Goal: Task Accomplishment & Management: Manage account settings

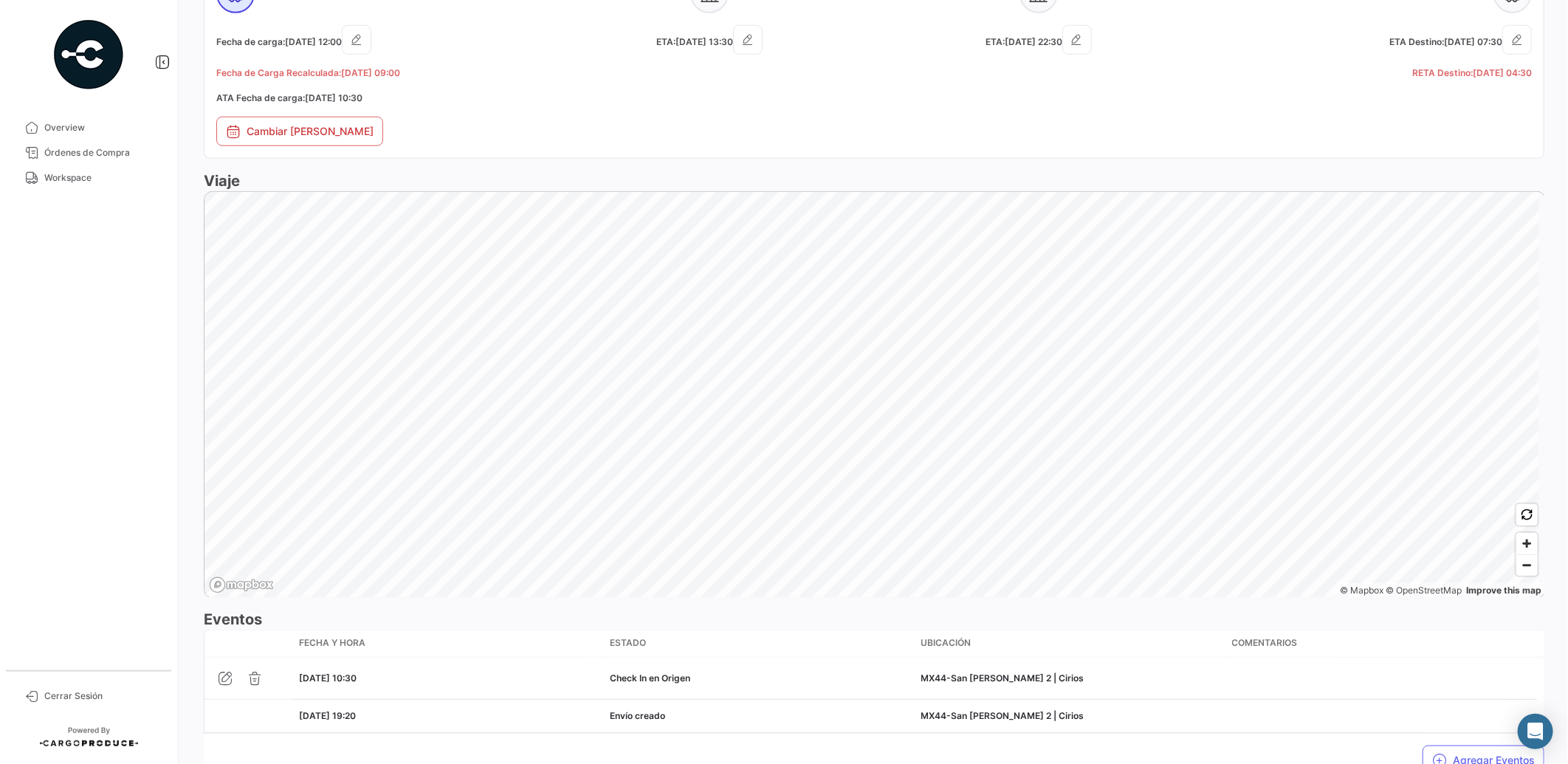
scroll to position [765, 0]
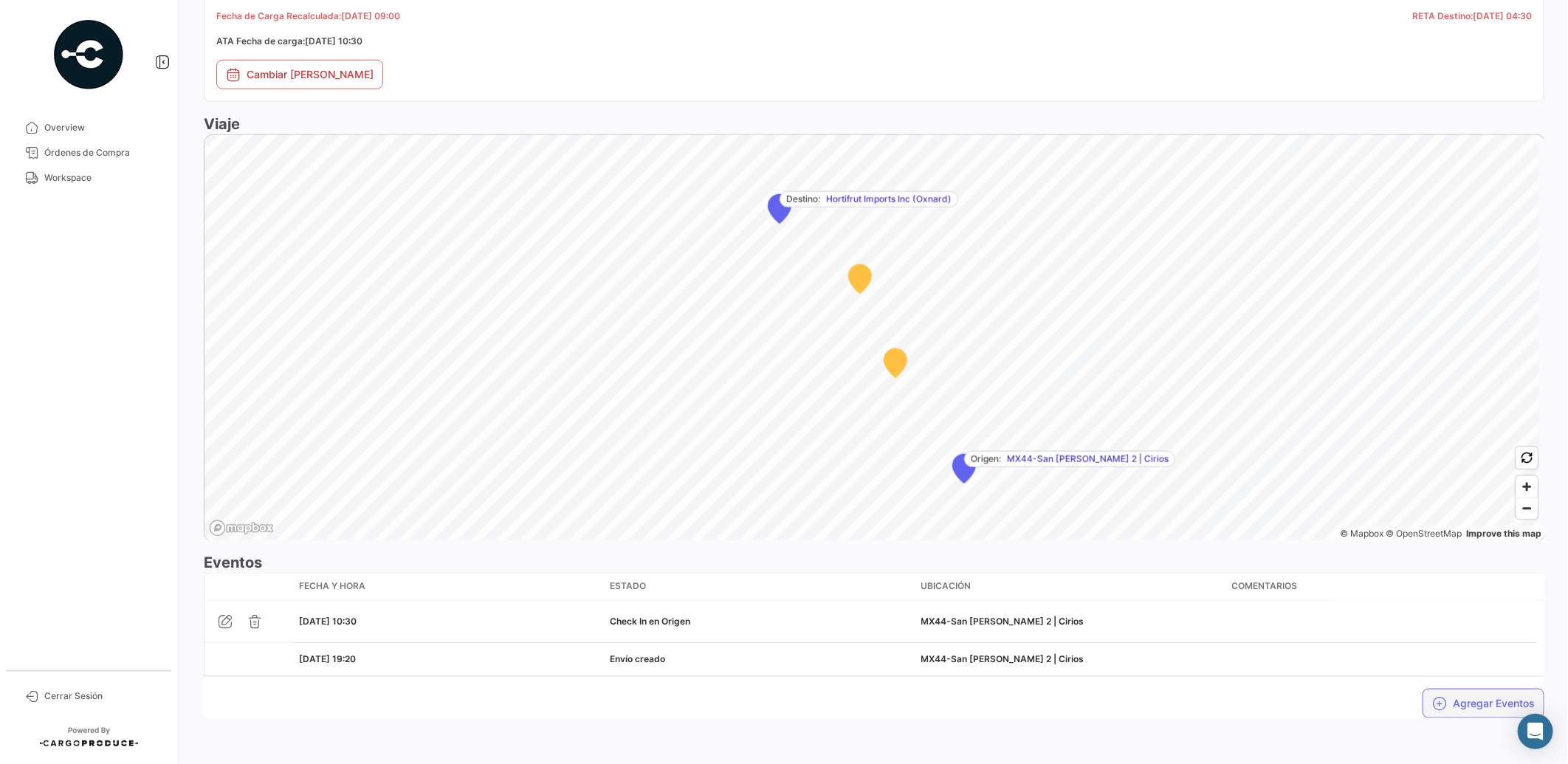
click at [1455, 702] on button "Agregar Eventos" at bounding box center [1483, 704] width 121 height 30
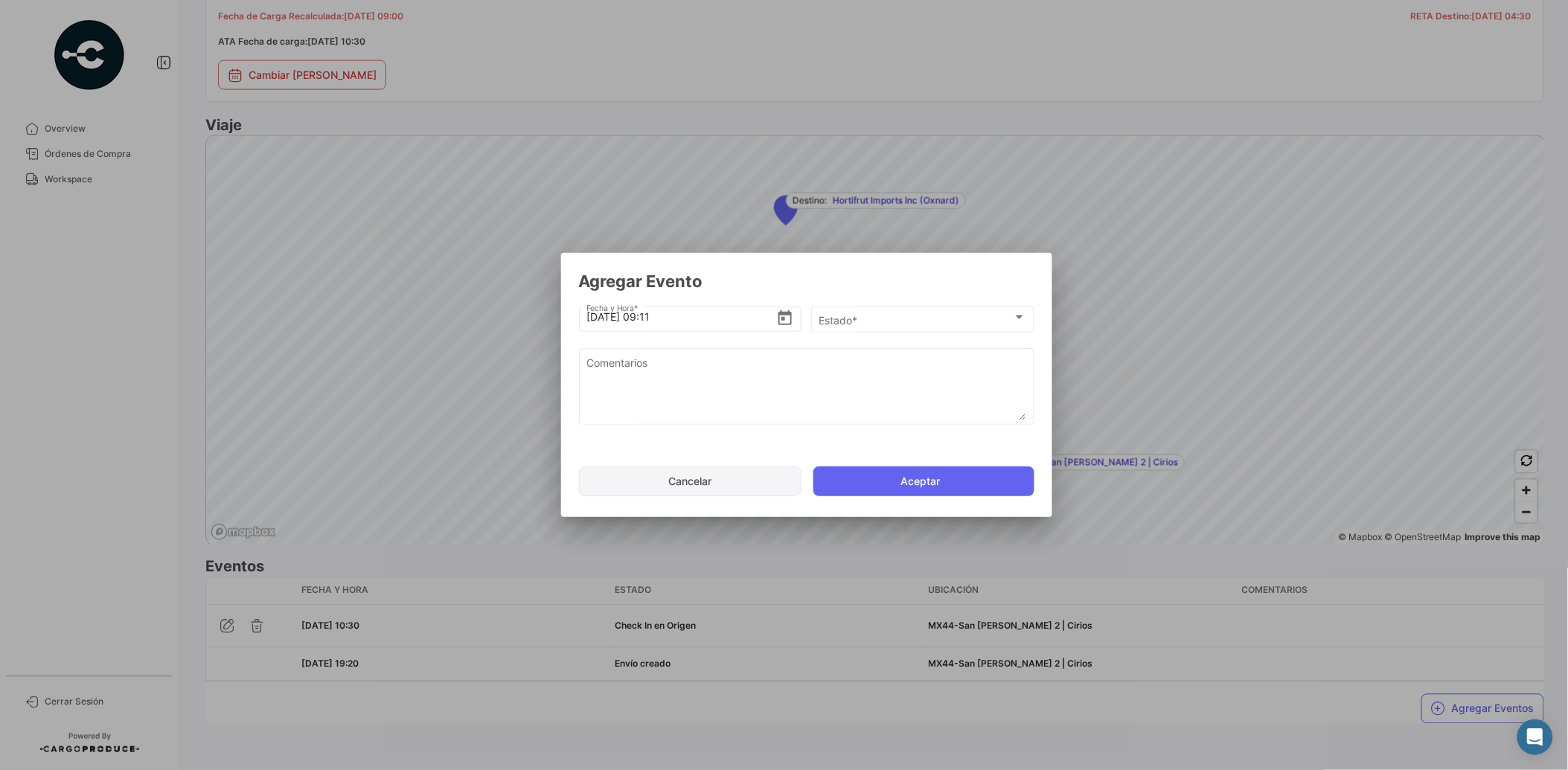
click at [727, 488] on button "Cancelar" at bounding box center [690, 482] width 222 height 30
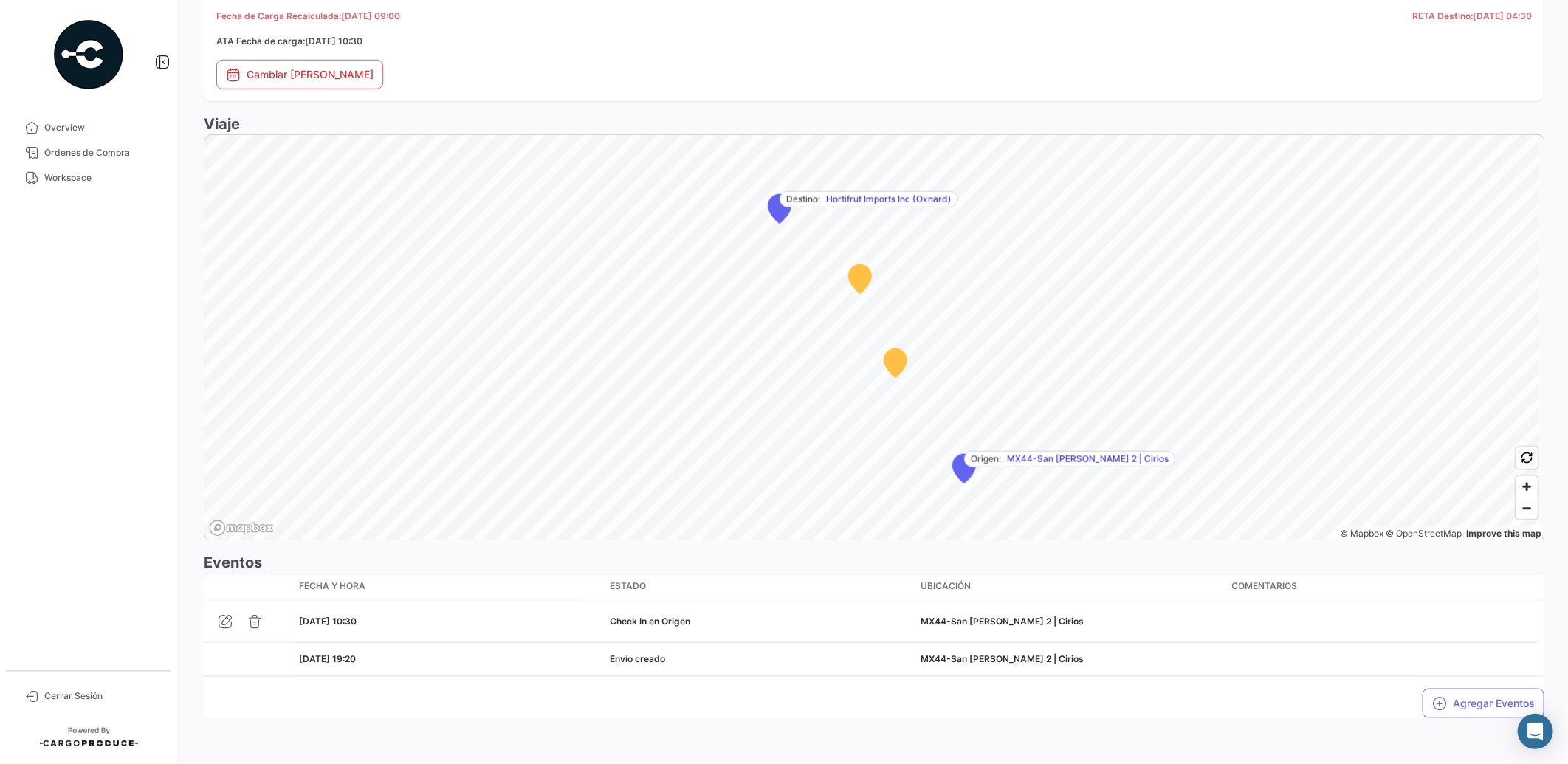
drag, startPoint x: 1093, startPoint y: 726, endPoint x: 1194, endPoint y: 729, distance: 101.0
click at [1096, 726] on div "Cliente Hortifrut Exporter Modo de Transporte Land Orden de Compra # PO00000043…" at bounding box center [873, 58] width 1340 height 1342
click at [1499, 695] on button "Agregar Eventos" at bounding box center [1483, 704] width 121 height 30
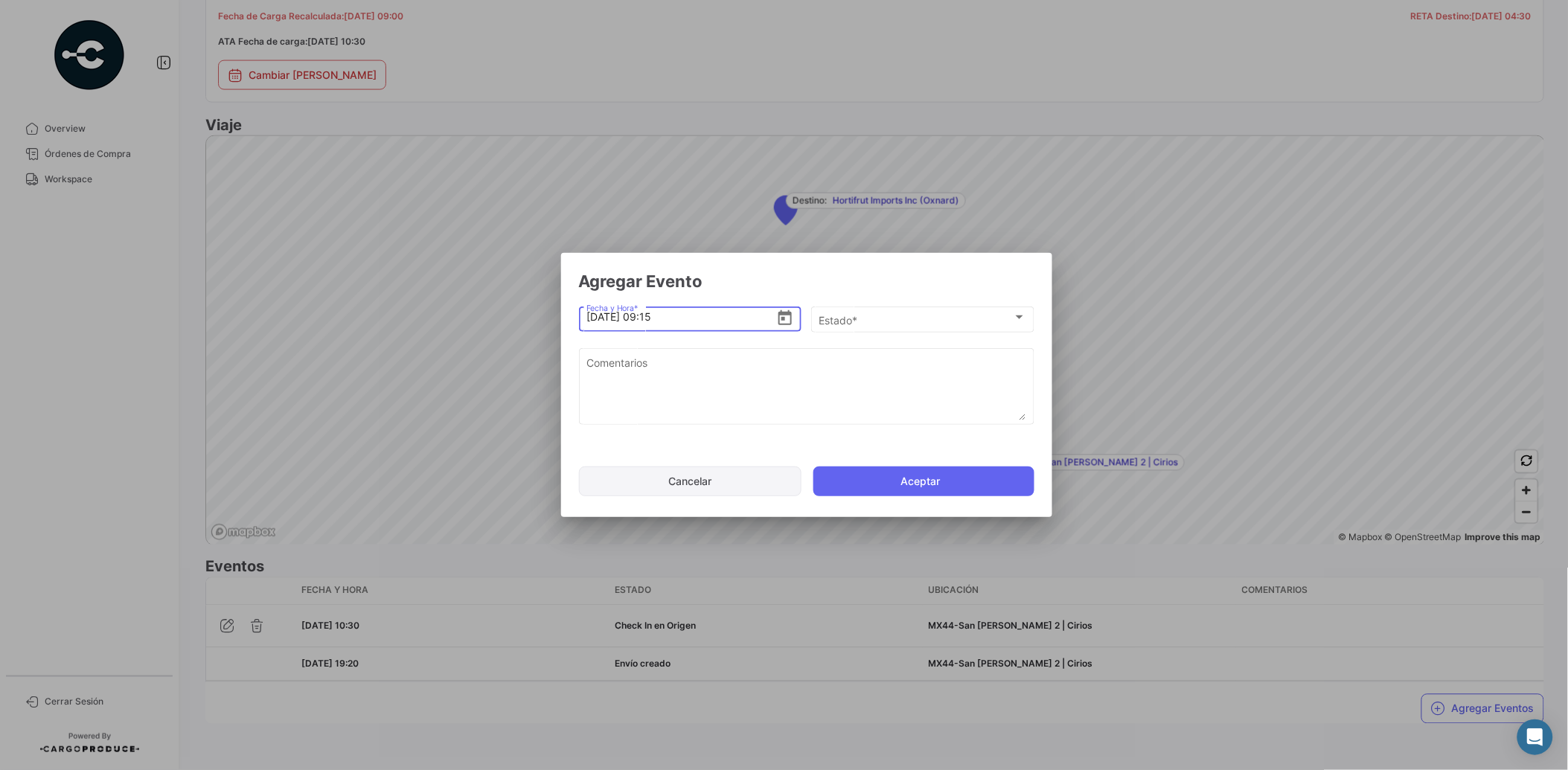
click at [727, 474] on button "Cancelar" at bounding box center [690, 482] width 222 height 30
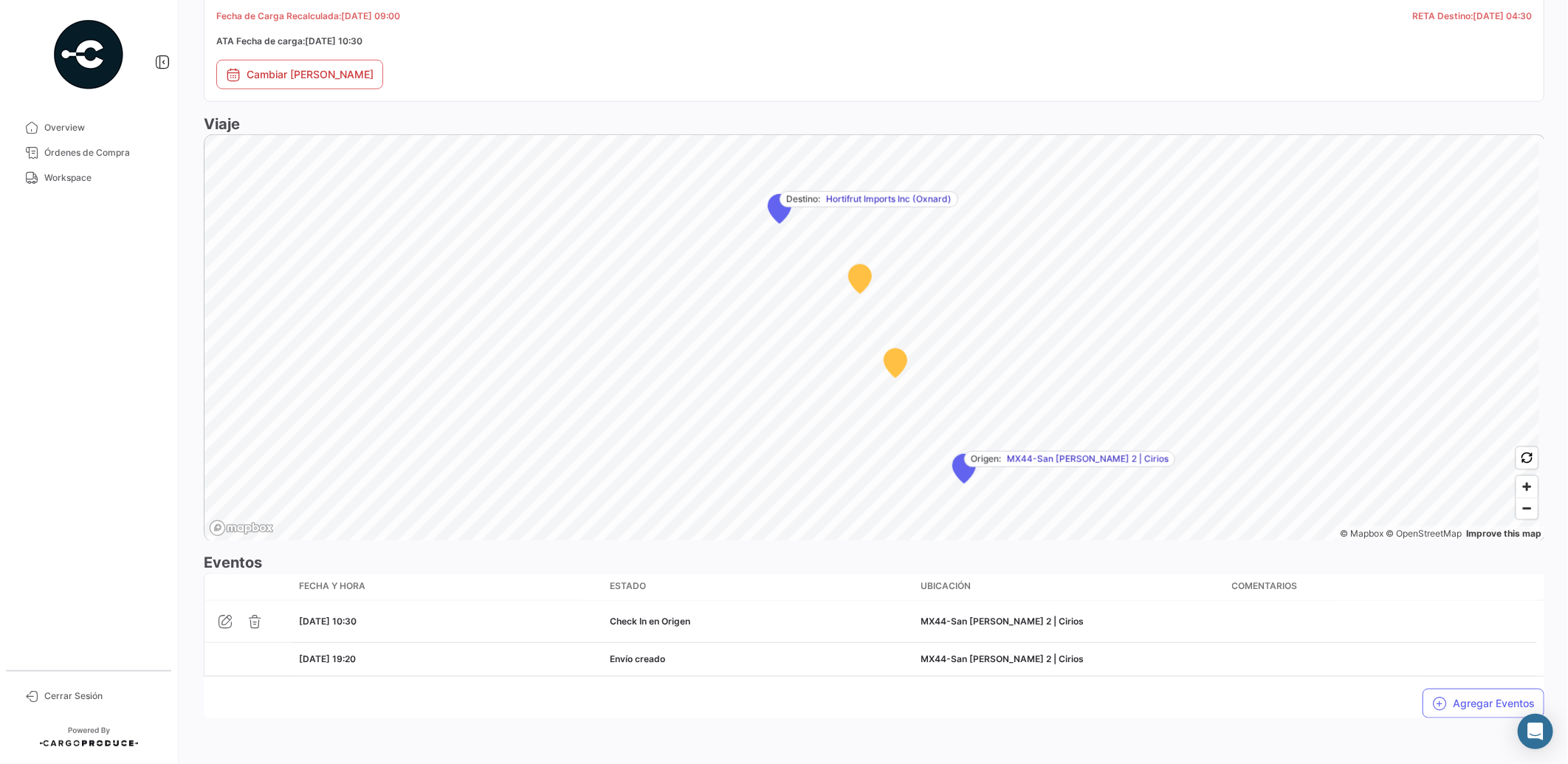
click at [65, 182] on span "Workspace" at bounding box center [102, 178] width 115 height 13
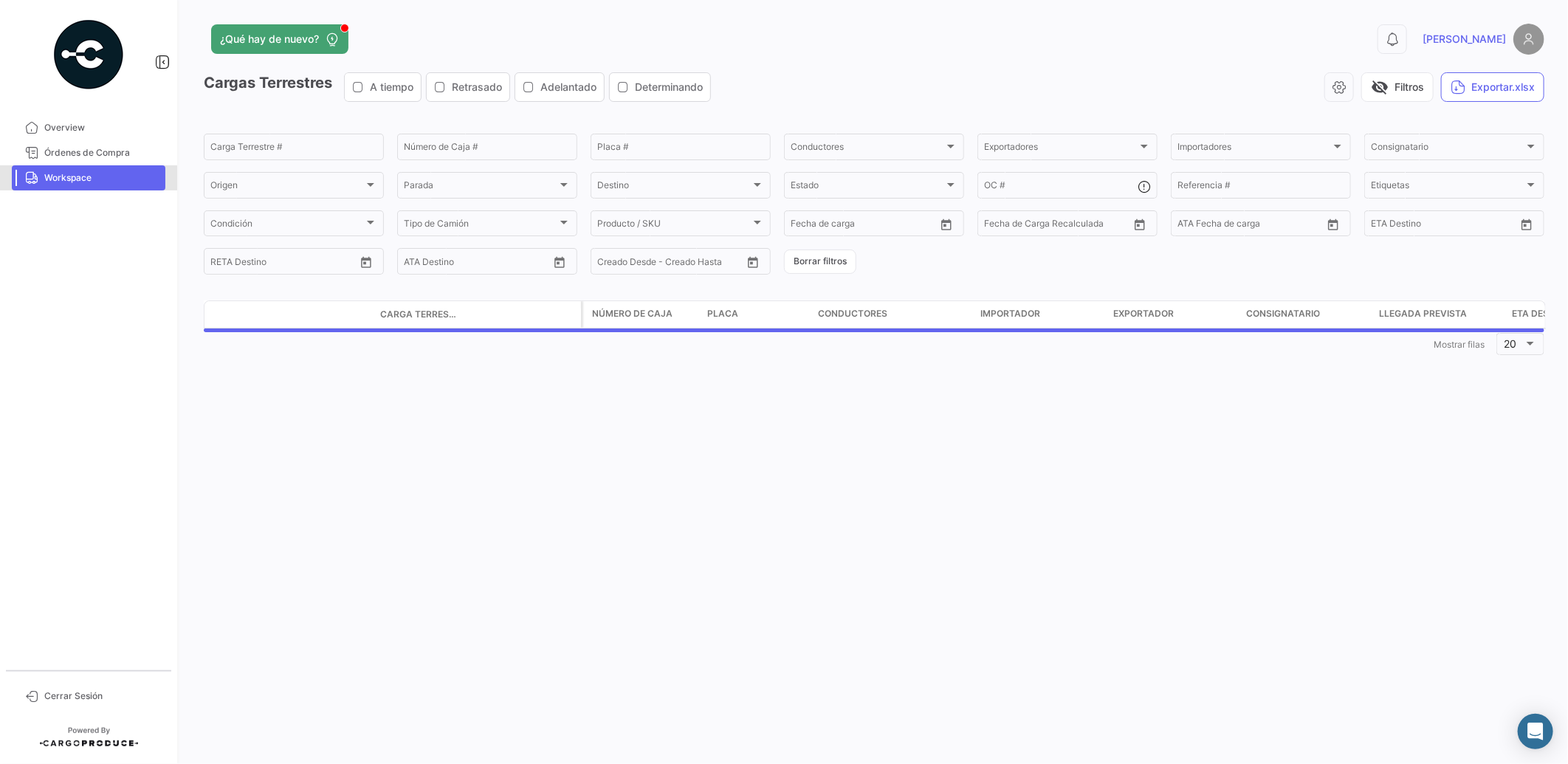
scroll to position [0, 0]
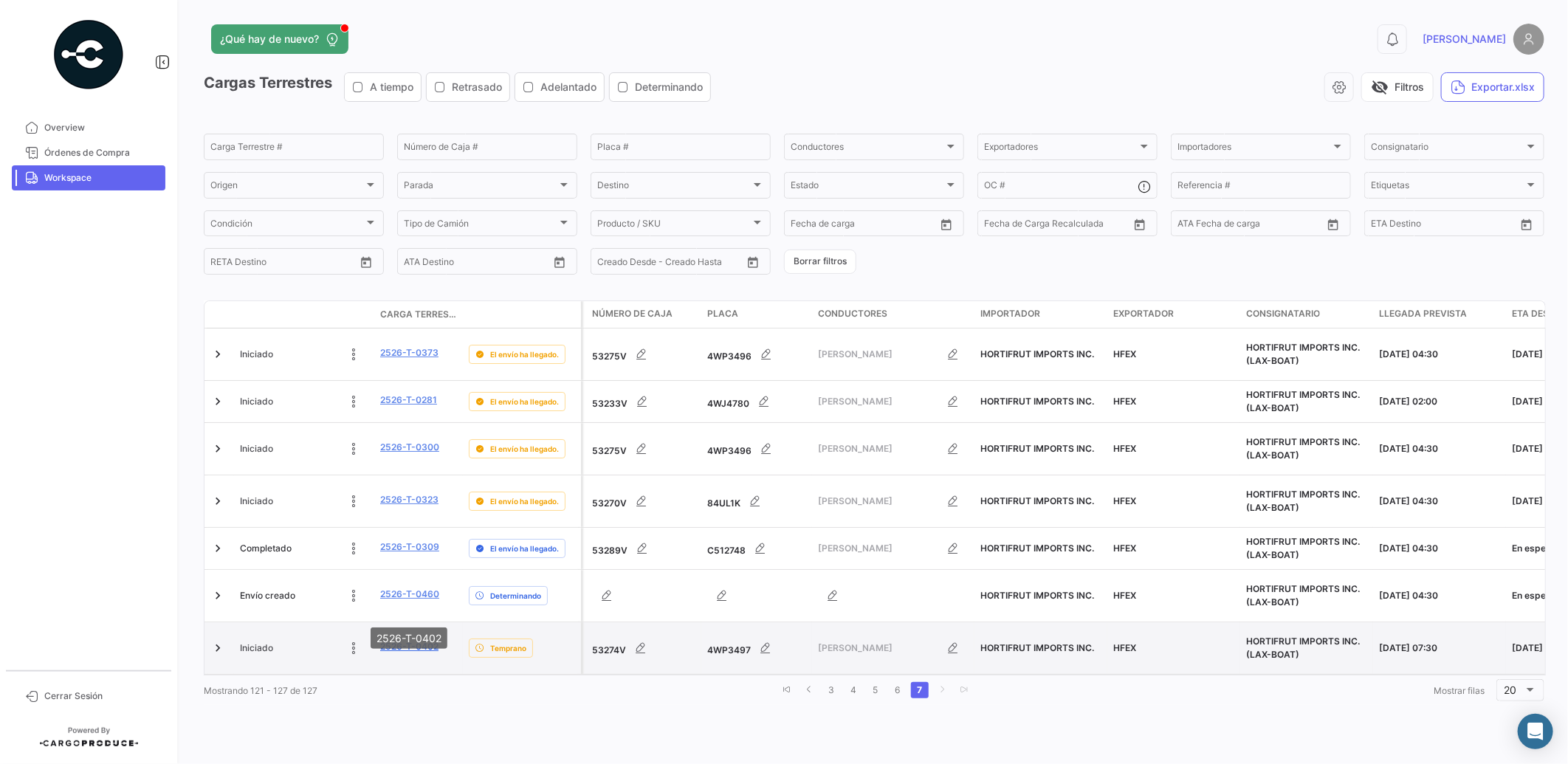
click at [420, 640] on link "2526-T-0402" at bounding box center [408, 646] width 58 height 13
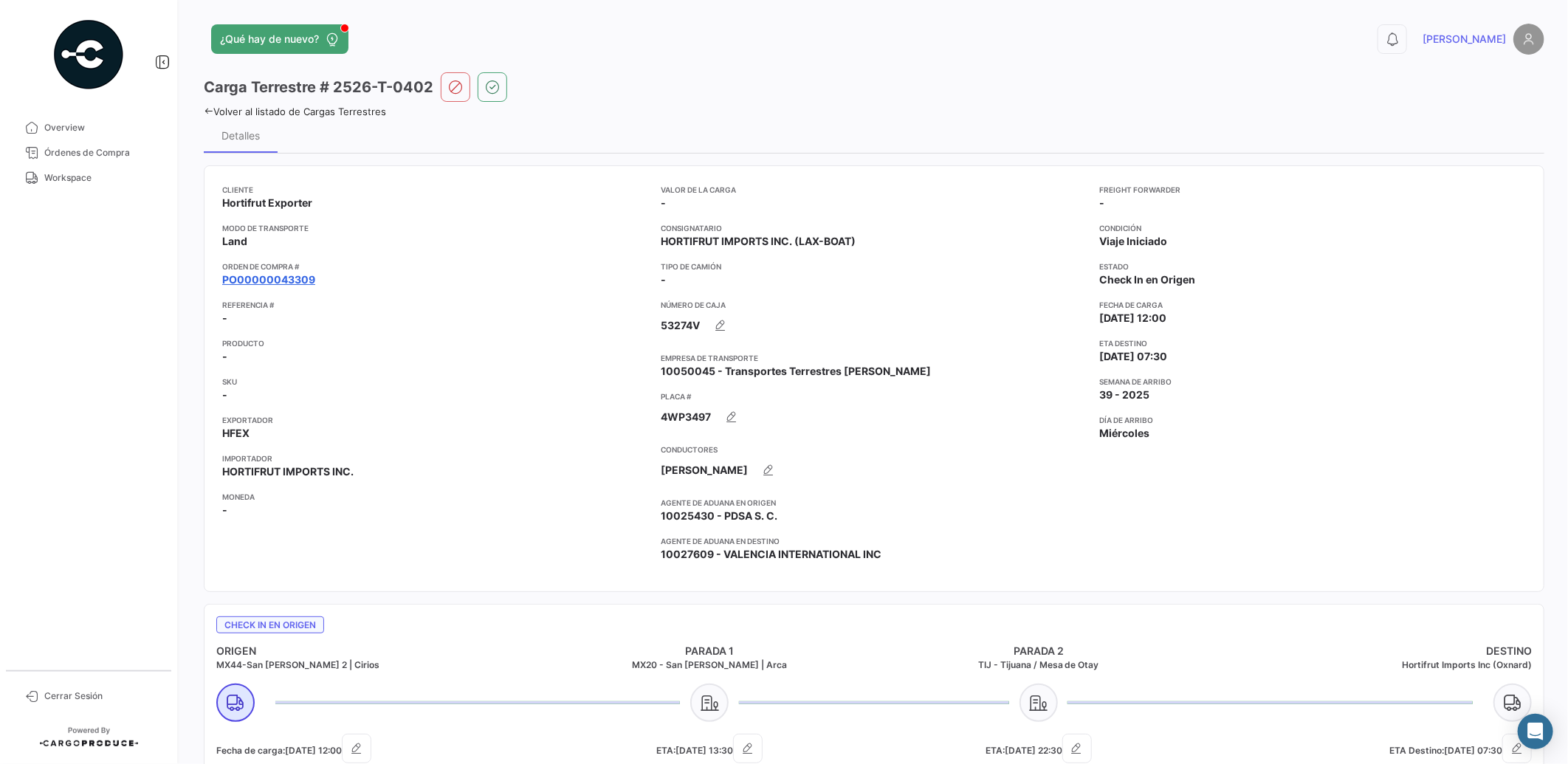
click at [292, 274] on link "PO00000043309" at bounding box center [269, 280] width 93 height 15
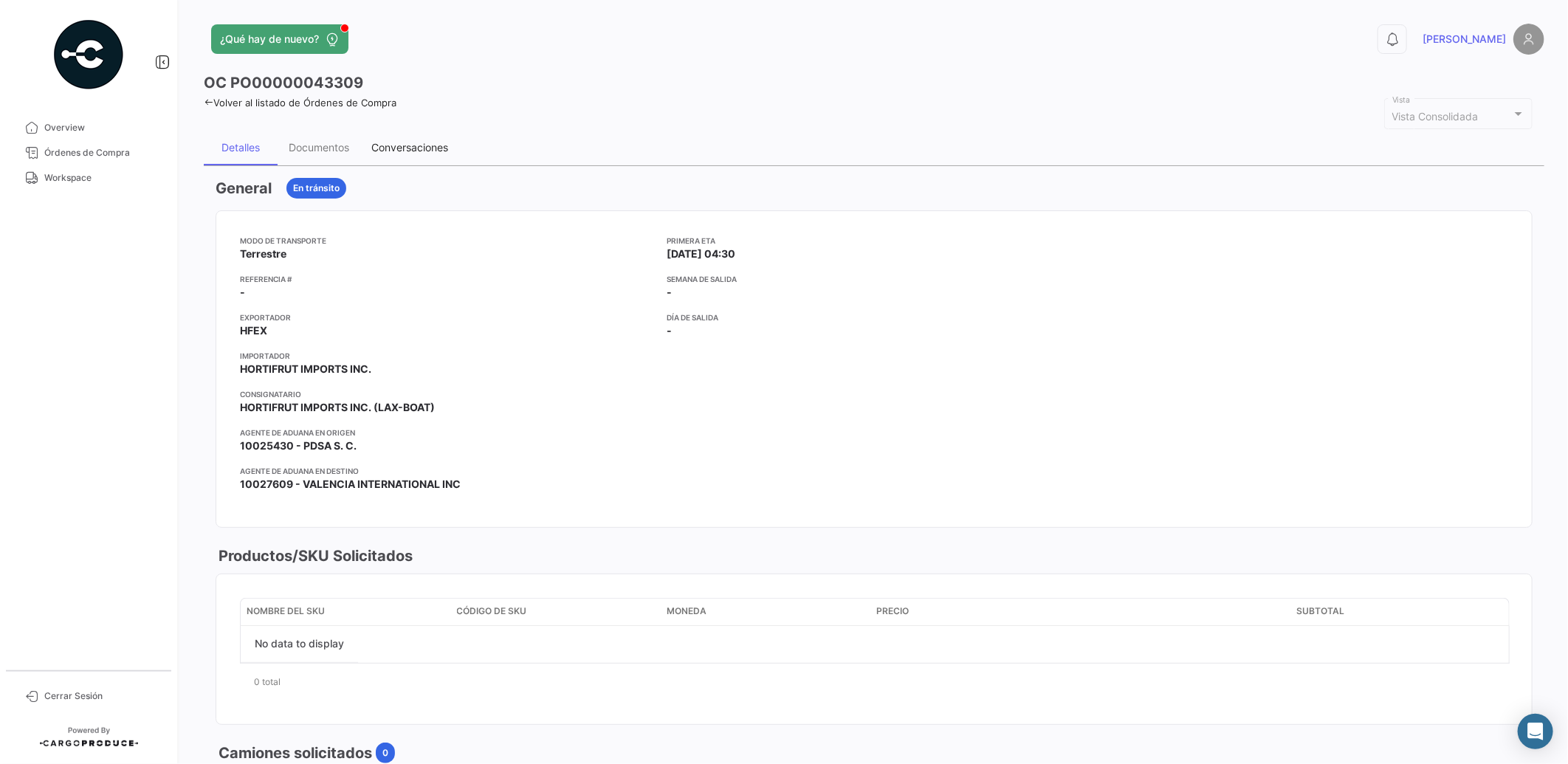
click at [415, 156] on div "Conversaciones" at bounding box center [409, 147] width 99 height 35
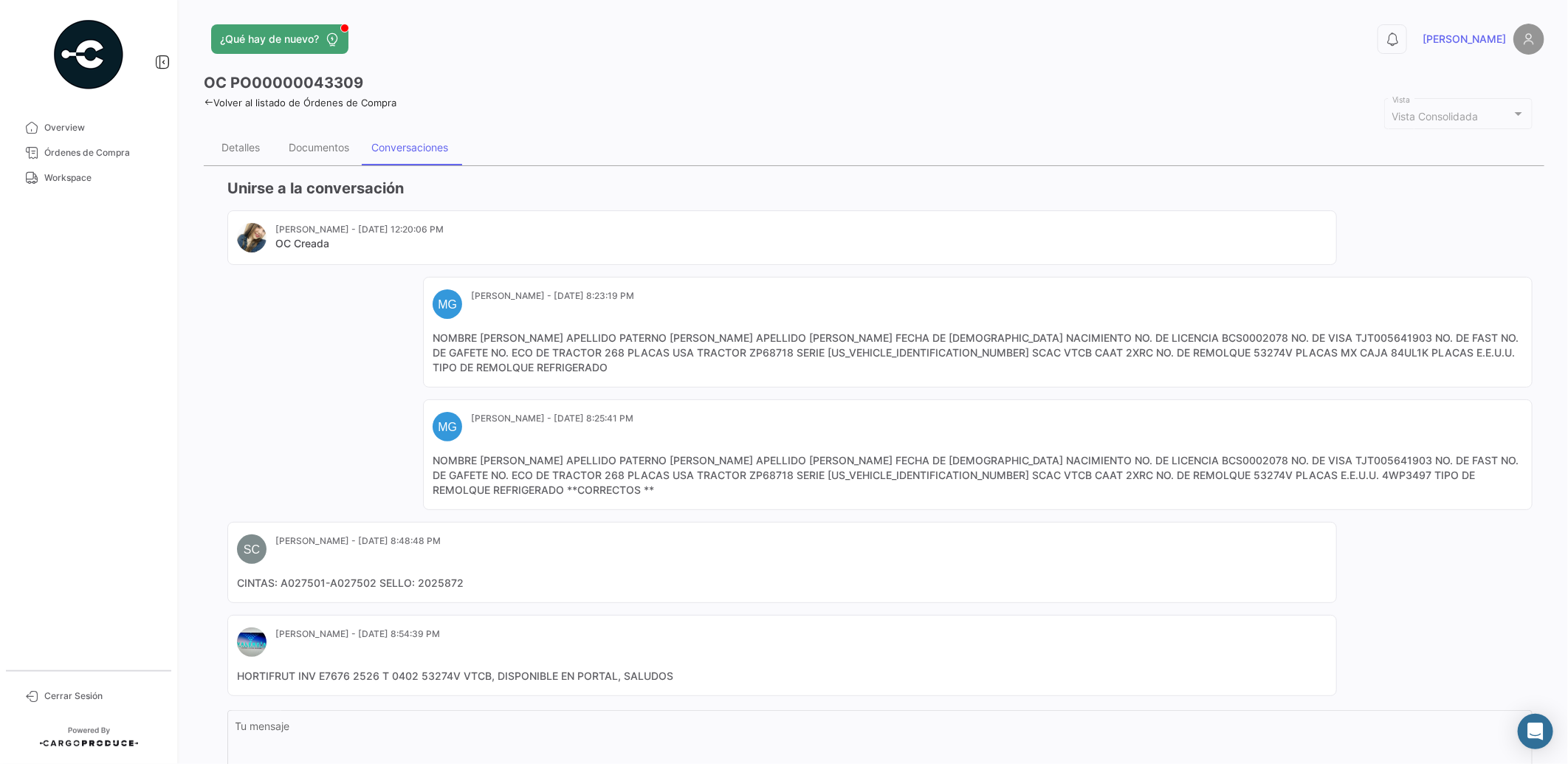
click at [1233, 351] on mat-card-content "NOMBRE [PERSON_NAME] APELLIDO PATERNO [PERSON_NAME] APELLIDO [PERSON_NAME] FECH…" at bounding box center [977, 353] width 1090 height 44
click at [257, 298] on div "[PERSON_NAME] - [DATE] 12:20:06 PM OC Creada MG [PERSON_NAME] - [DATE] 8:23:19 …" at bounding box center [879, 453] width 1305 height 485
click at [82, 182] on span "Workspace" at bounding box center [102, 178] width 115 height 13
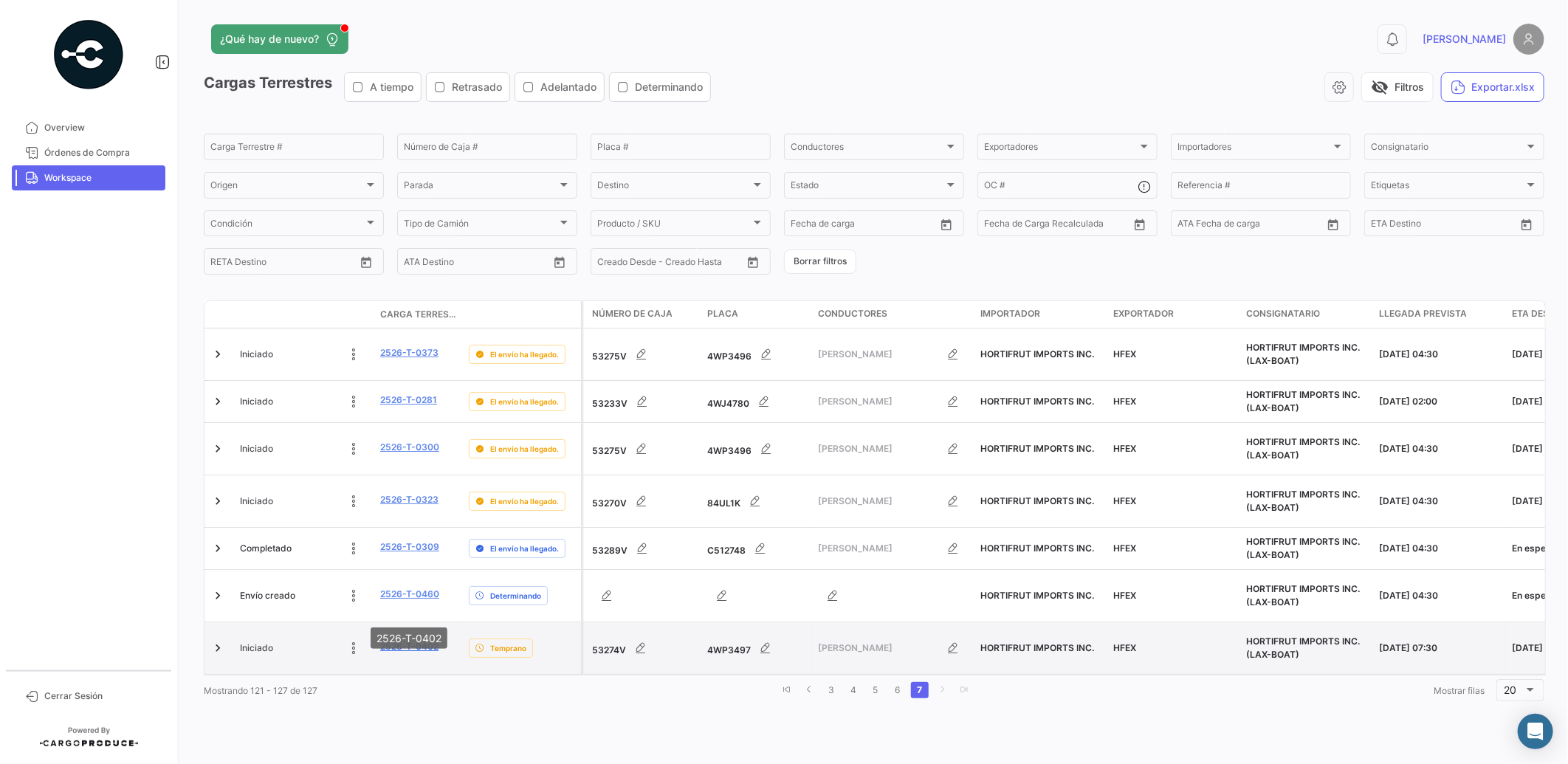
click at [420, 640] on link "2526-T-0402" at bounding box center [408, 646] width 58 height 13
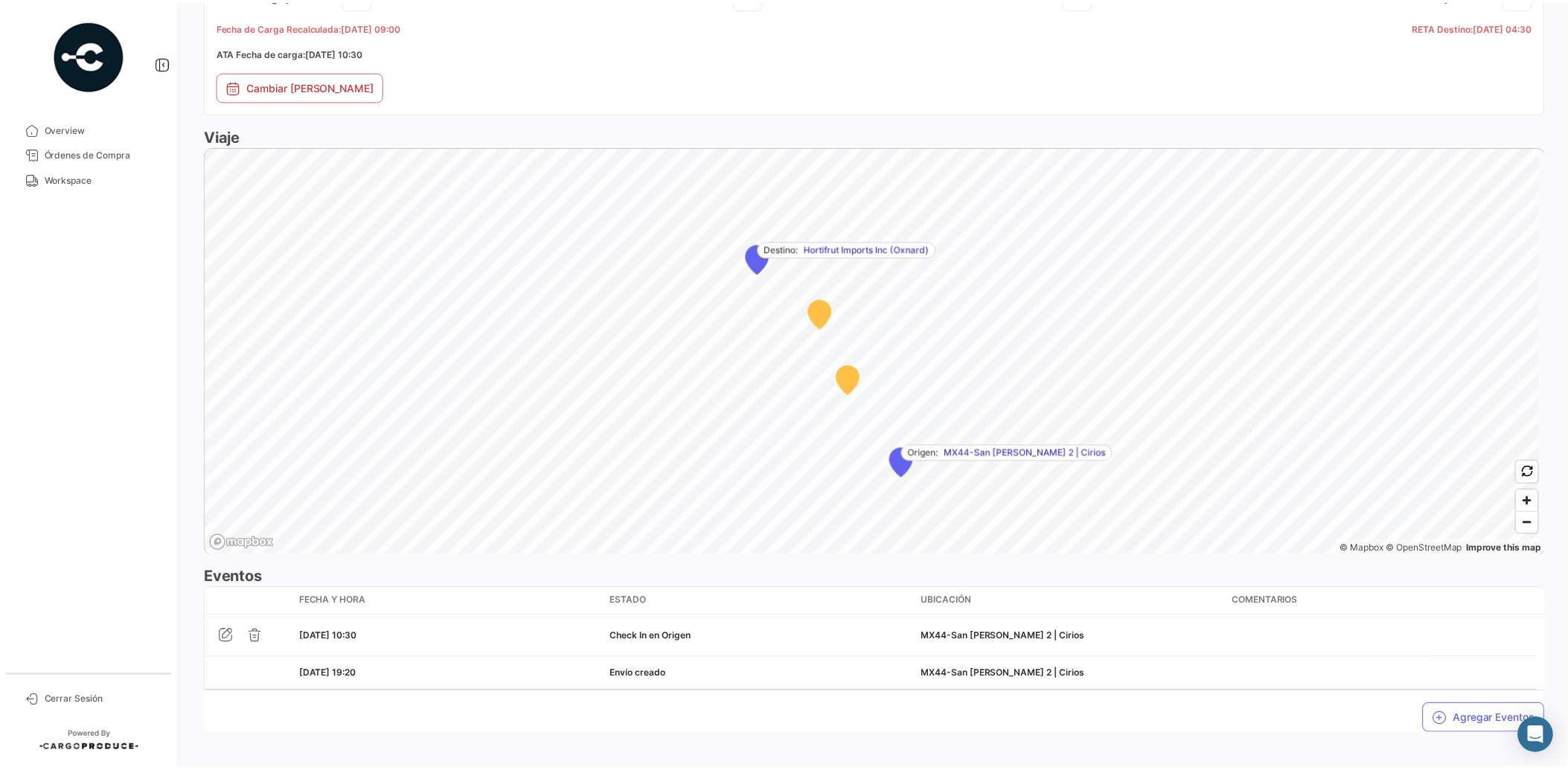
scroll to position [771, 0]
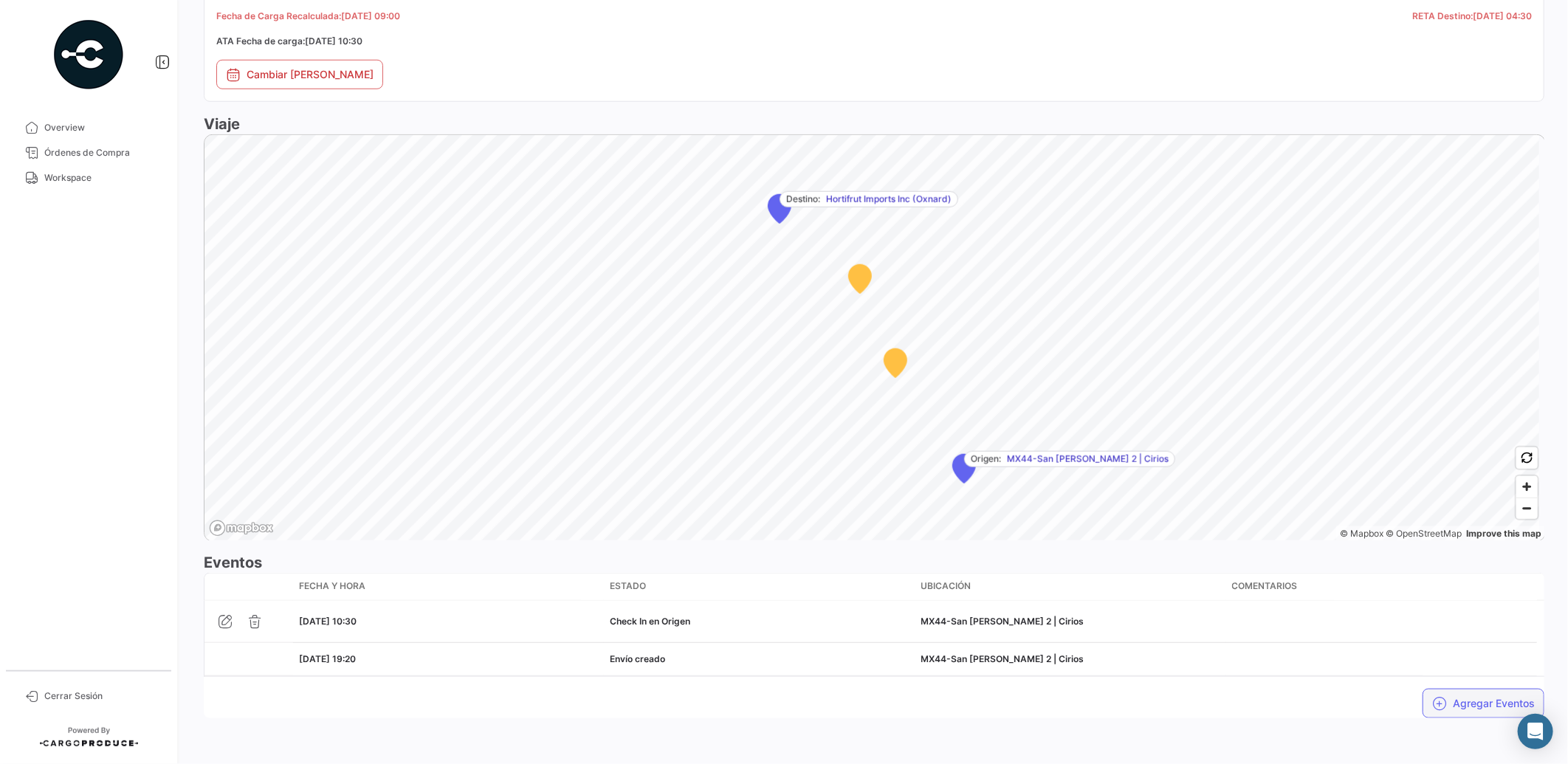
click at [1477, 697] on button "Agregar Eventos" at bounding box center [1483, 704] width 121 height 30
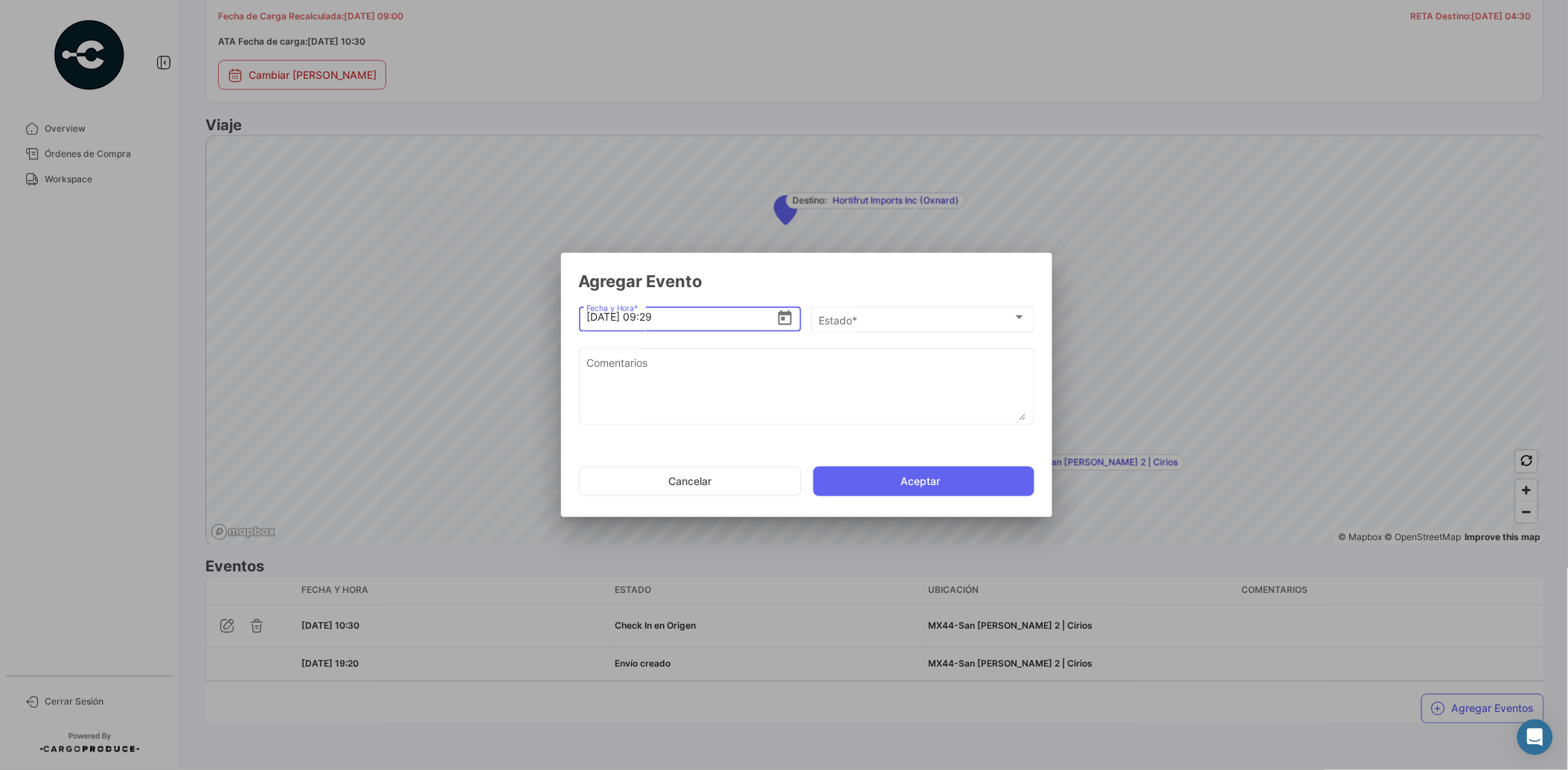
click at [783, 315] on icon "Open calendar" at bounding box center [784, 318] width 18 height 18
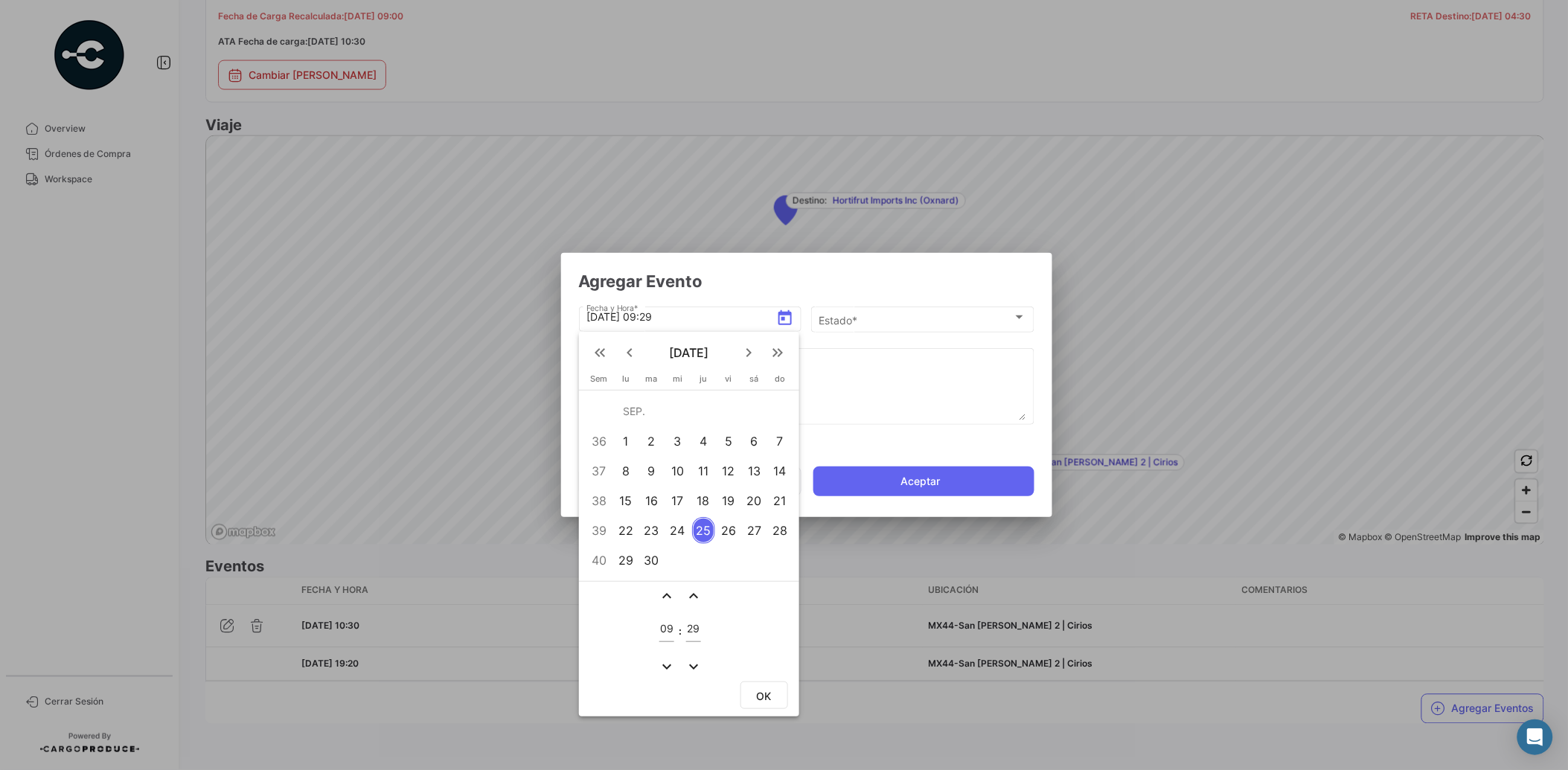
click at [680, 525] on div "24" at bounding box center [677, 530] width 23 height 27
click at [662, 661] on mat-icon "expand_more" at bounding box center [666, 665] width 18 height 18
click at [665, 664] on mat-icon "expand_more" at bounding box center [666, 665] width 18 height 18
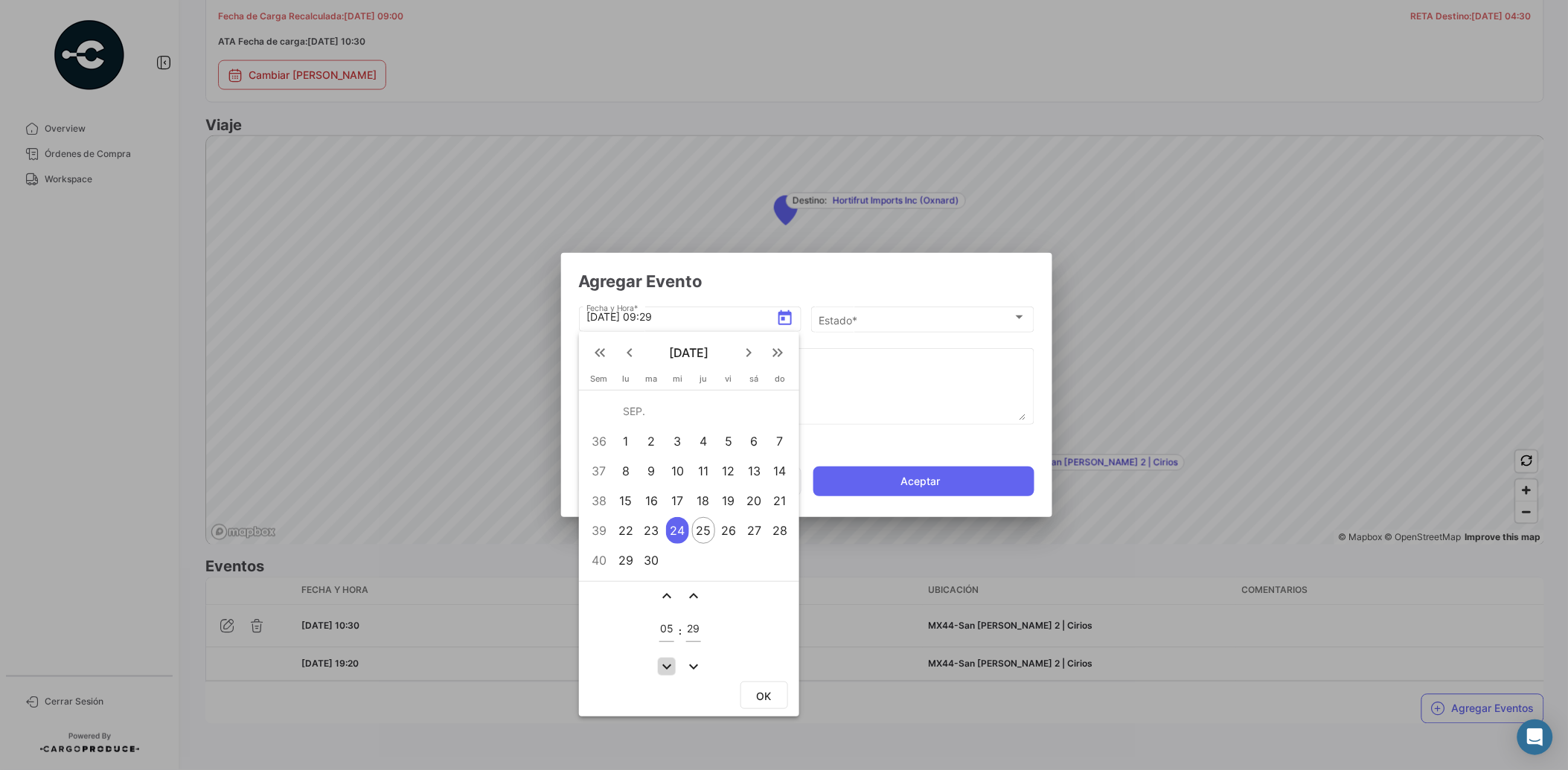
click at [665, 664] on mat-icon "expand_more" at bounding box center [666, 665] width 18 height 18
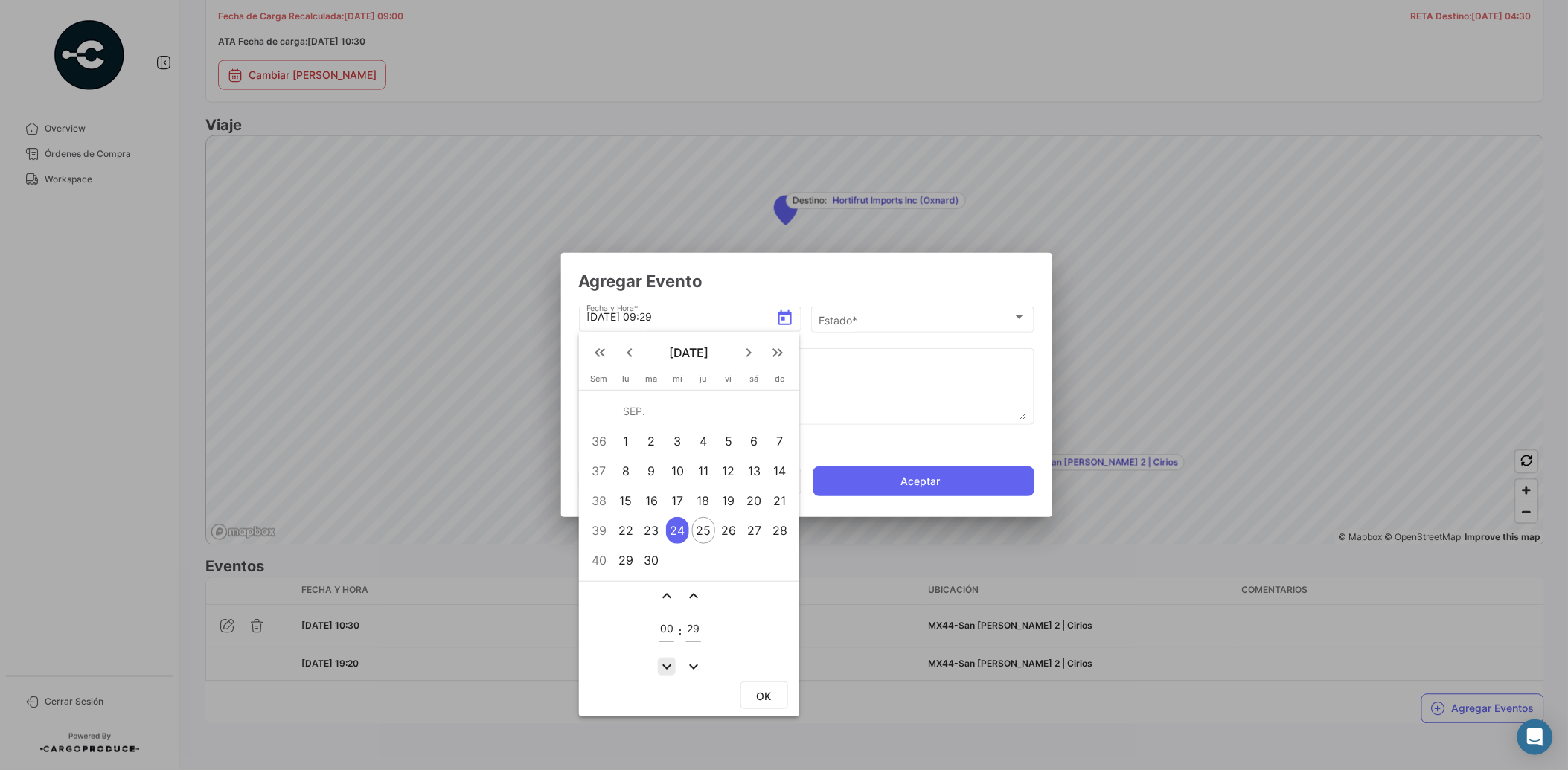
click at [665, 664] on mat-icon "expand_more" at bounding box center [666, 665] width 18 height 18
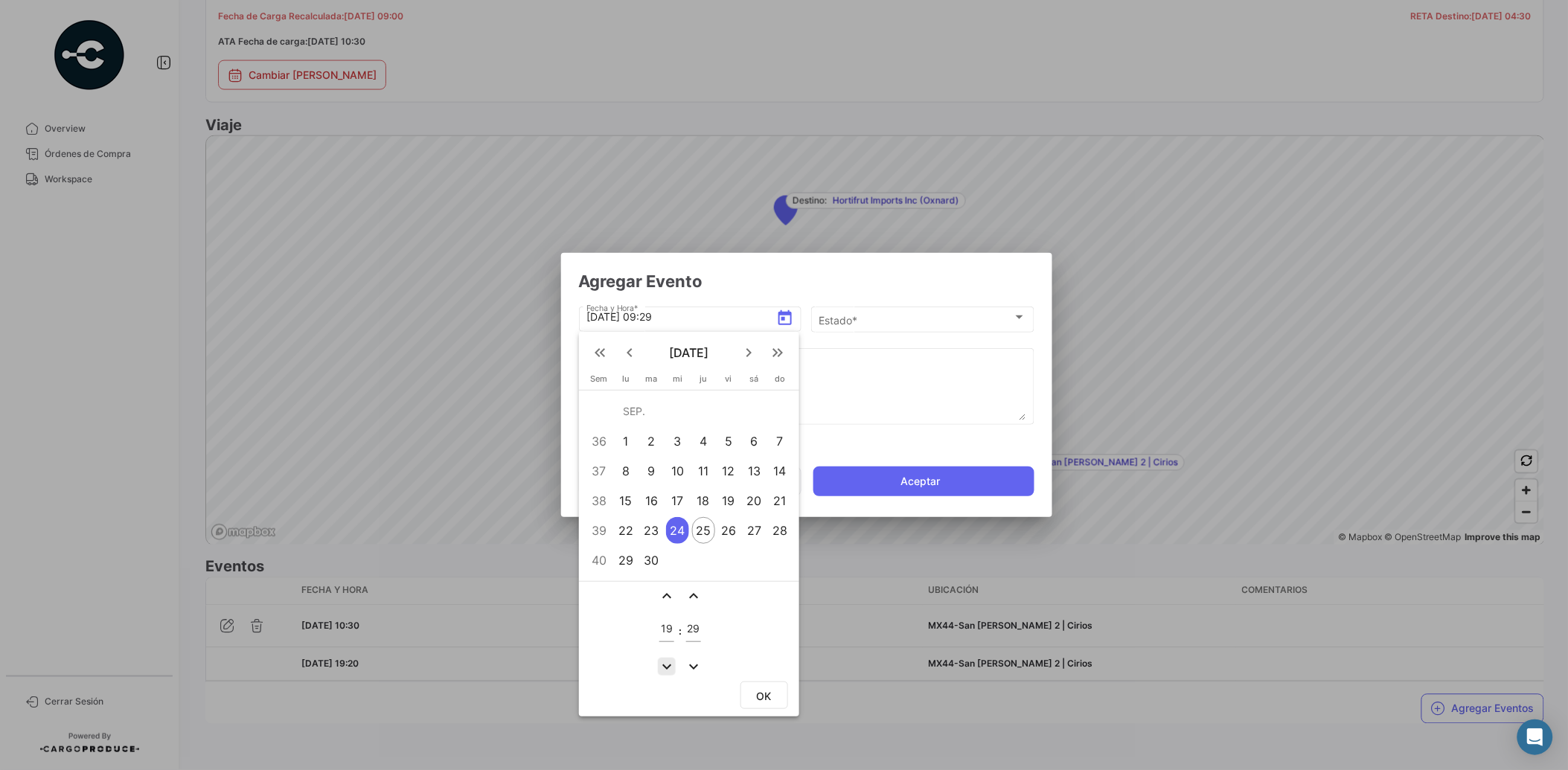
click at [665, 664] on mat-icon "expand_more" at bounding box center [666, 665] width 18 height 18
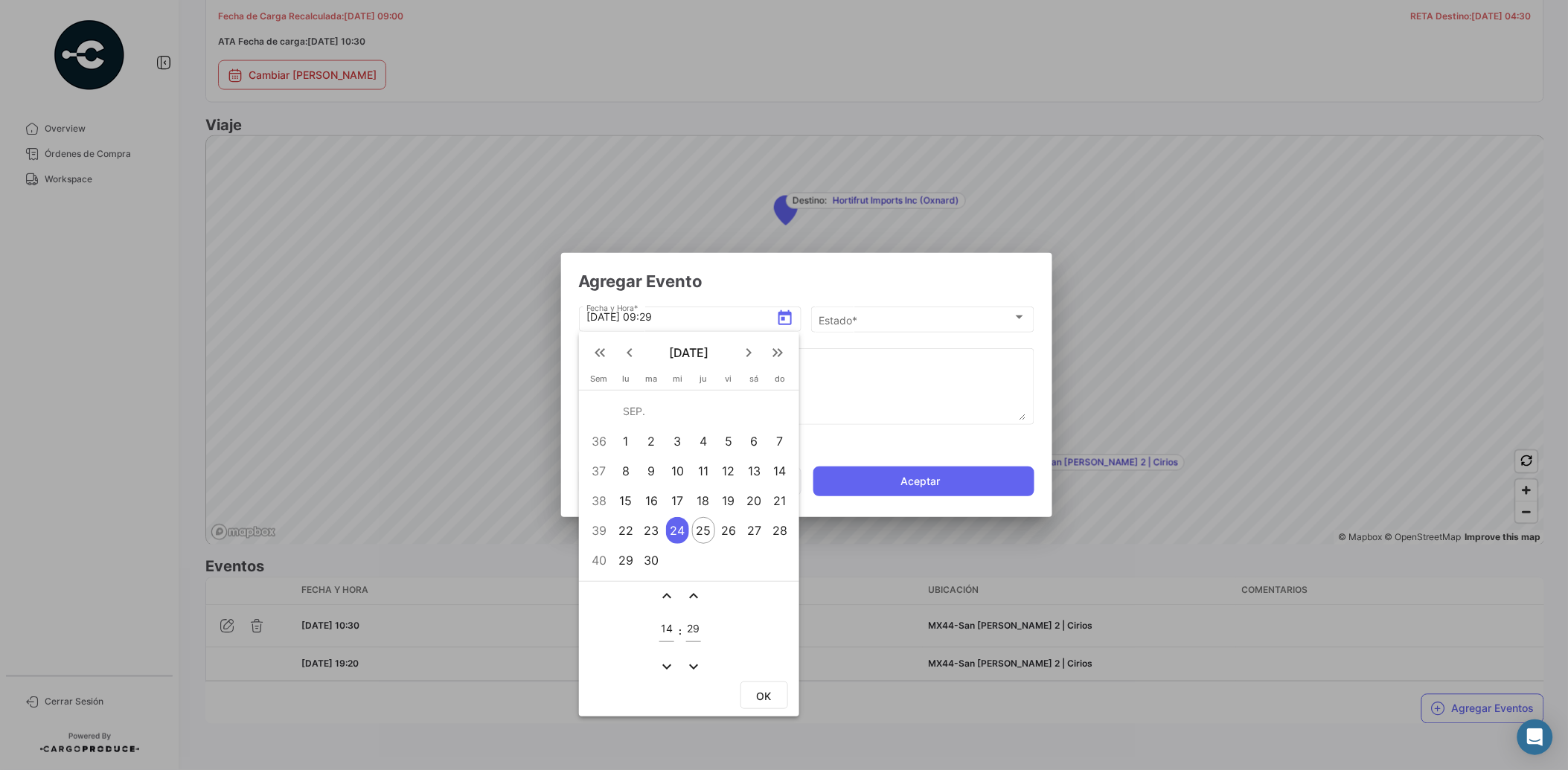
click at [669, 592] on mat-icon "expand_less" at bounding box center [666, 595] width 18 height 18
type input "17"
click at [687, 591] on mat-icon "expand_less" at bounding box center [693, 595] width 18 height 18
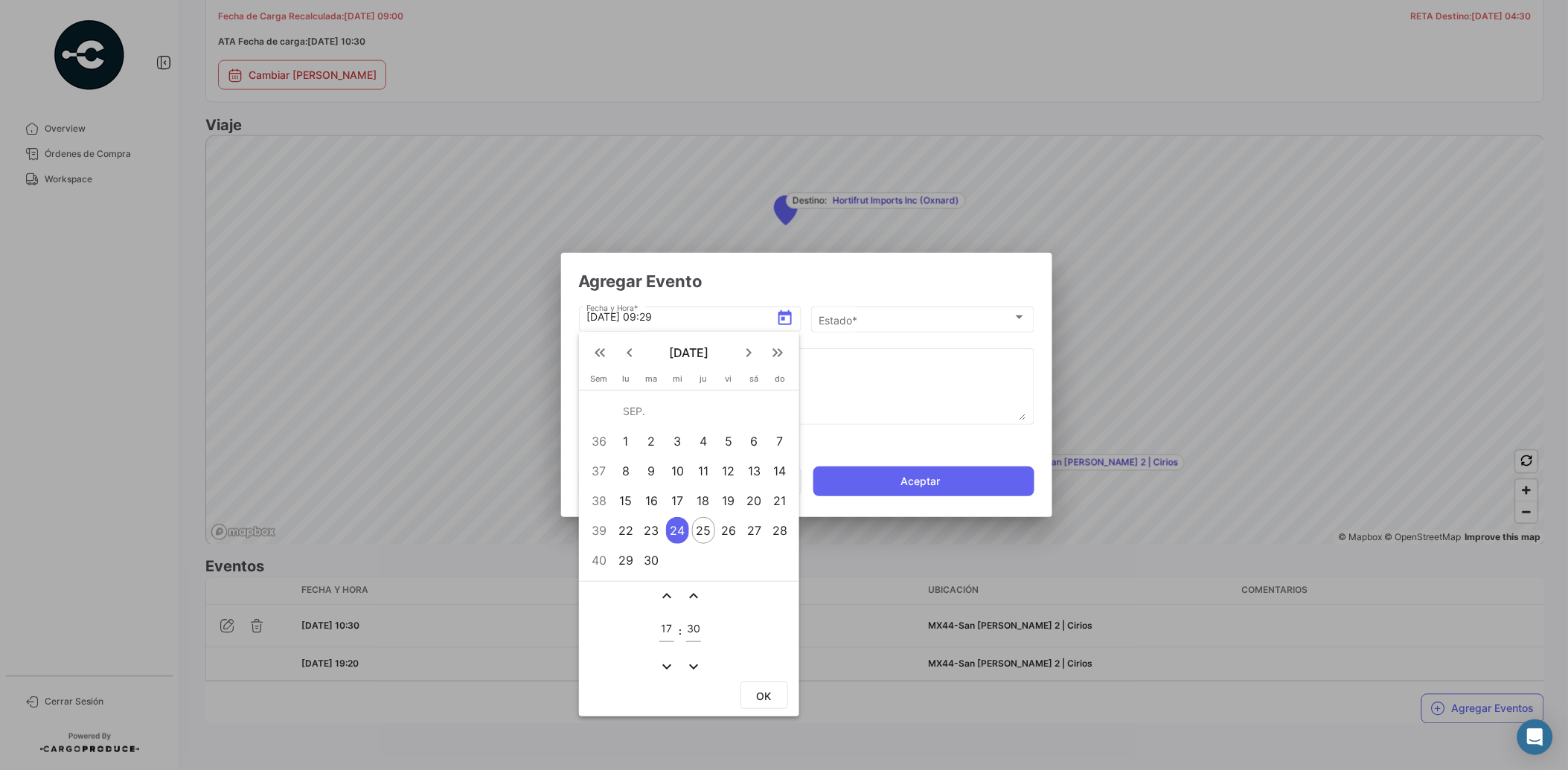
click at [688, 591] on mat-icon "expand_less" at bounding box center [693, 595] width 18 height 18
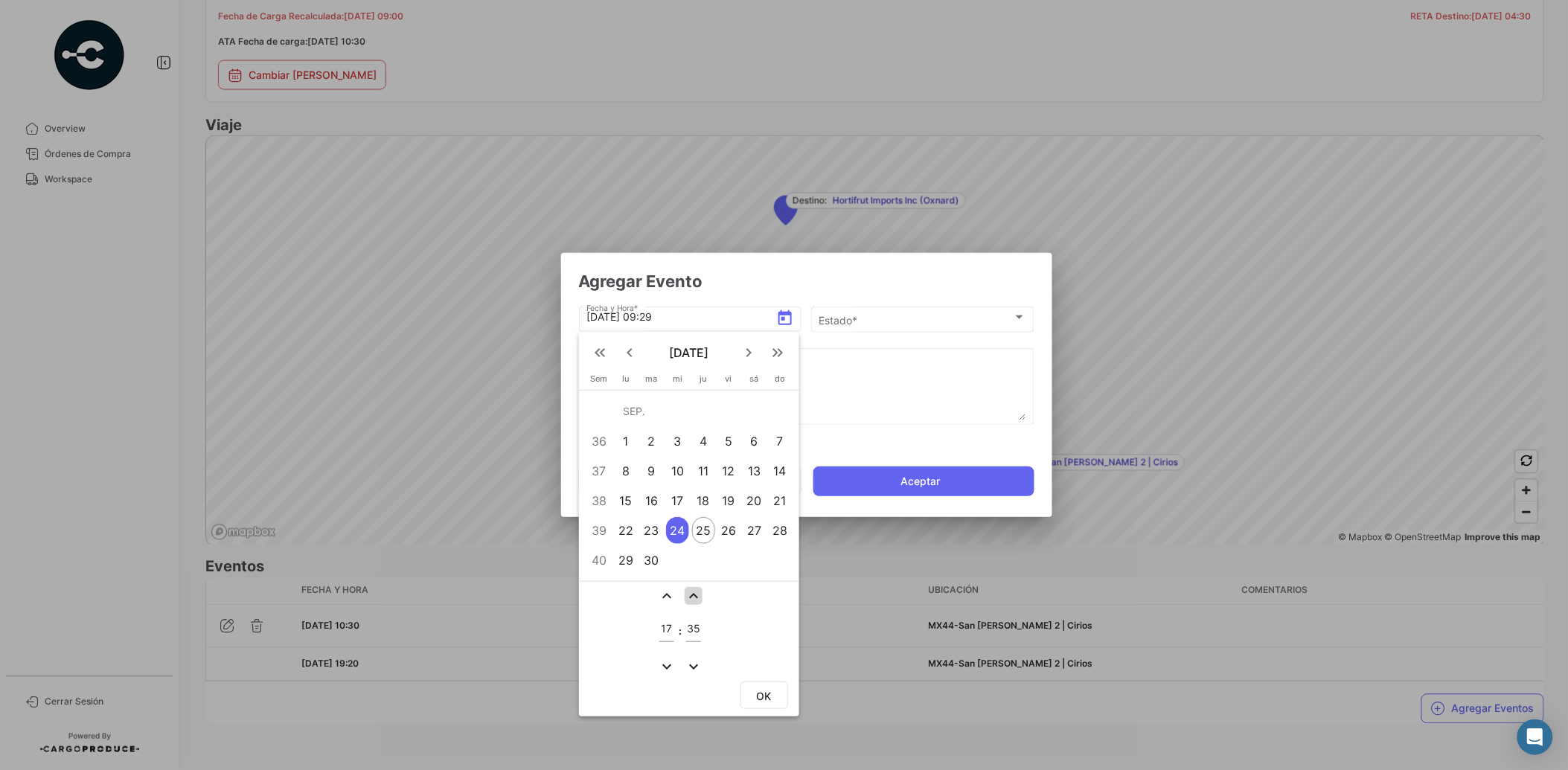
click at [688, 591] on mat-icon "expand_less" at bounding box center [693, 595] width 18 height 18
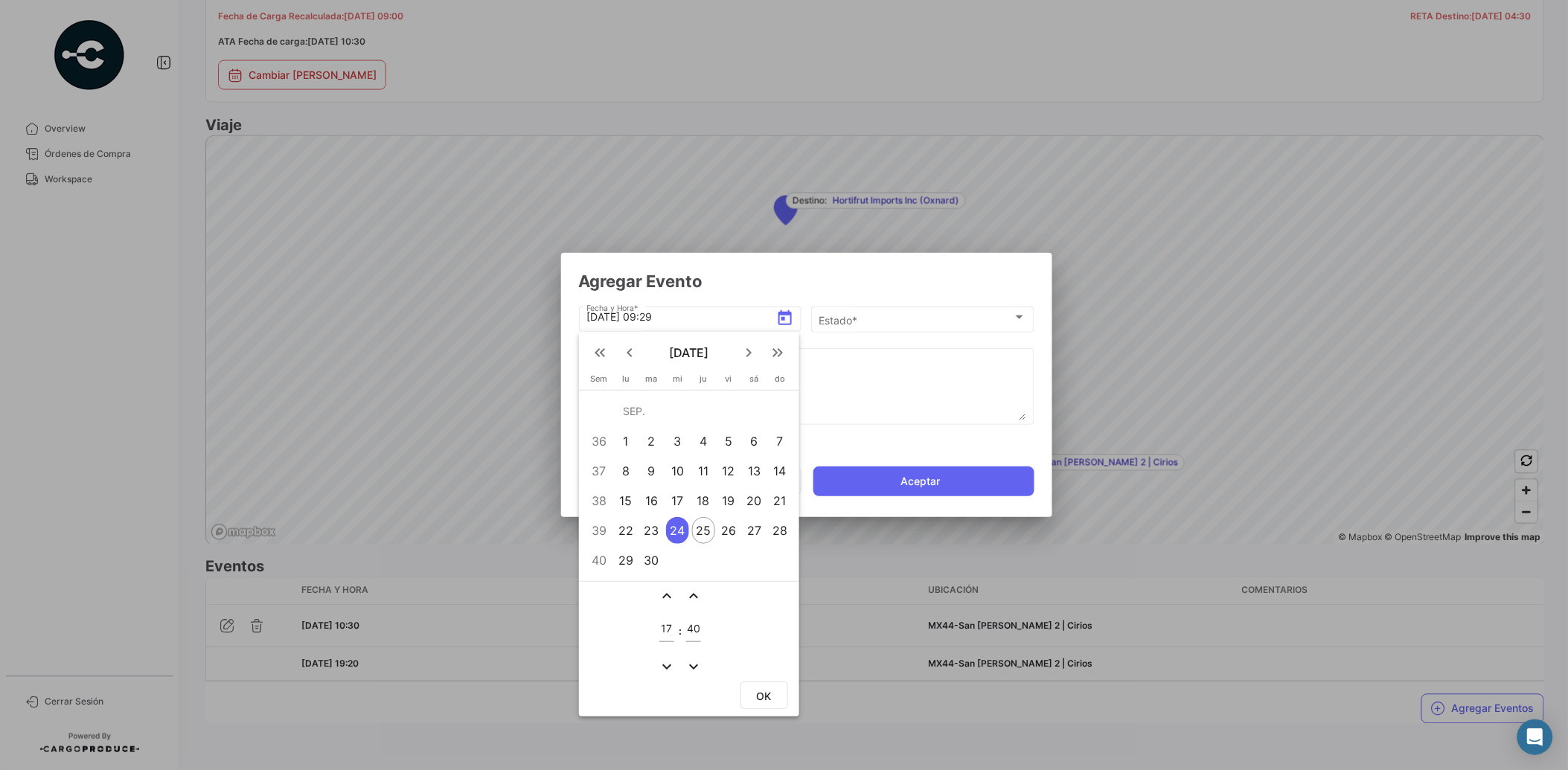
click at [688, 591] on mat-icon "expand_less" at bounding box center [693, 595] width 18 height 18
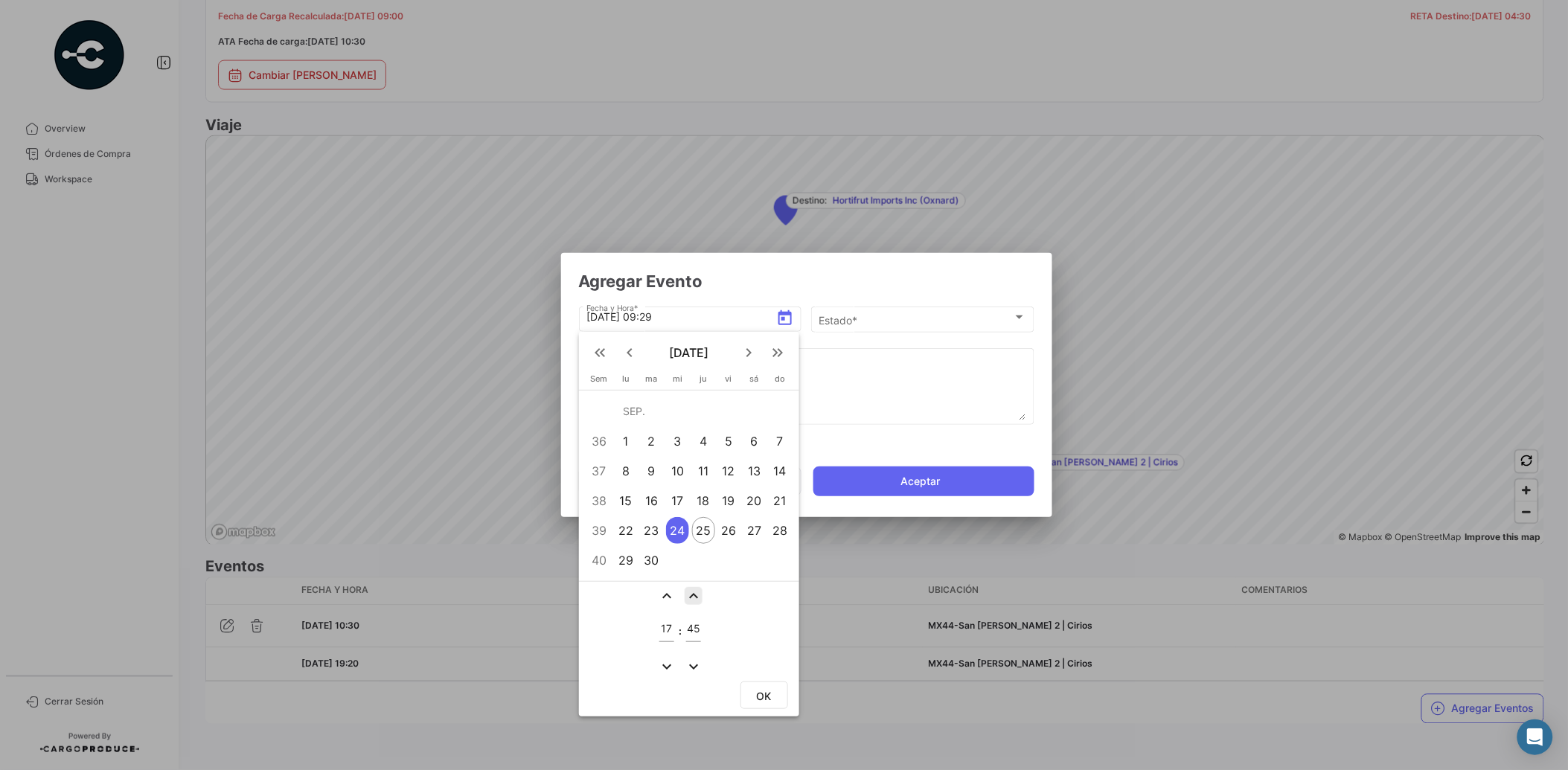
click at [688, 591] on mat-icon "expand_less" at bounding box center [693, 595] width 18 height 18
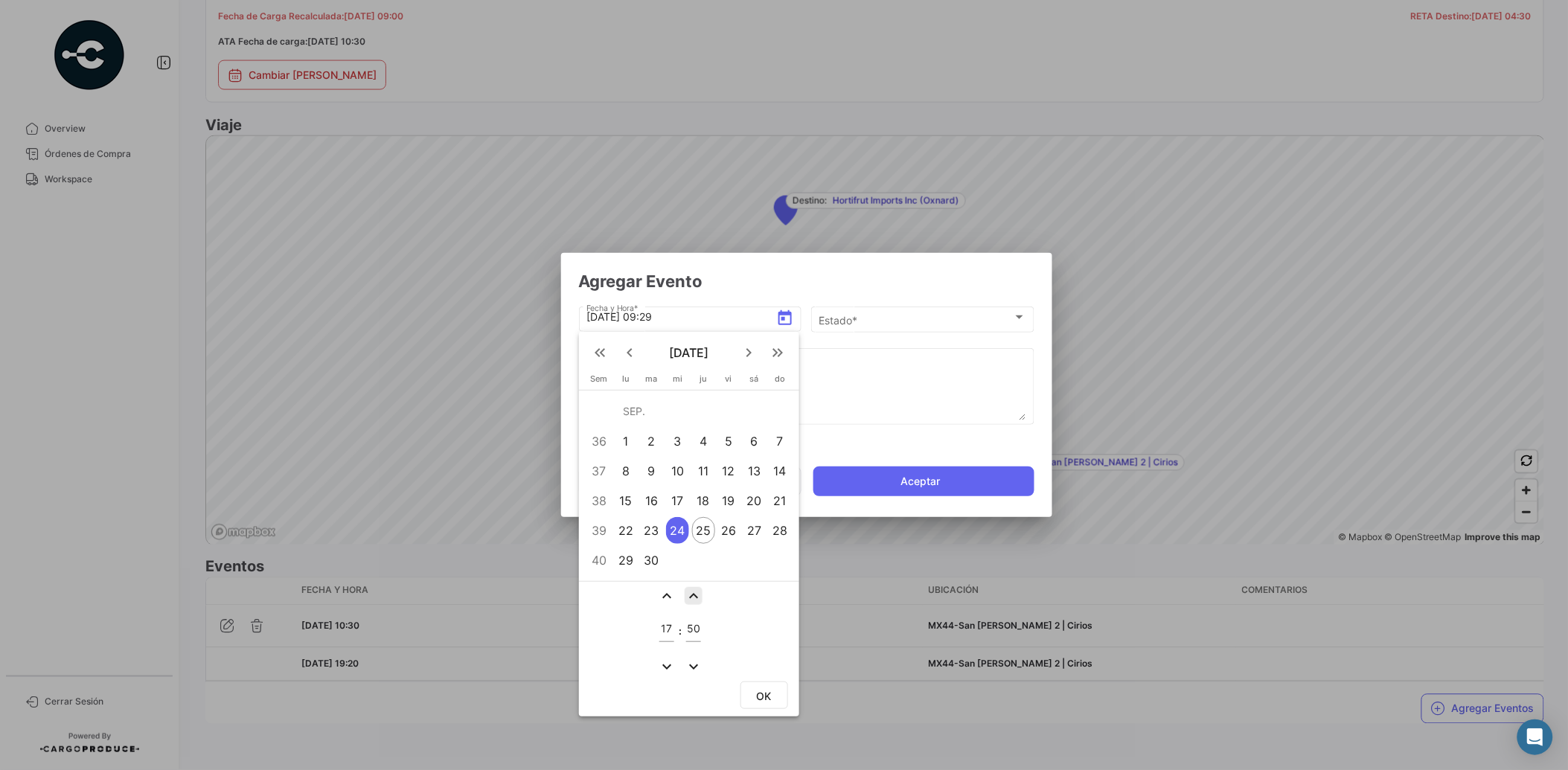
click at [688, 591] on mat-icon "expand_less" at bounding box center [693, 595] width 18 height 18
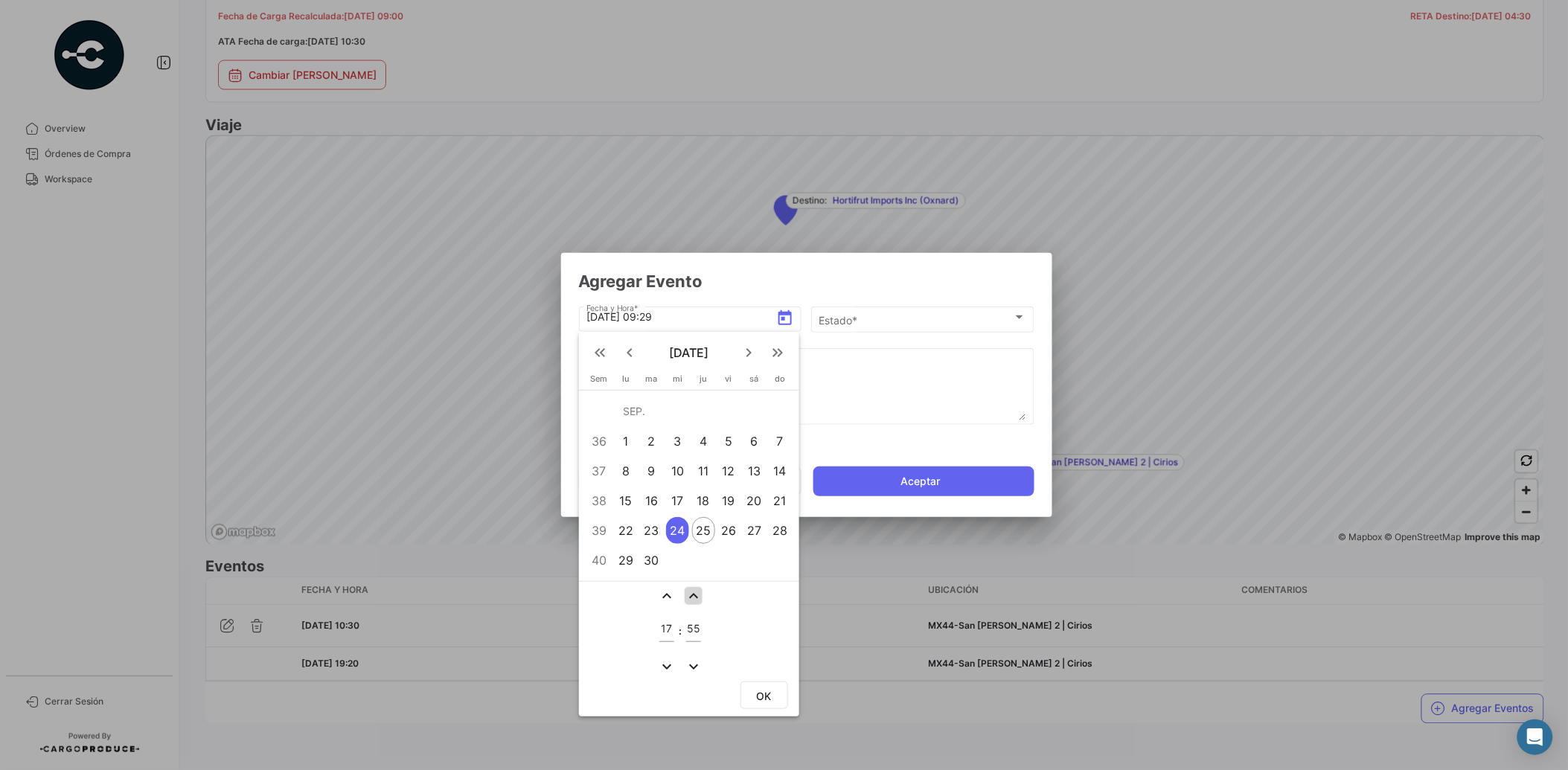
click at [688, 591] on mat-icon "expand_less" at bounding box center [693, 595] width 18 height 18
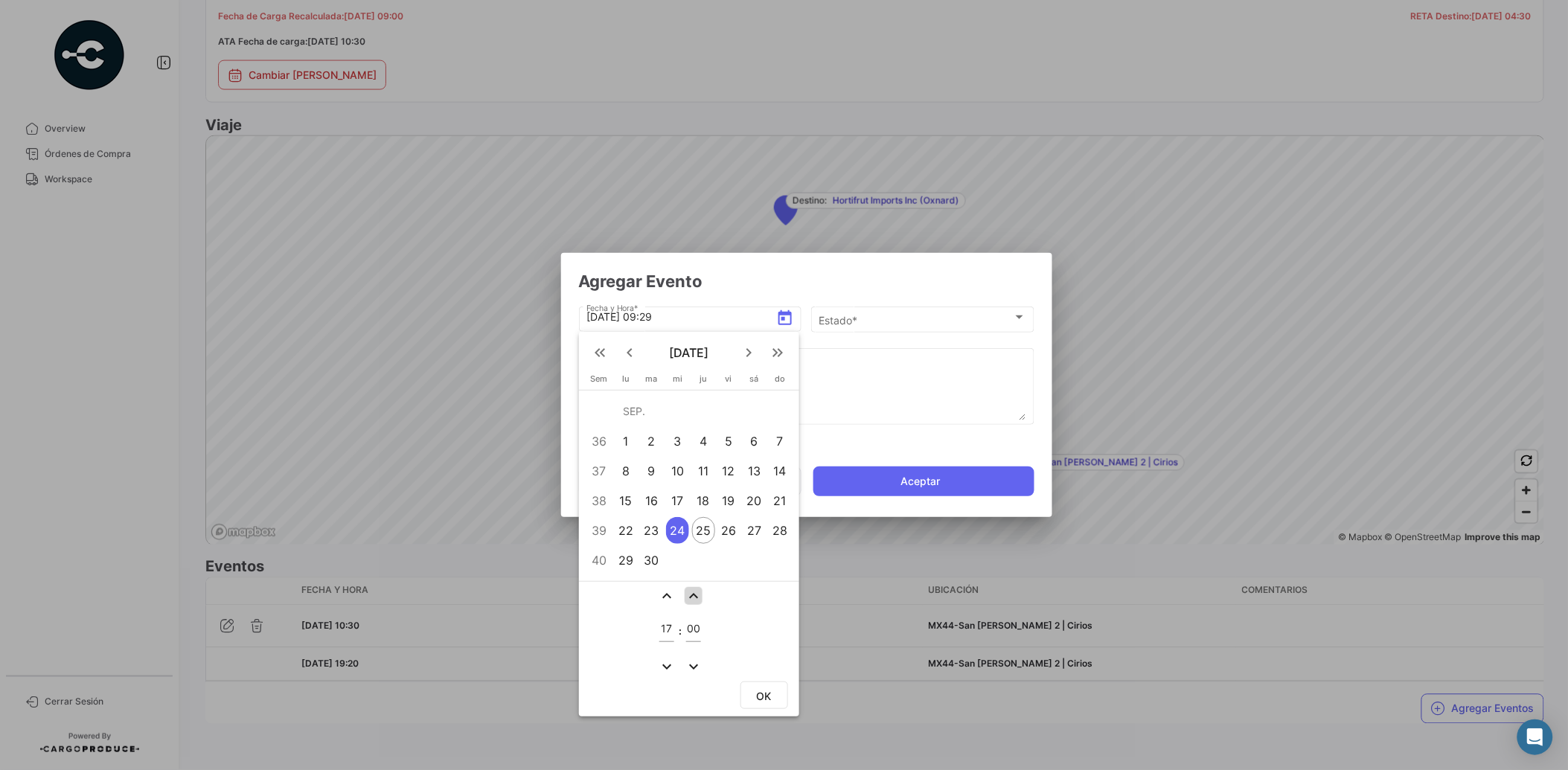
click at [688, 591] on mat-icon "expand_less" at bounding box center [693, 595] width 18 height 18
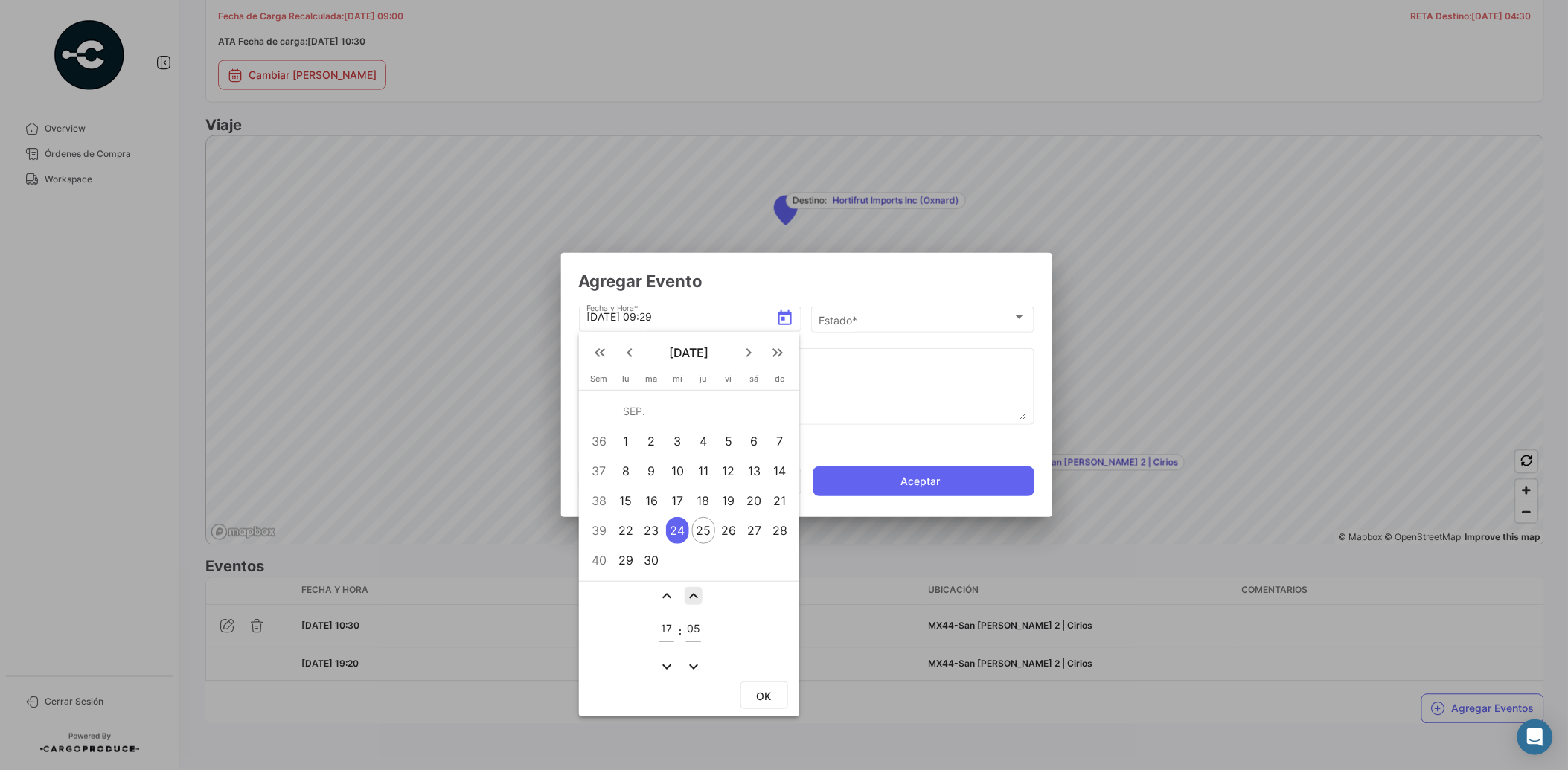
click at [688, 591] on mat-icon "expand_less" at bounding box center [693, 595] width 18 height 18
type input "08"
click at [775, 693] on button "OK" at bounding box center [764, 694] width 48 height 27
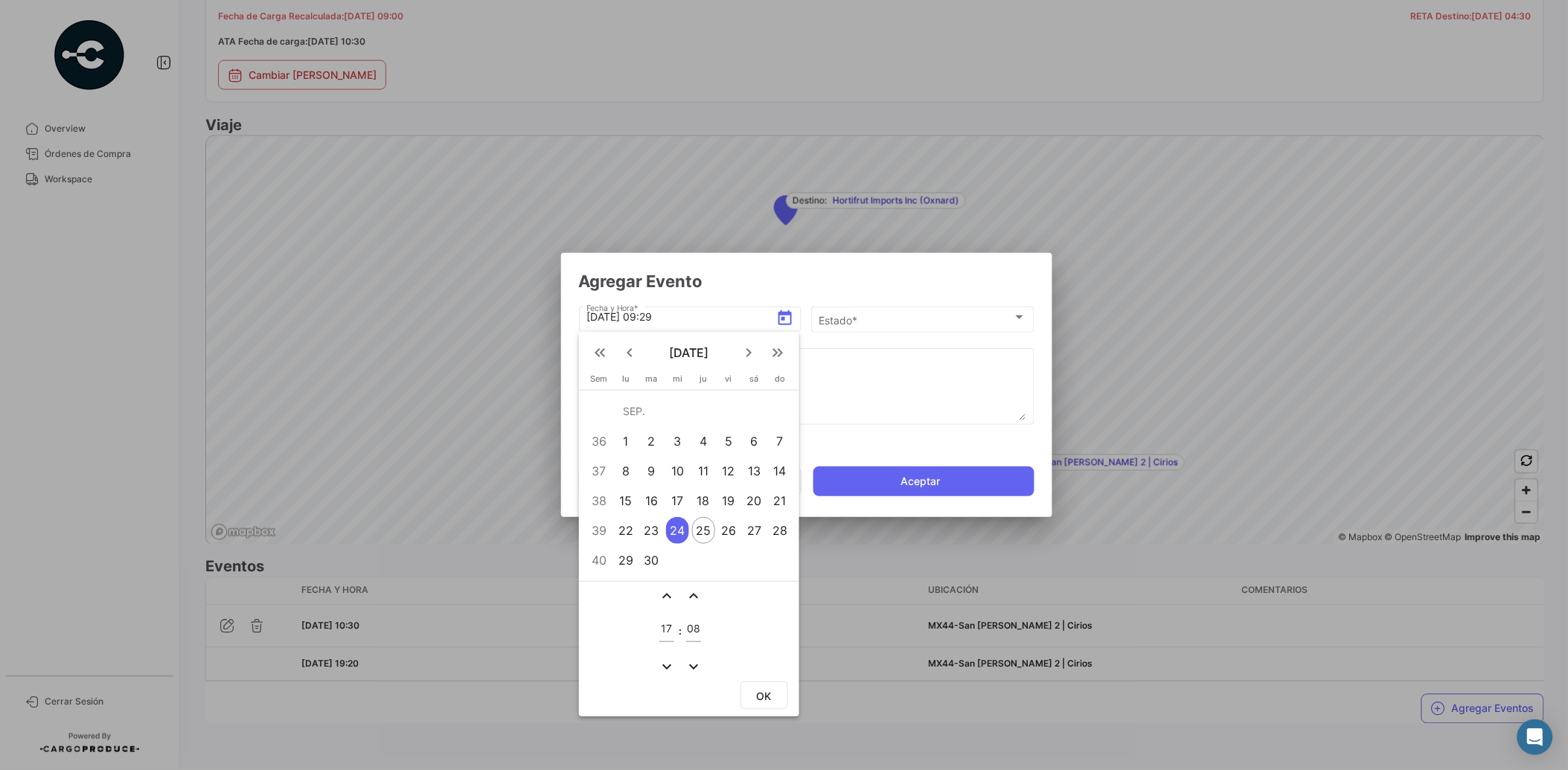
type input "[DATE] 17:08"
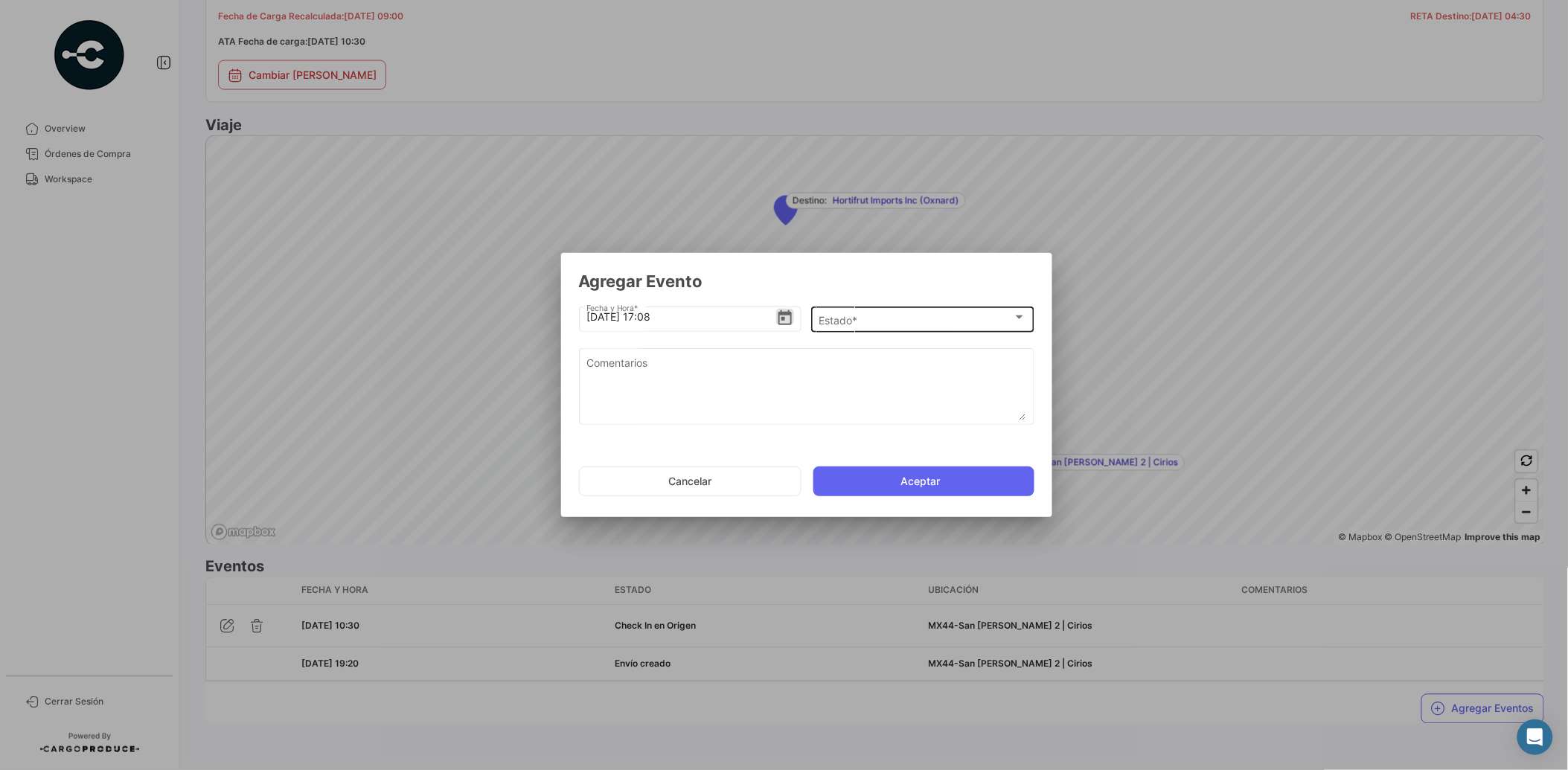
click at [875, 323] on div "Estado *" at bounding box center [916, 320] width 194 height 13
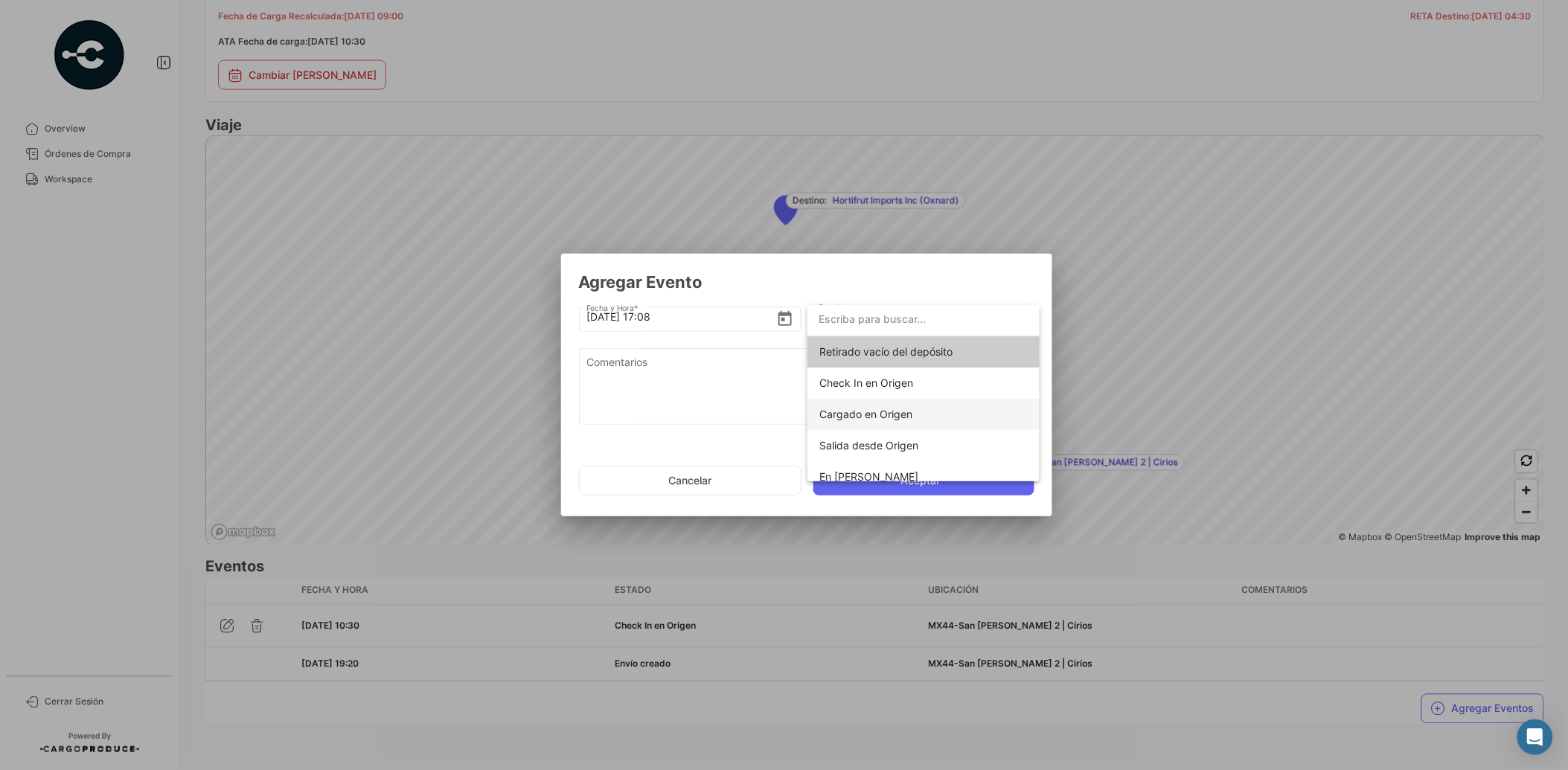
click at [917, 424] on span "Cargado en Origen" at bounding box center [923, 413] width 208 height 31
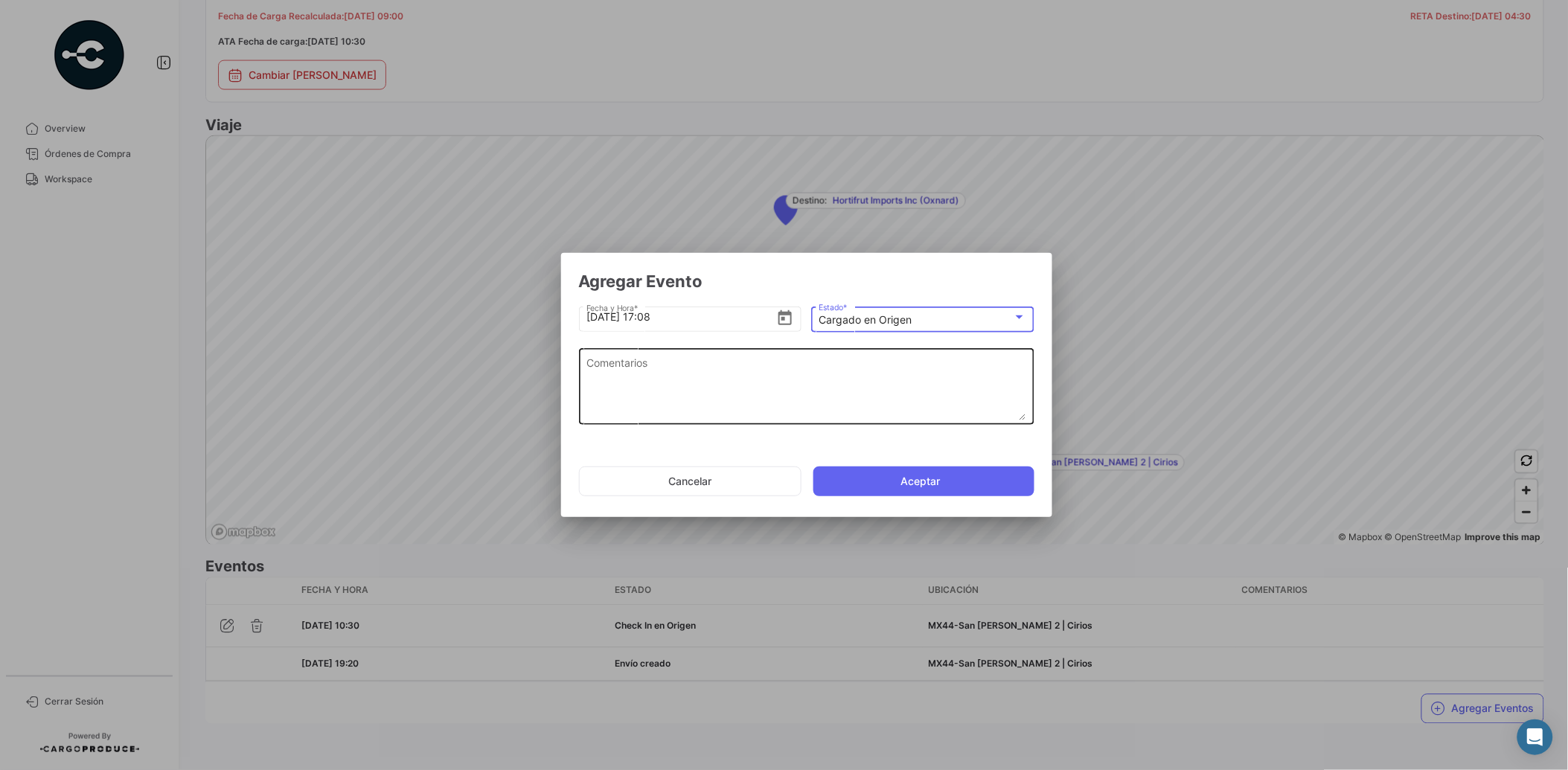
click at [836, 381] on textarea "Comentarios" at bounding box center [806, 387] width 440 height 65
click at [898, 324] on mat-select-trigger "Cargado en Origen" at bounding box center [866, 319] width 93 height 13
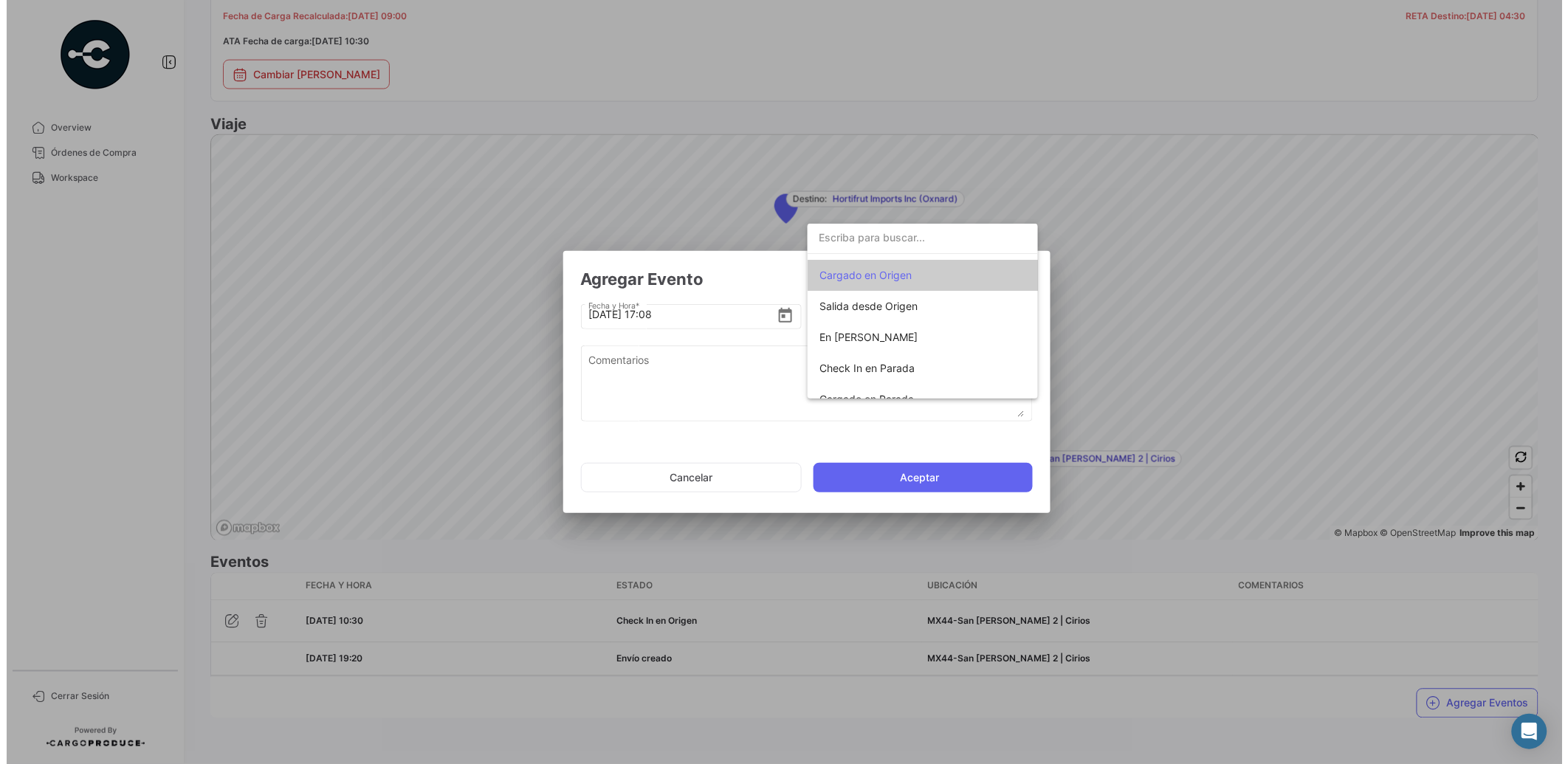
scroll to position [0, 0]
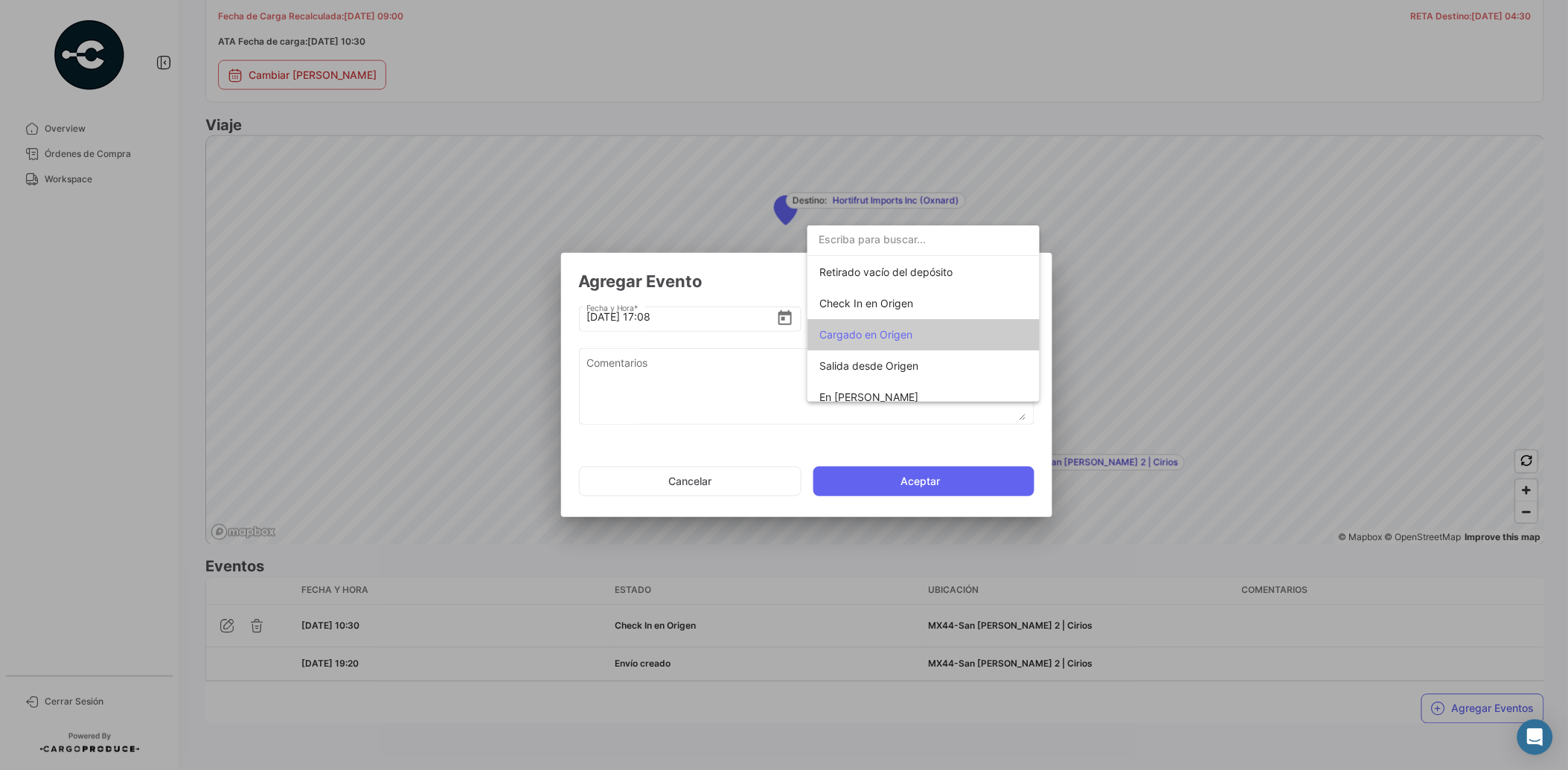
click at [922, 335] on span "Cargado en Origen" at bounding box center [923, 334] width 208 height 31
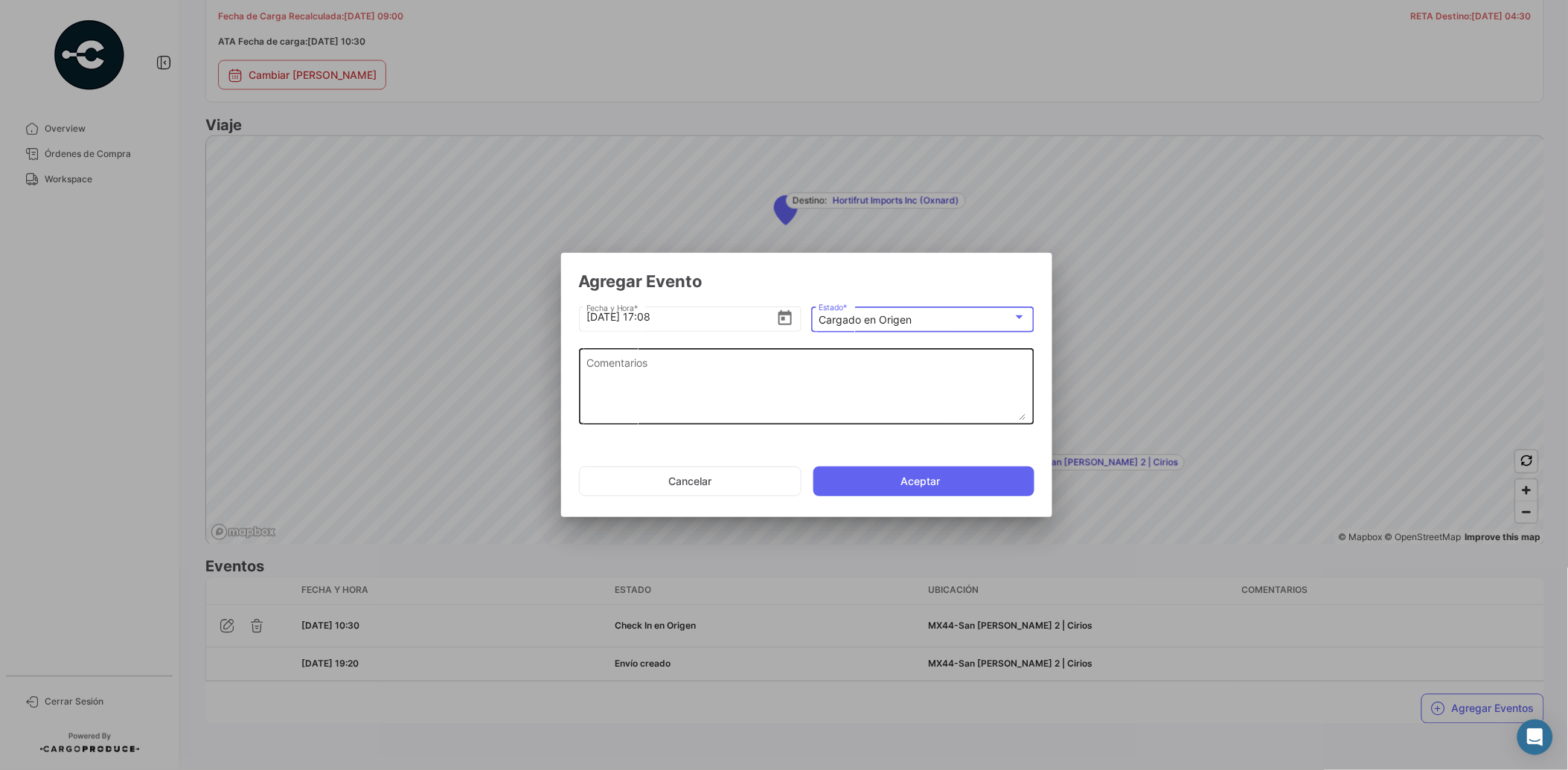
click at [819, 353] on div "Comentarios" at bounding box center [806, 385] width 440 height 78
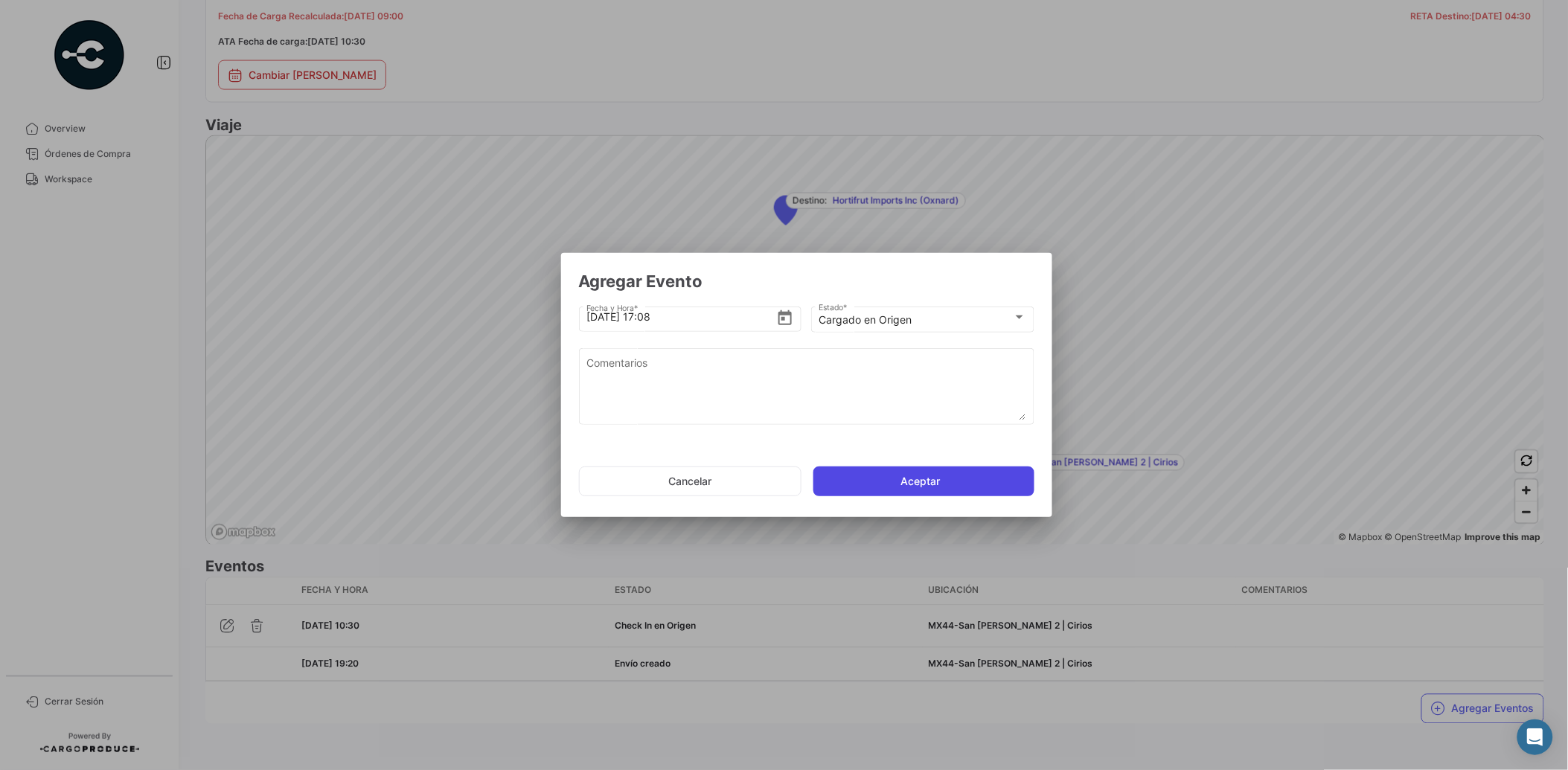
click at [897, 479] on button "Aceptar" at bounding box center [924, 482] width 221 height 30
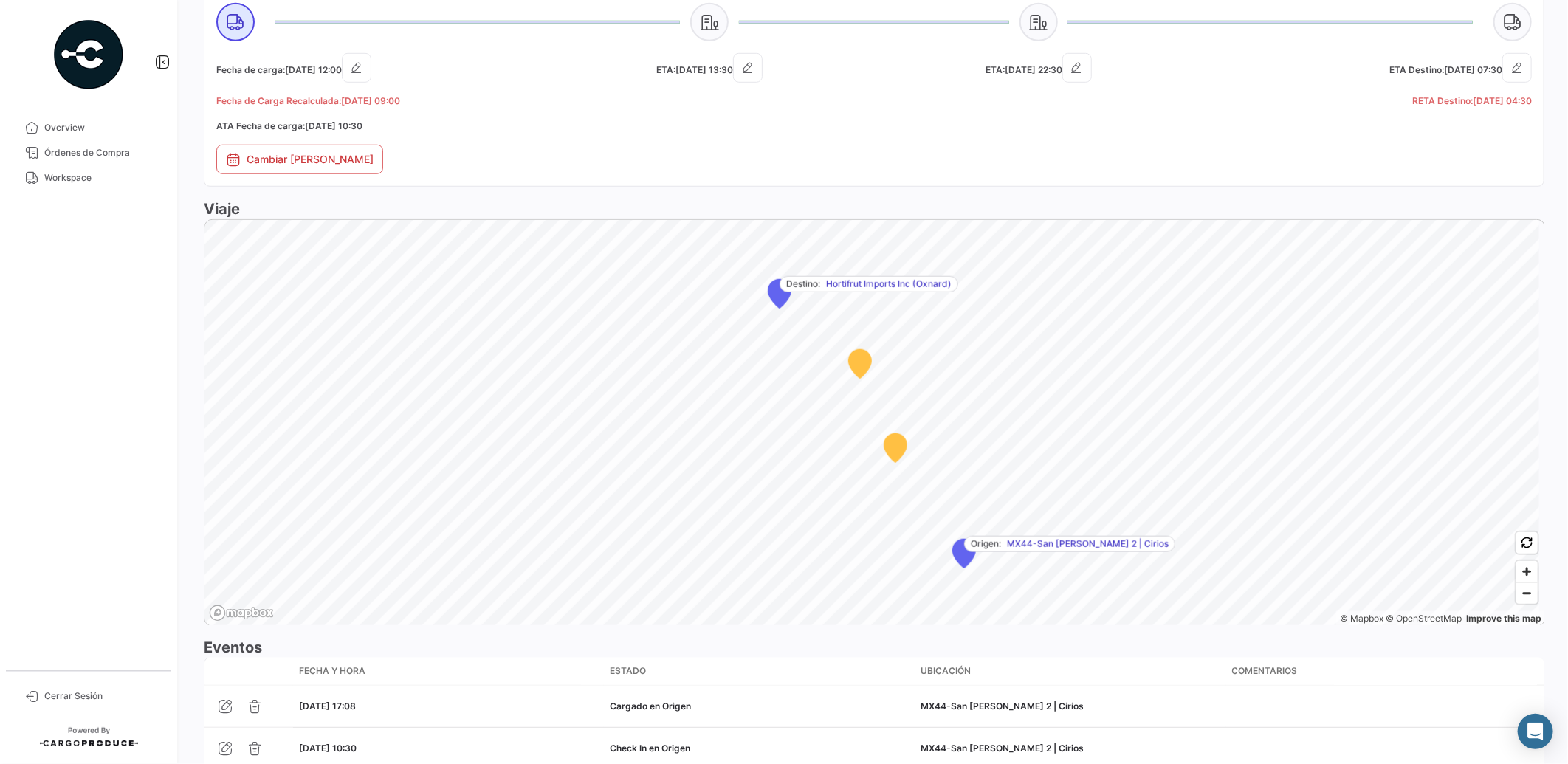
scroll to position [808, 0]
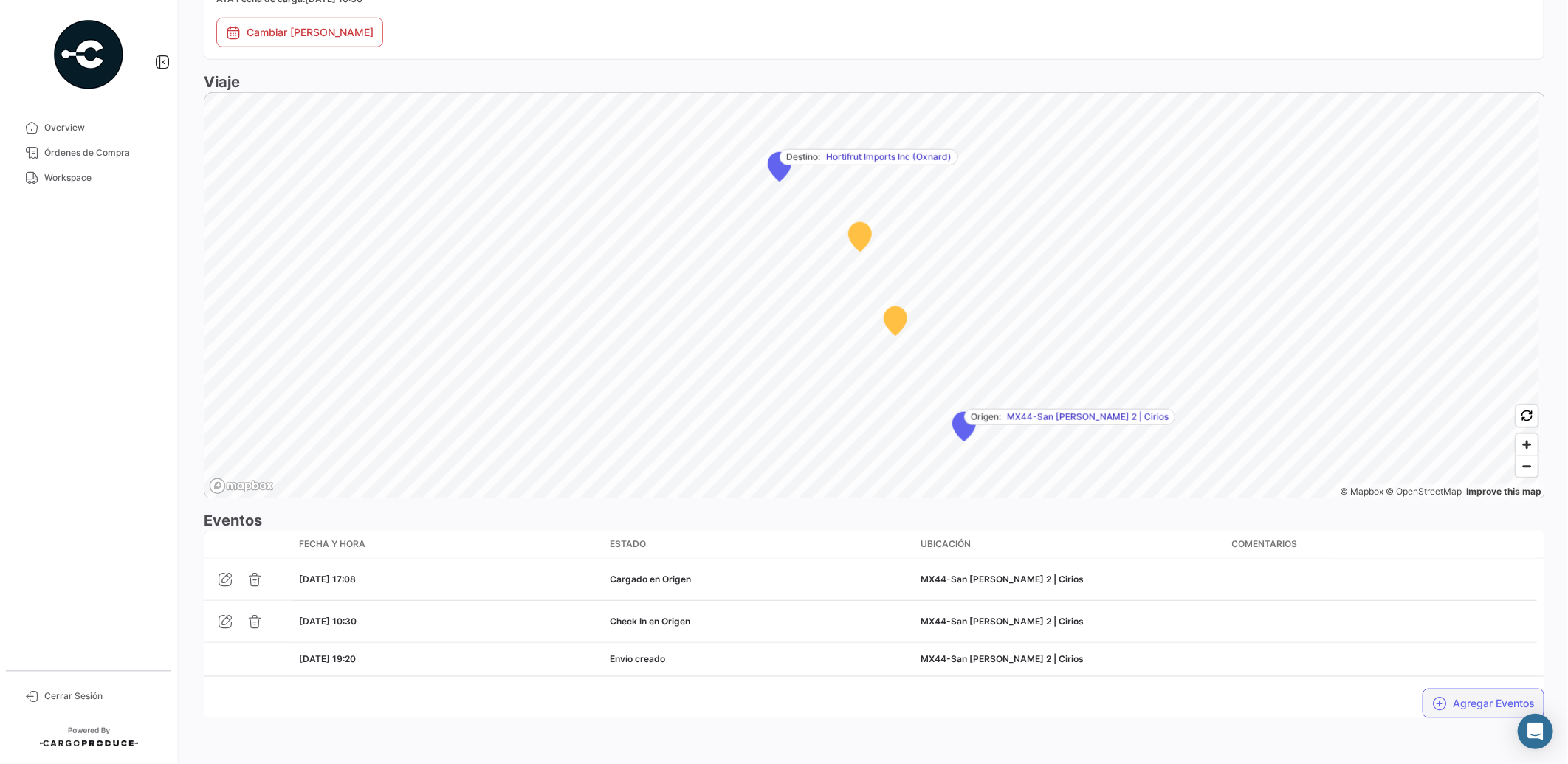
click at [1461, 702] on button "Agregar Eventos" at bounding box center [1483, 704] width 121 height 30
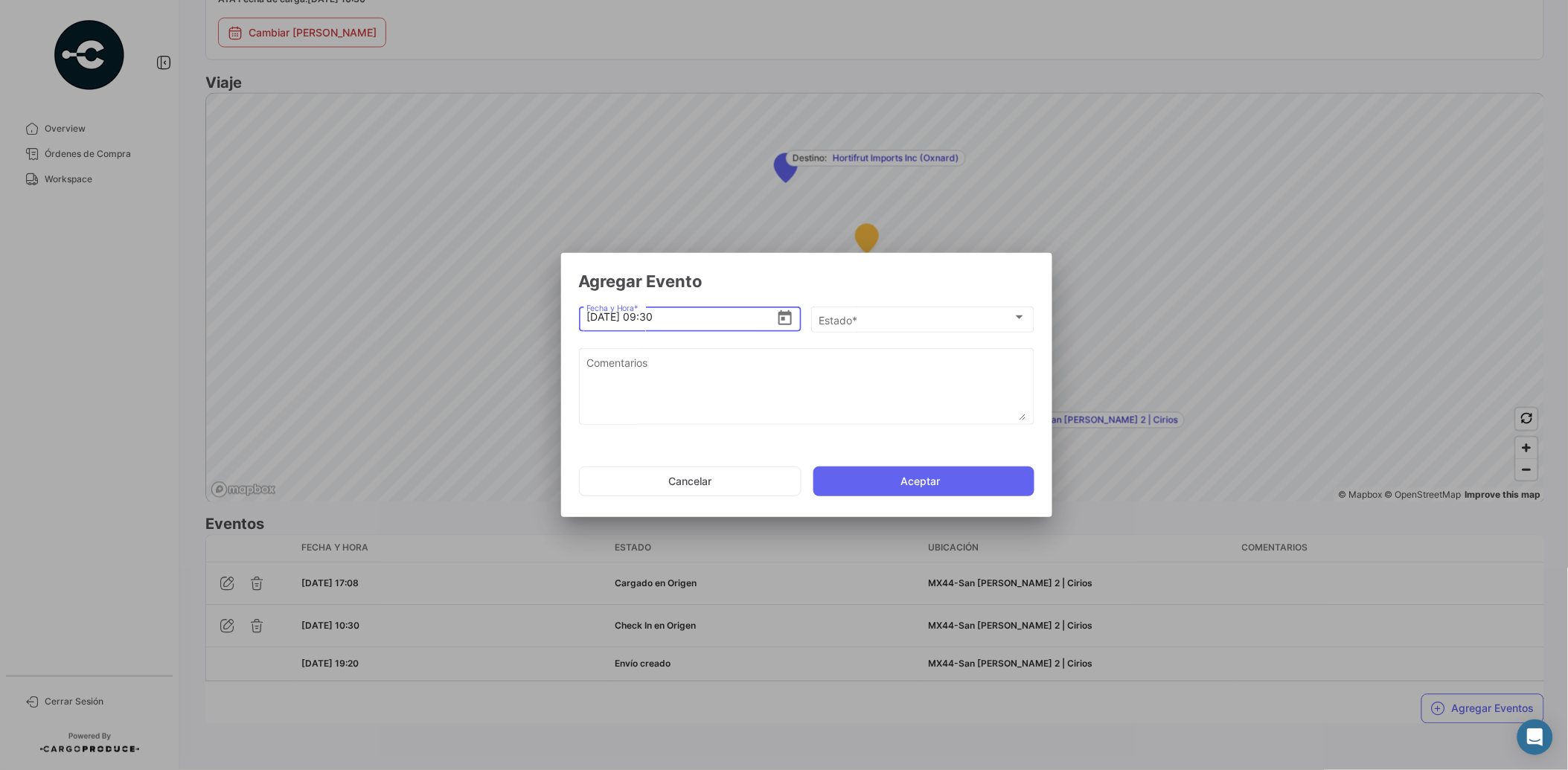
click at [784, 321] on icon "Open calendar" at bounding box center [784, 318] width 18 height 18
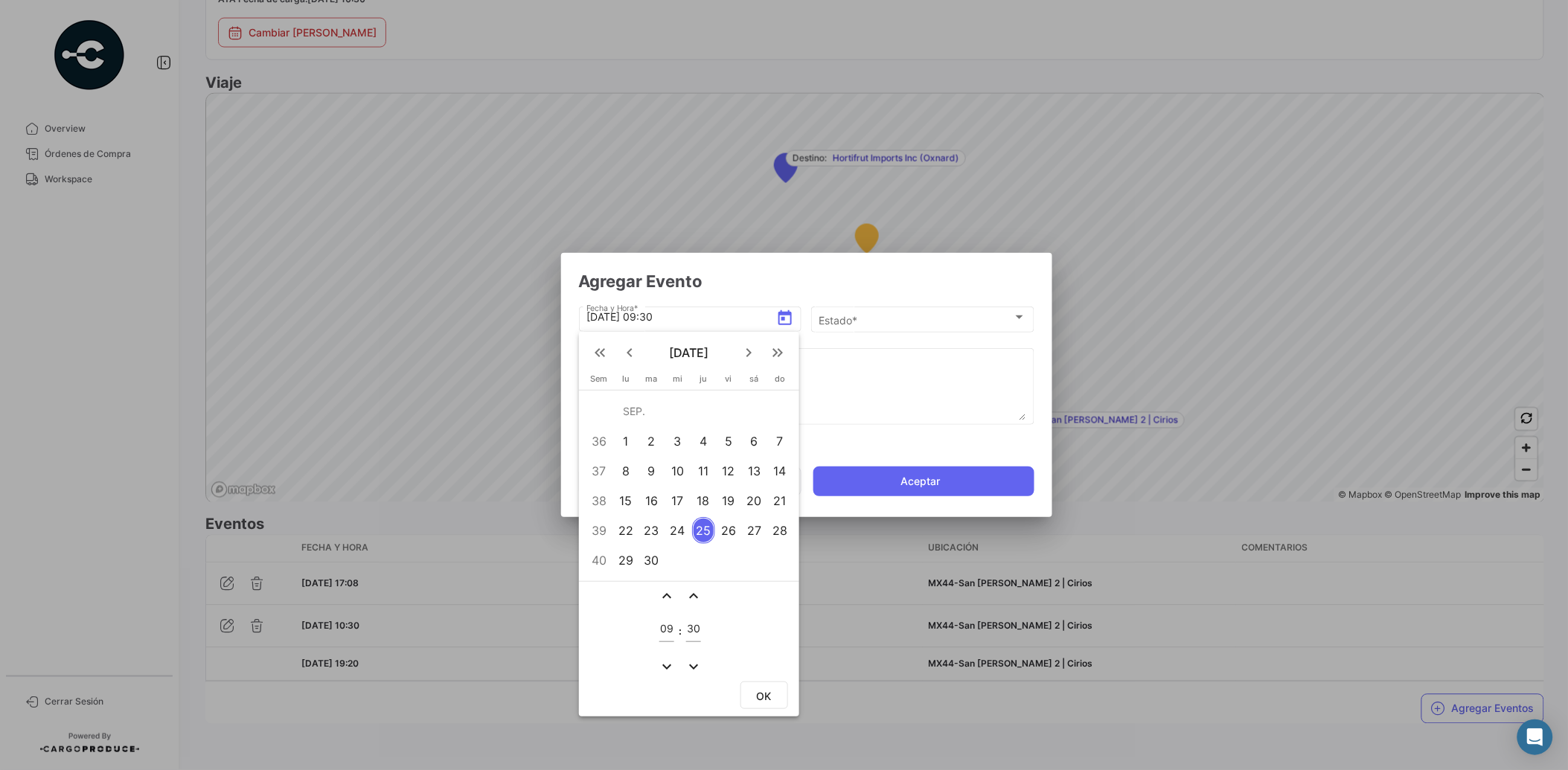
click at [681, 530] on div "24" at bounding box center [677, 530] width 23 height 27
drag, startPoint x: 673, startPoint y: 627, endPoint x: 657, endPoint y: 627, distance: 16.0
click at [657, 627] on td "09" at bounding box center [667, 631] width 20 height 49
click at [660, 628] on input "09" at bounding box center [667, 629] width 15 height 13
click at [670, 628] on input "09" at bounding box center [667, 629] width 15 height 13
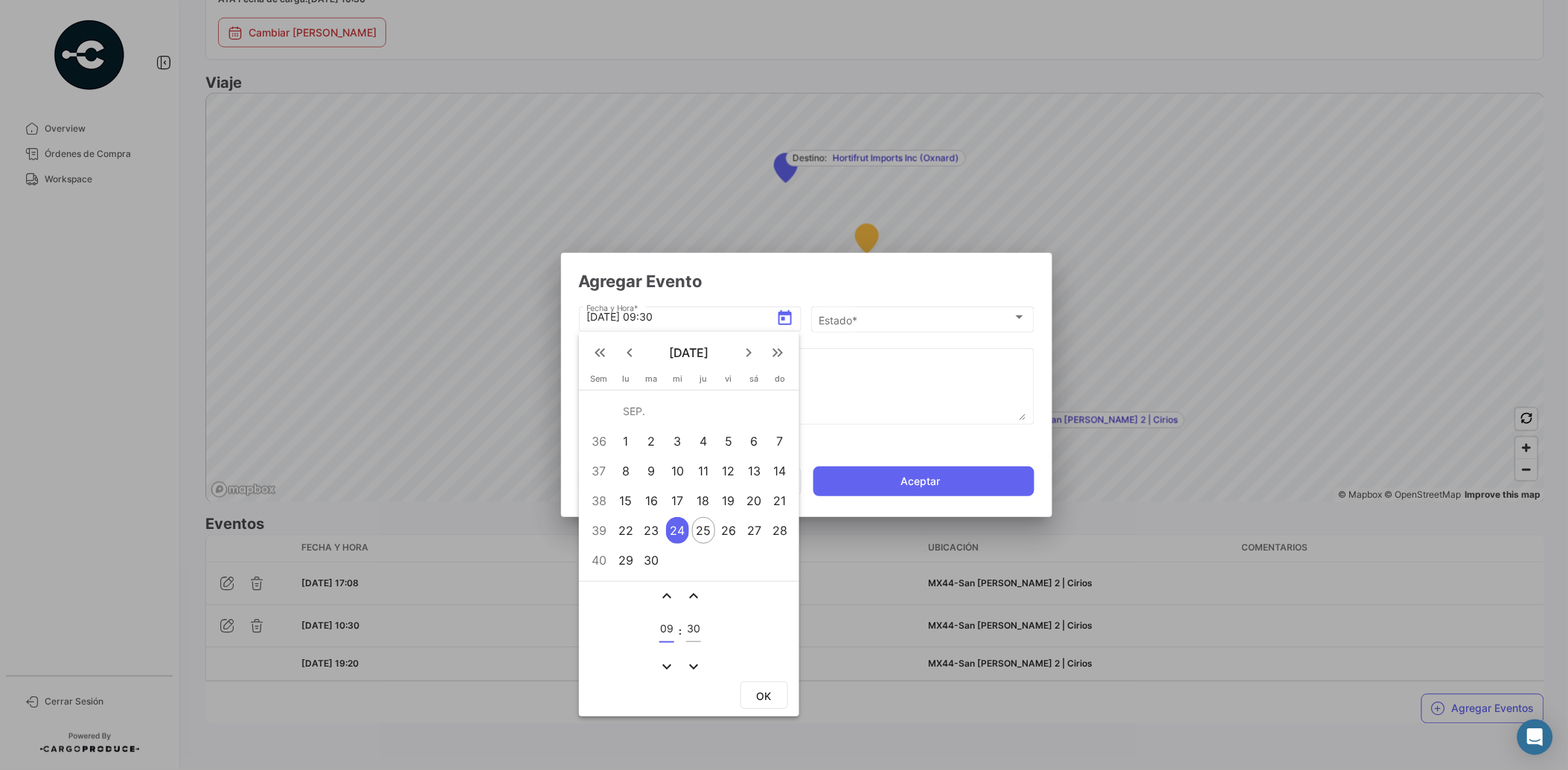
type input "0"
type input "17"
click at [697, 627] on input "30" at bounding box center [694, 629] width 15 height 13
type input "3"
type input "20"
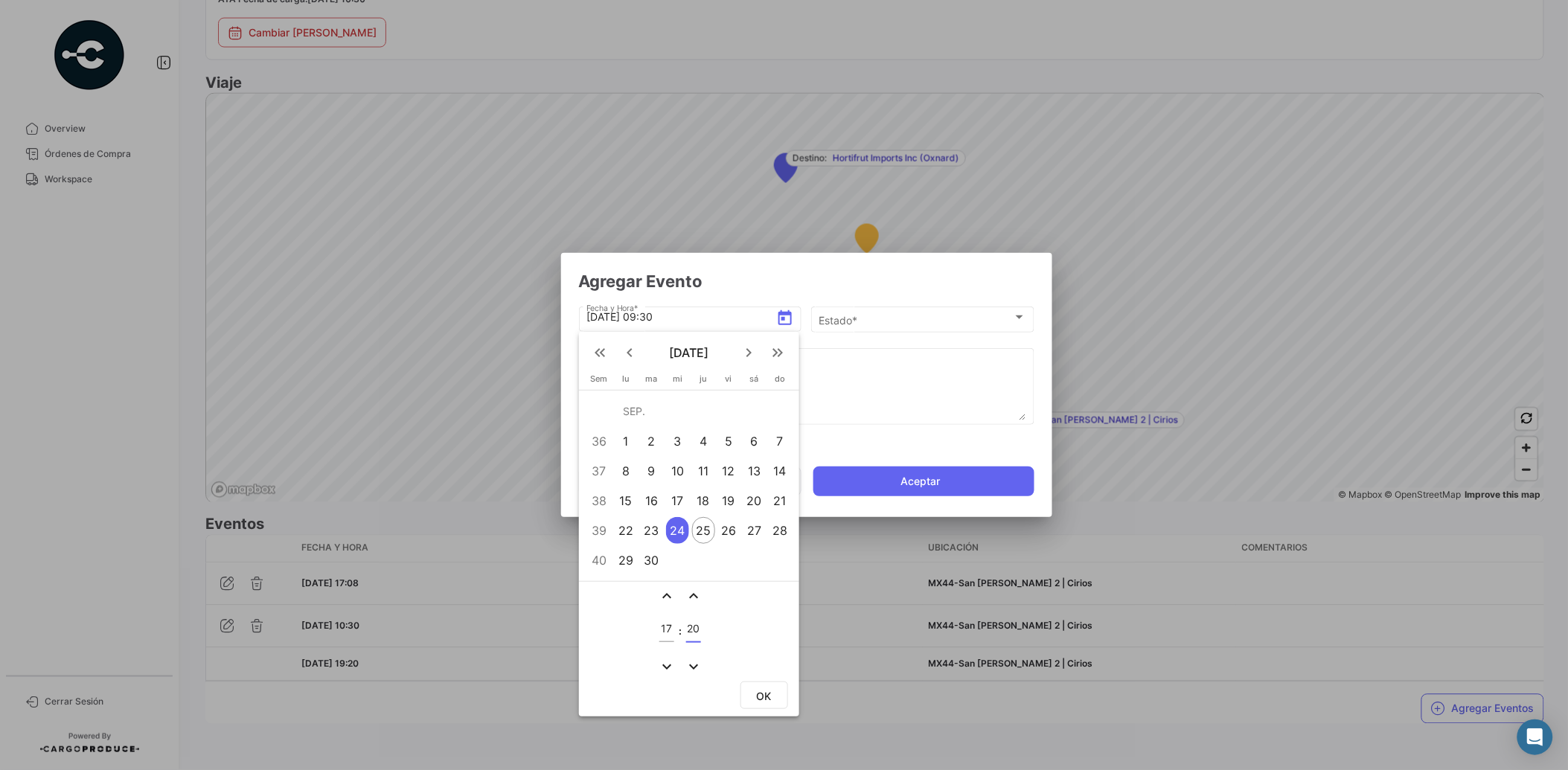
click at [748, 690] on button "OK" at bounding box center [764, 694] width 48 height 27
type input "[DATE] 17:20"
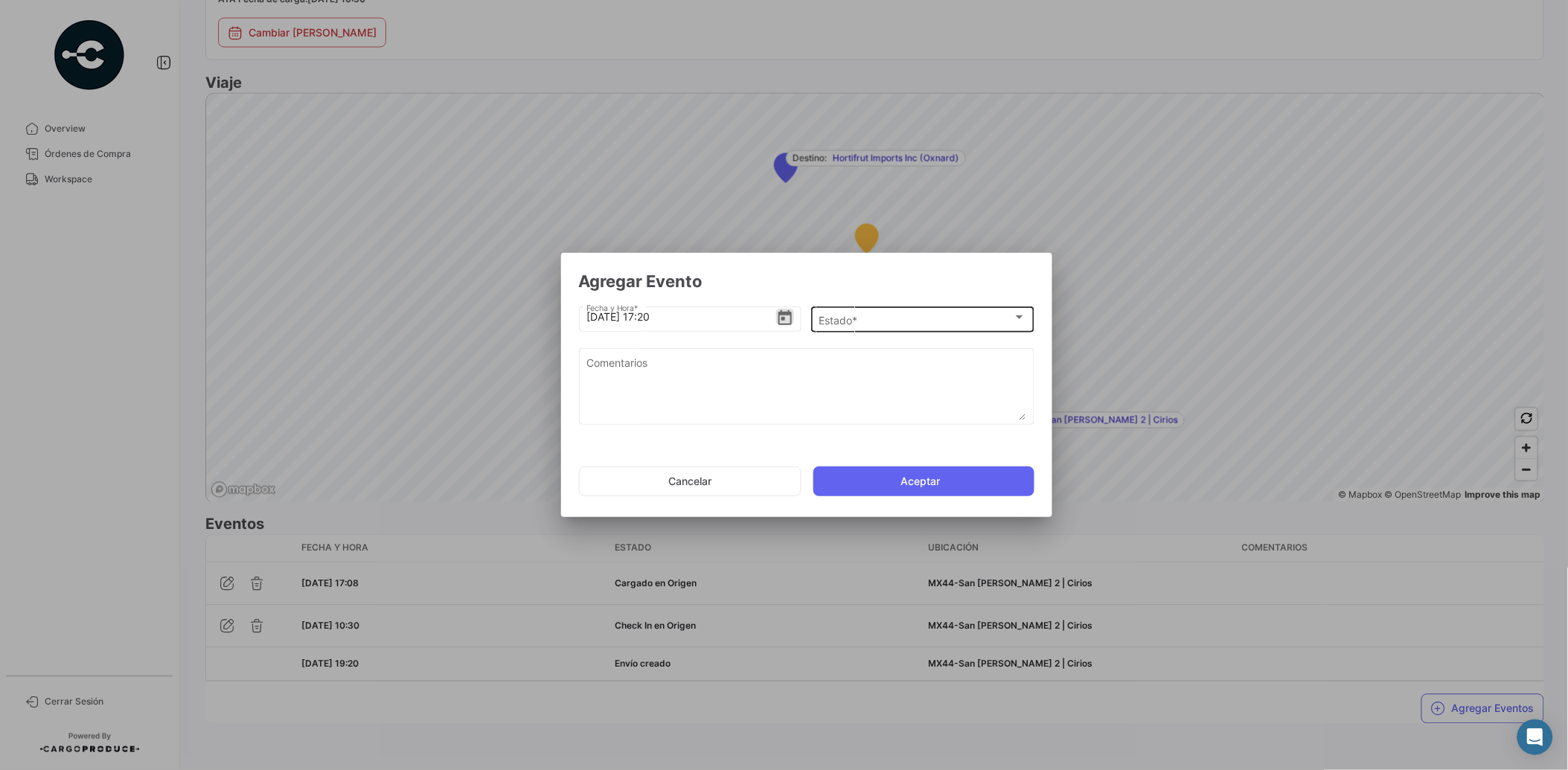
click at [853, 320] on span "Estado *" at bounding box center [916, 320] width 194 height 13
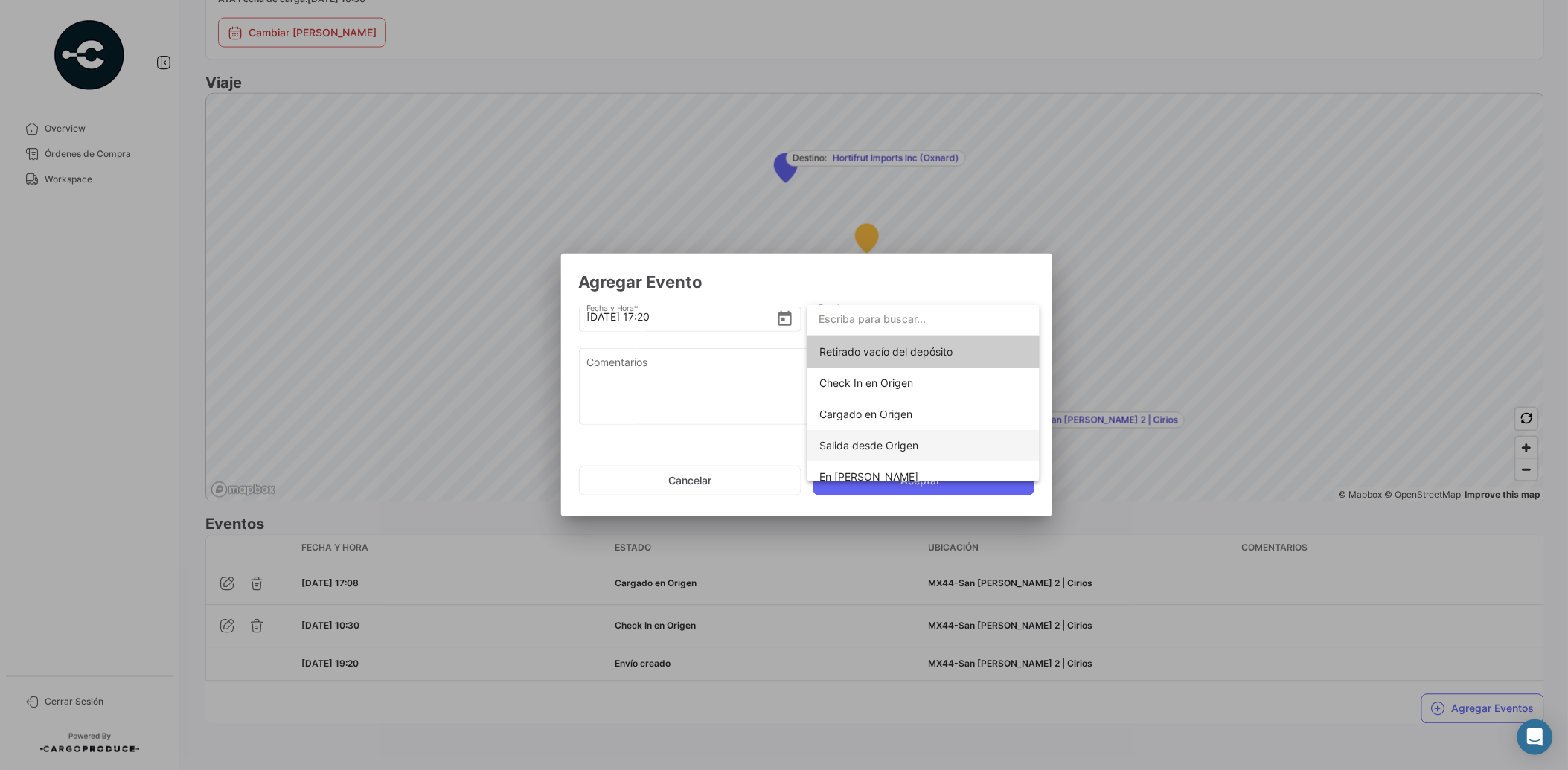
click at [918, 445] on span "Salida desde Origen" at bounding box center [923, 445] width 208 height 31
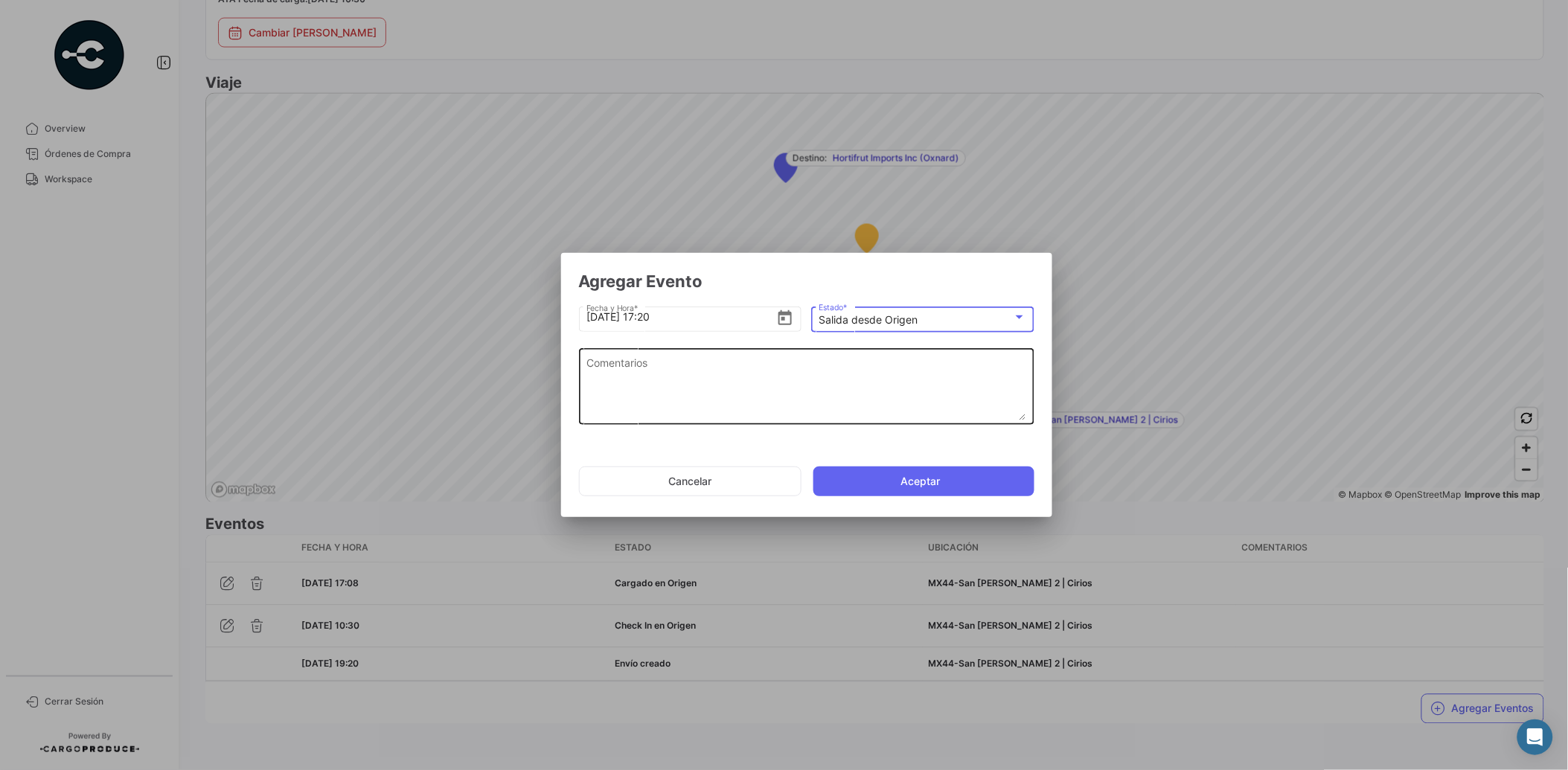
click at [784, 372] on textarea "Comentarios" at bounding box center [806, 387] width 440 height 65
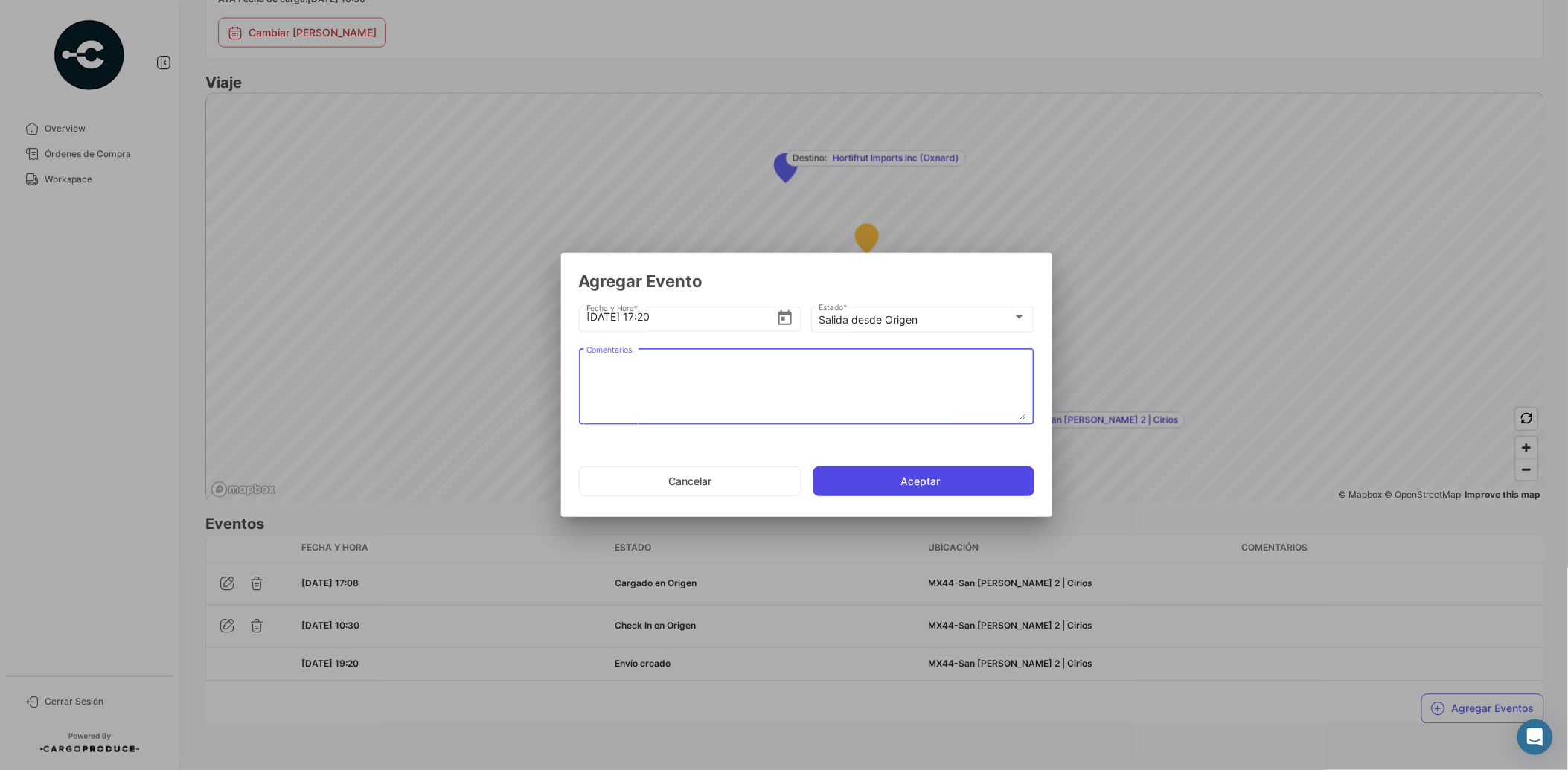
click at [908, 470] on button "Aceptar" at bounding box center [924, 482] width 221 height 30
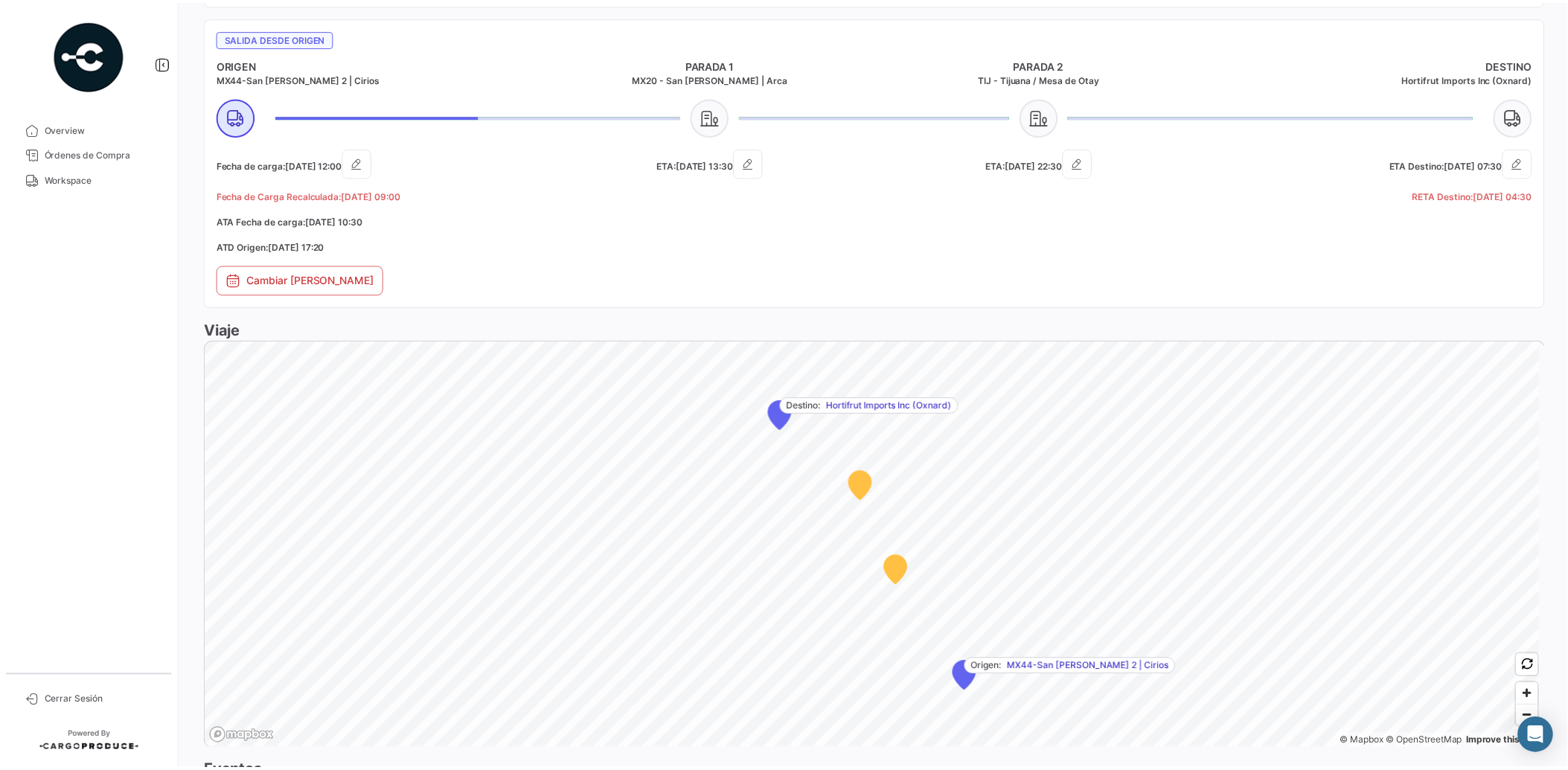
scroll to position [881, 0]
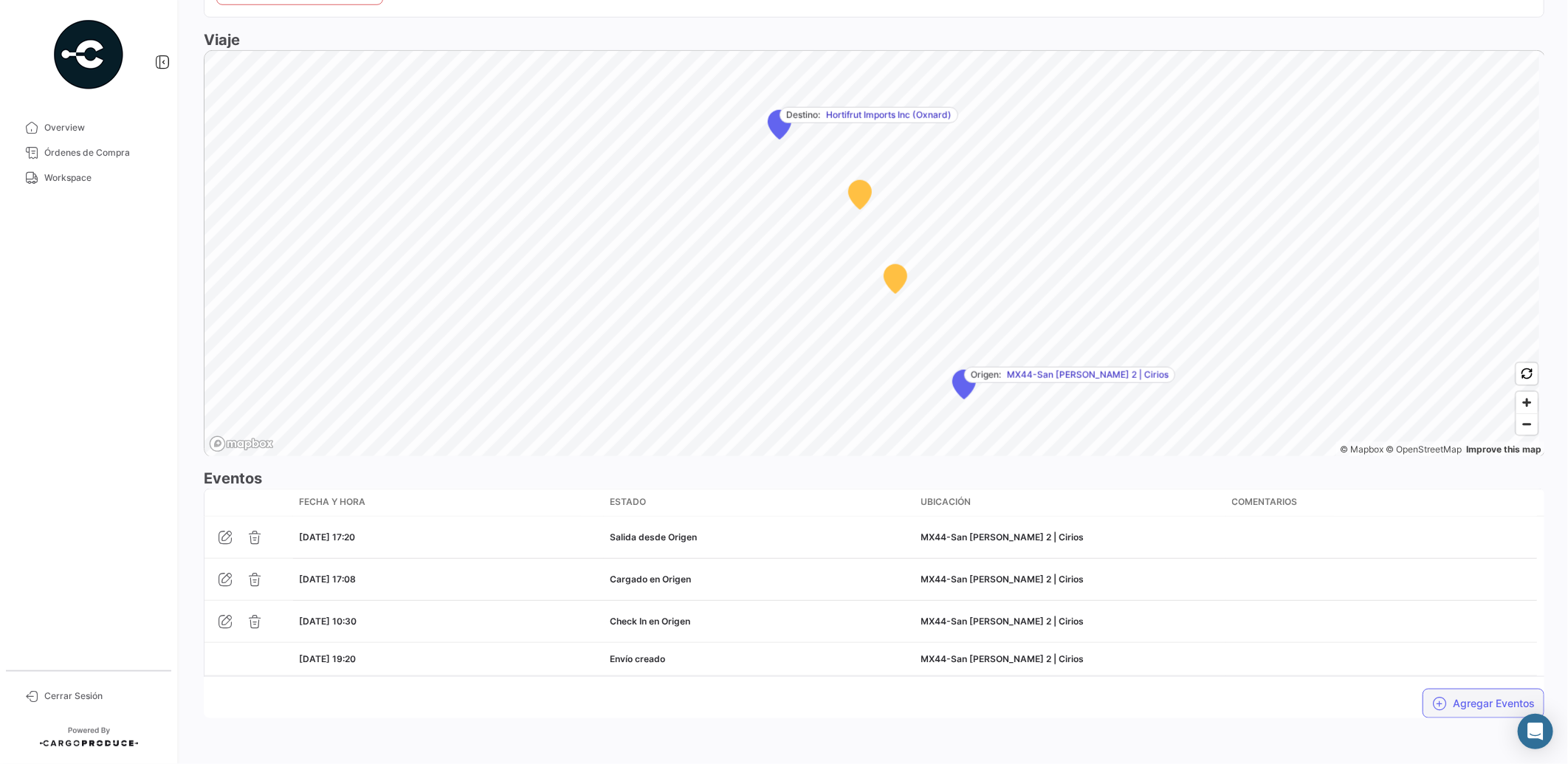
click at [1451, 696] on button "Agregar Eventos" at bounding box center [1483, 704] width 121 height 30
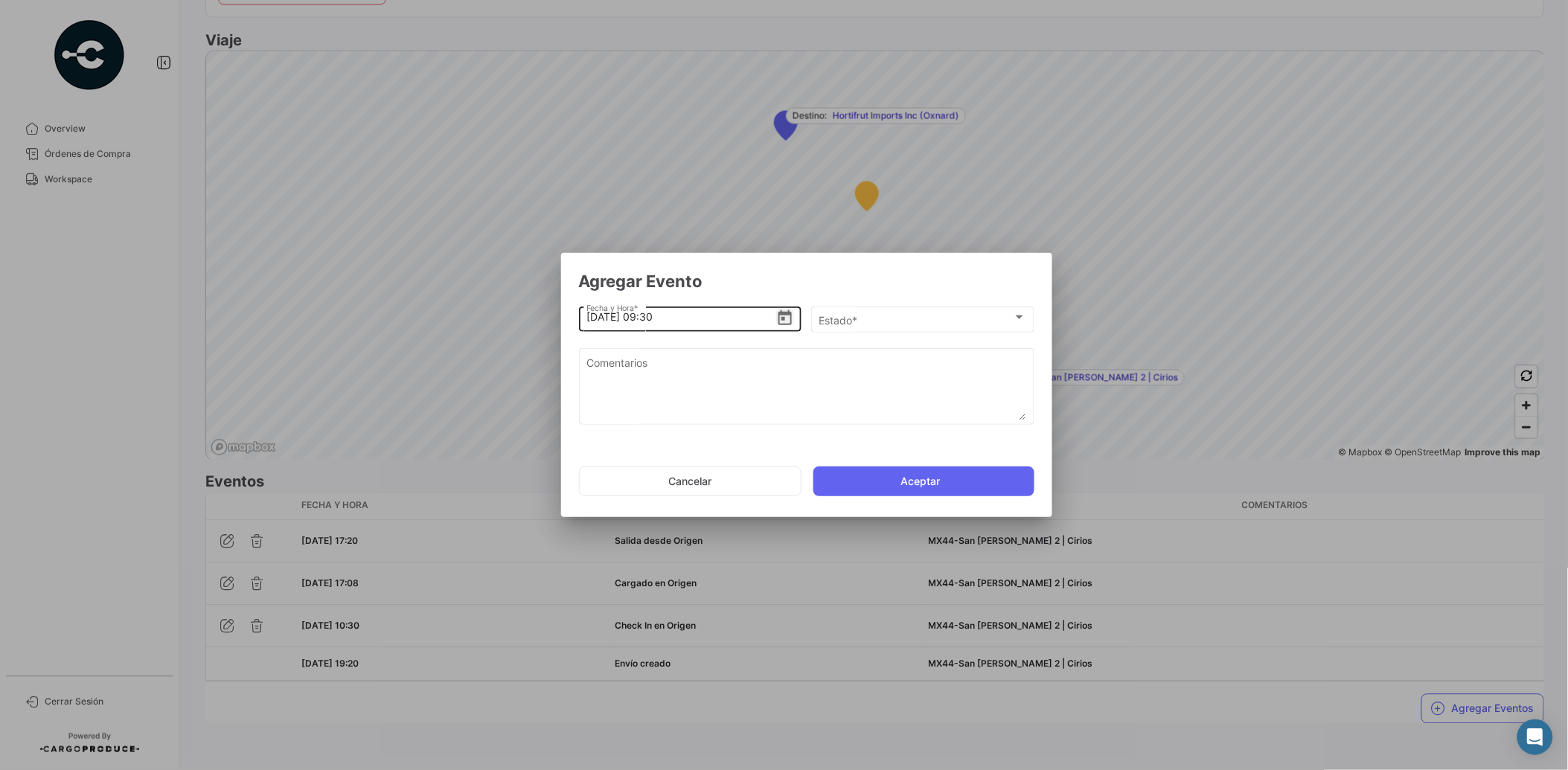
click at [786, 317] on icon "Open calendar" at bounding box center [784, 318] width 18 height 18
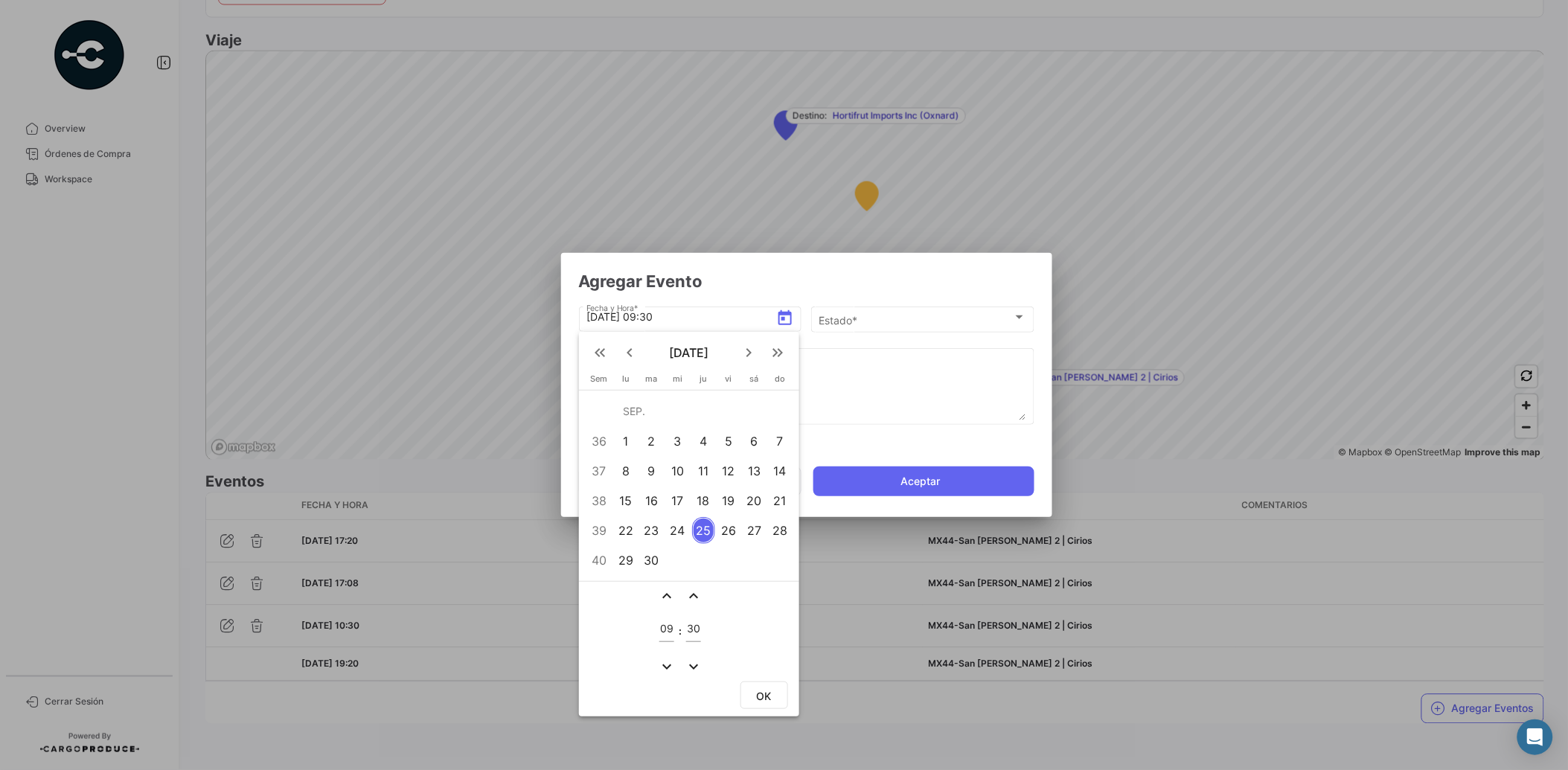
click at [684, 533] on div "24" at bounding box center [677, 530] width 23 height 27
click at [669, 630] on input "09" at bounding box center [667, 629] width 15 height 13
type input "0"
type input "17"
click at [698, 629] on input "30" at bounding box center [694, 629] width 15 height 13
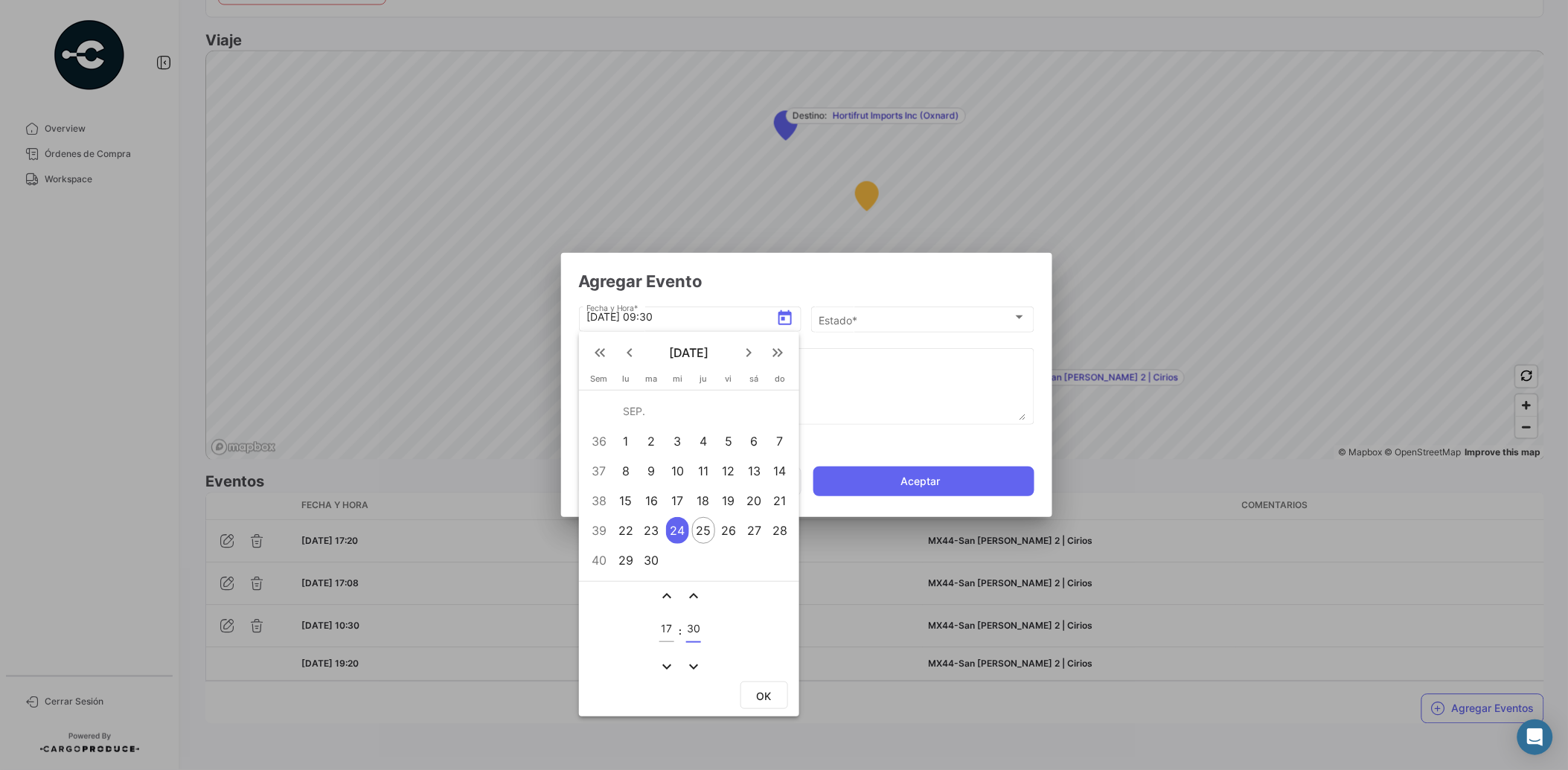
type input "3"
type input "59"
click at [756, 692] on span "OK" at bounding box center [764, 696] width 15 height 13
type input "[DATE] 17:59"
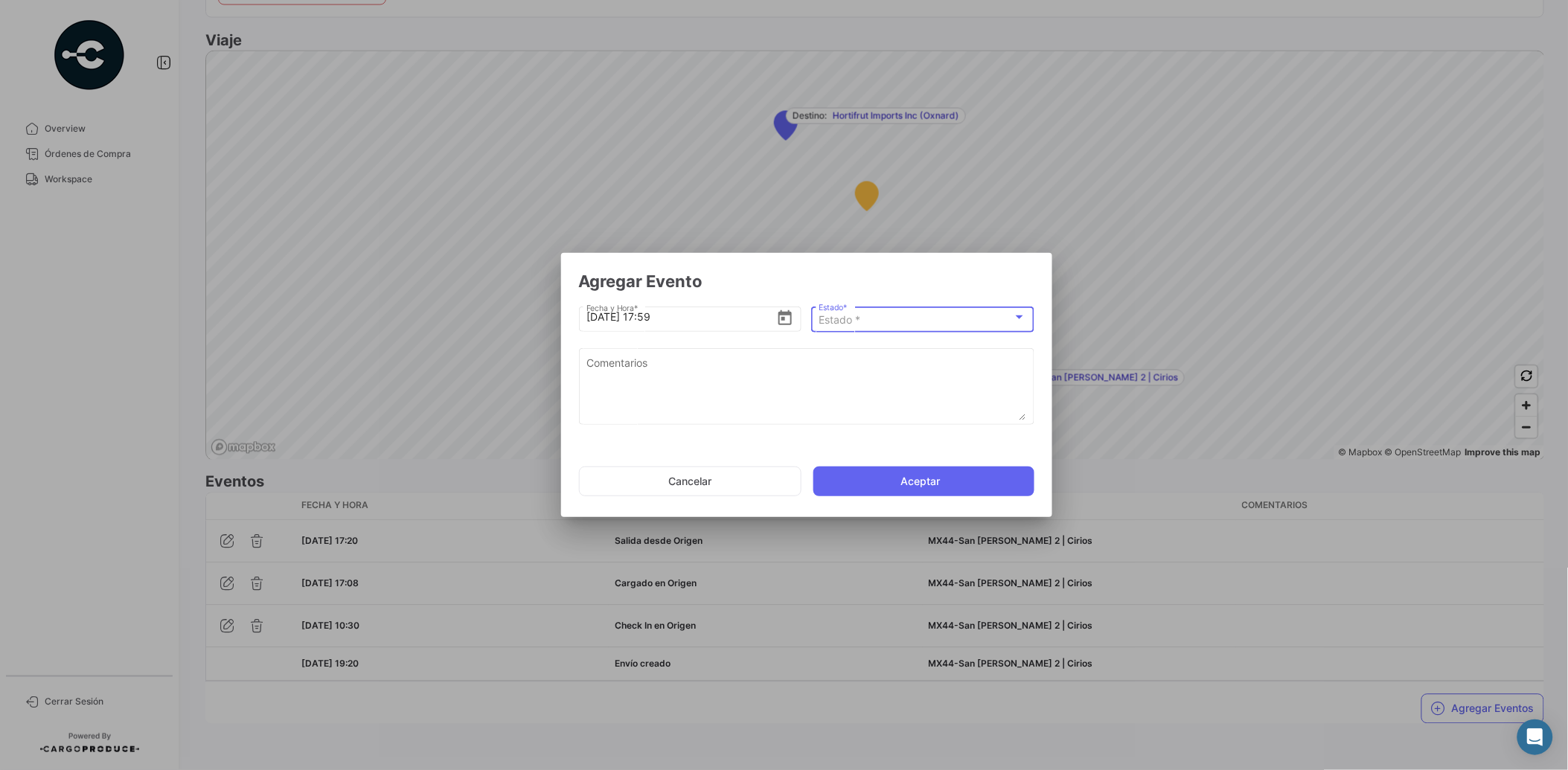
click at [850, 322] on span "Estado *" at bounding box center [840, 319] width 42 height 13
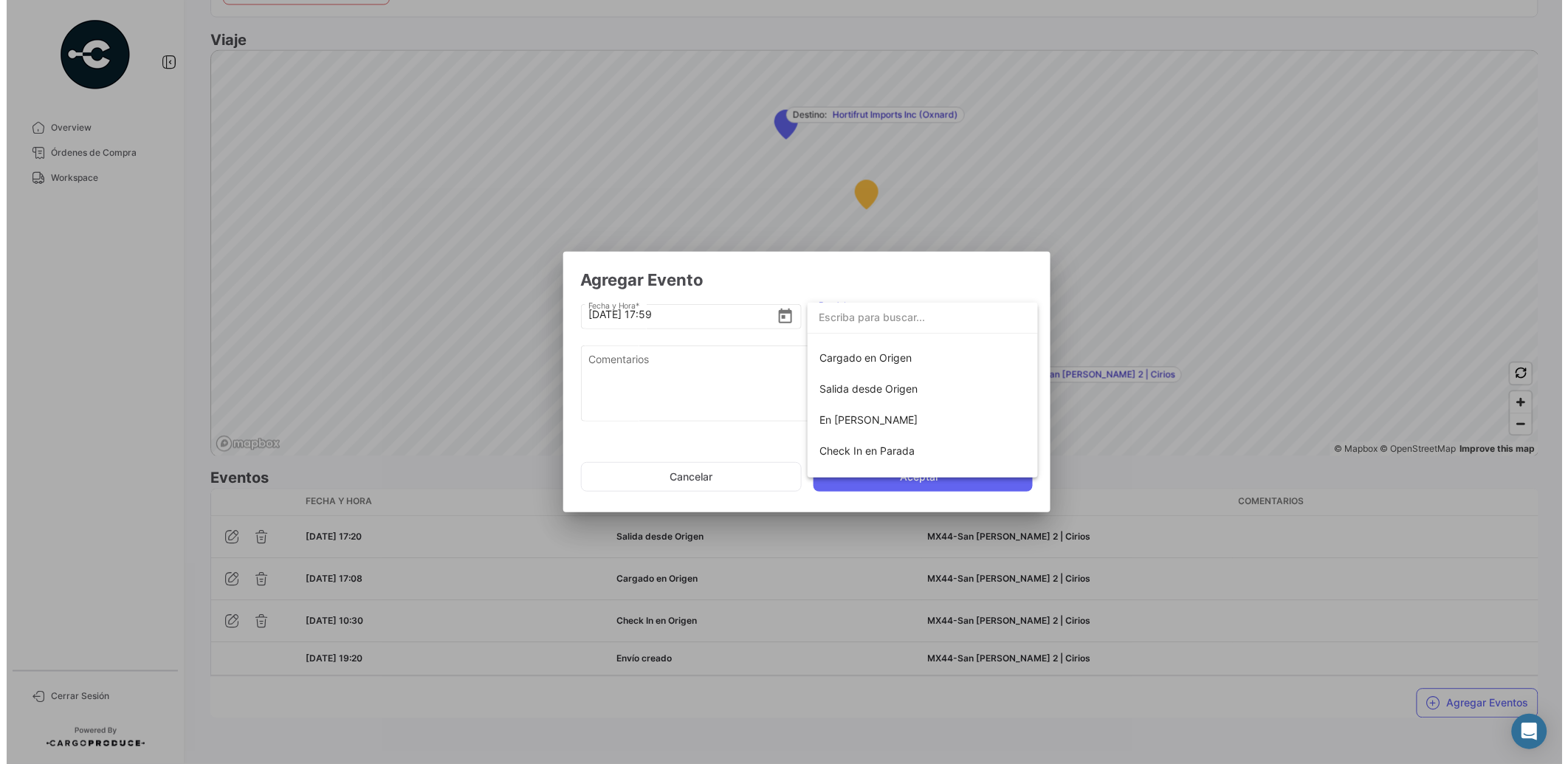
scroll to position [68, 0]
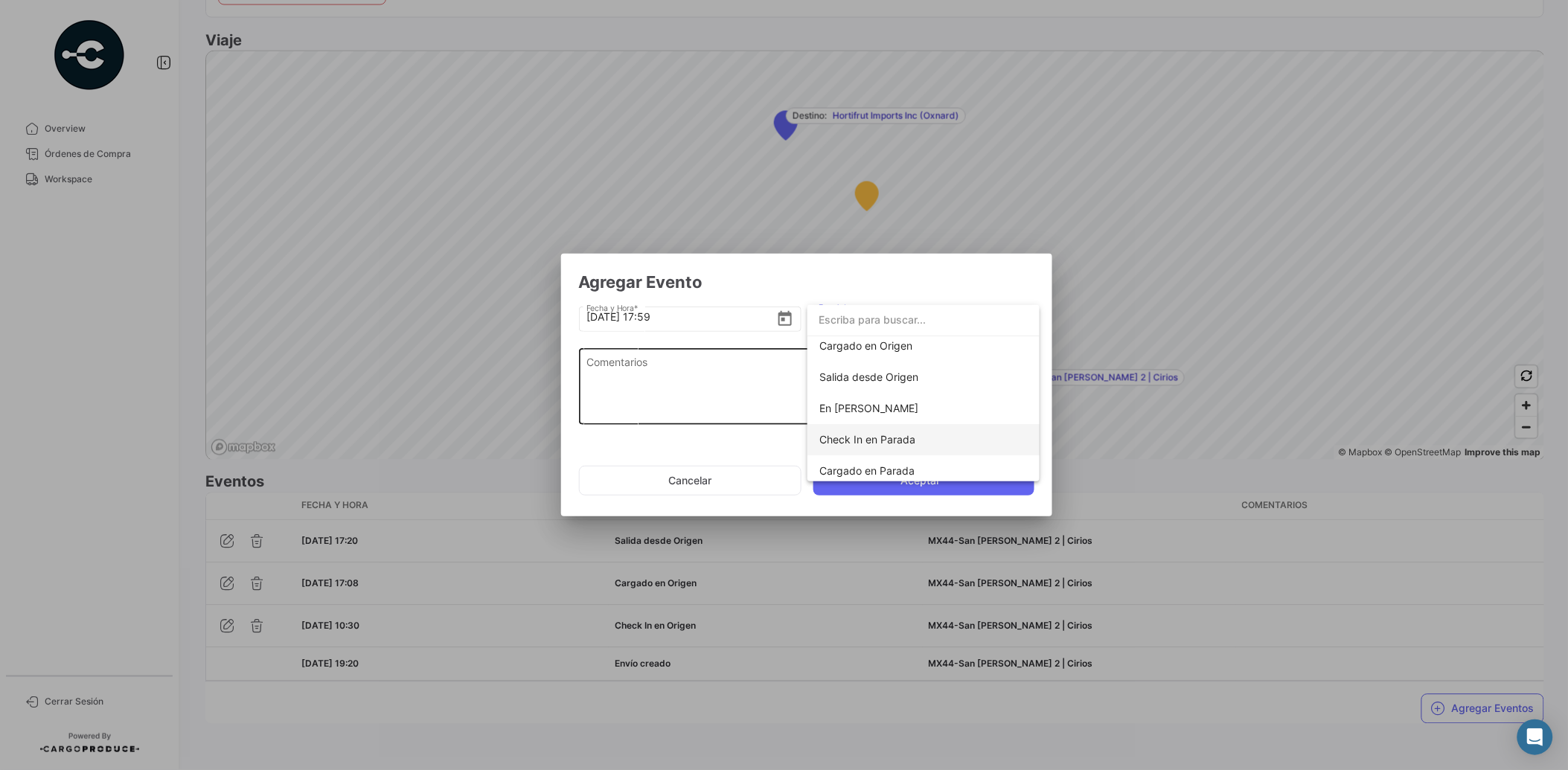
click at [877, 441] on span "Check In en Parada" at bounding box center [867, 440] width 96 height 13
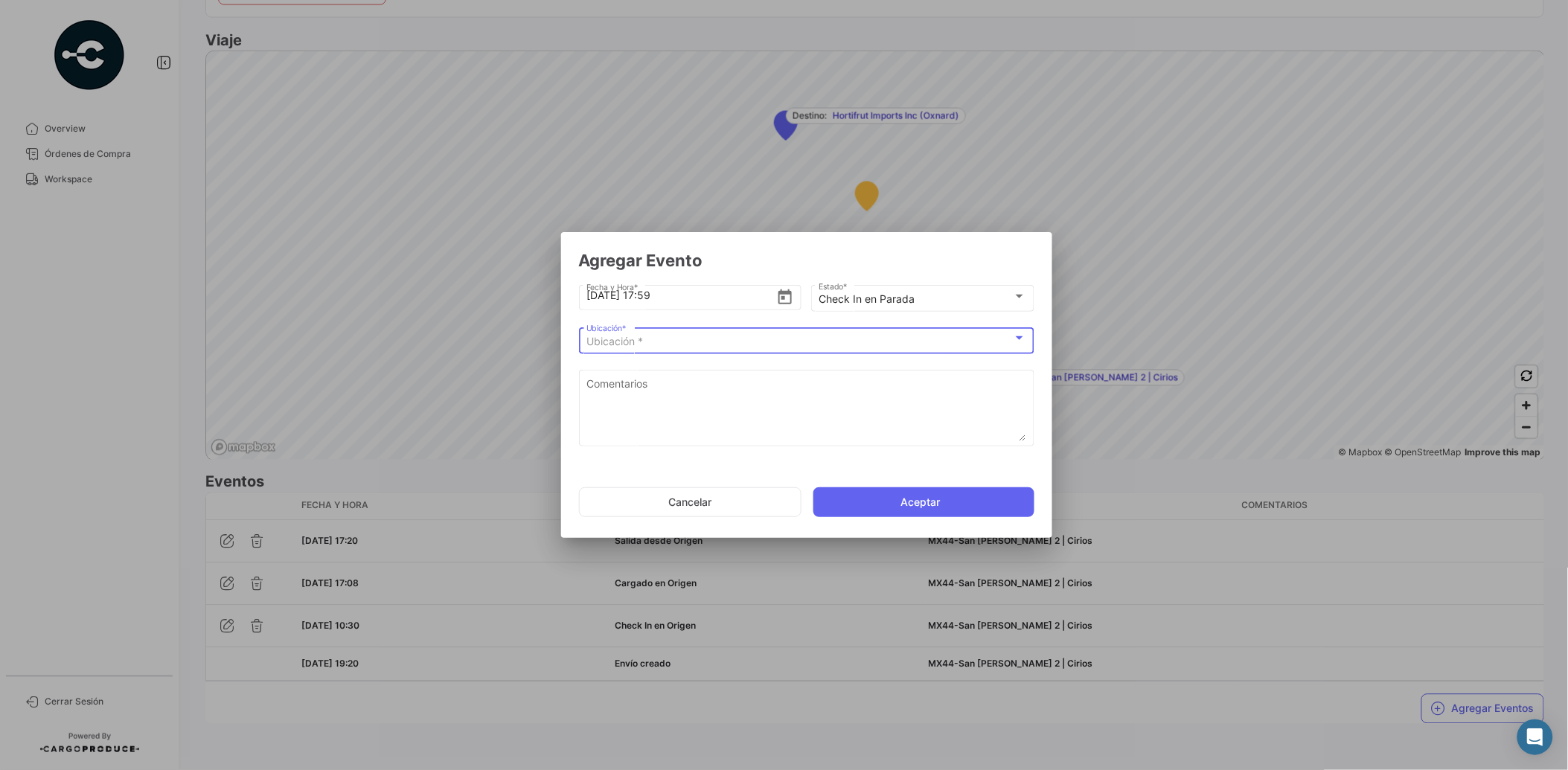
click at [813, 346] on div "Ubicación *" at bounding box center [799, 342] width 427 height 13
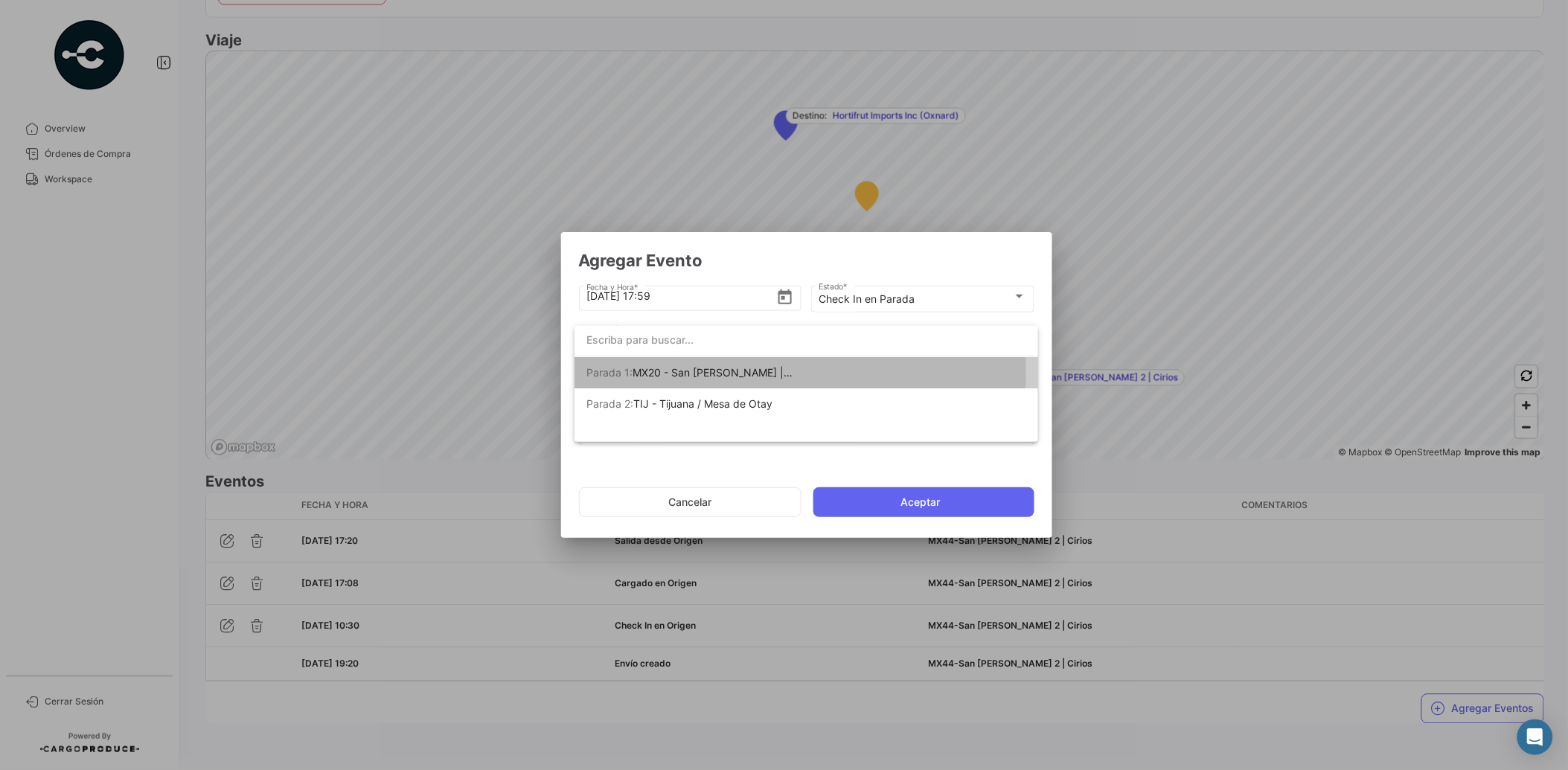
click at [765, 370] on span "Parada 1: MX20 - San [PERSON_NAME] | Arca" at bounding box center [690, 372] width 208 height 31
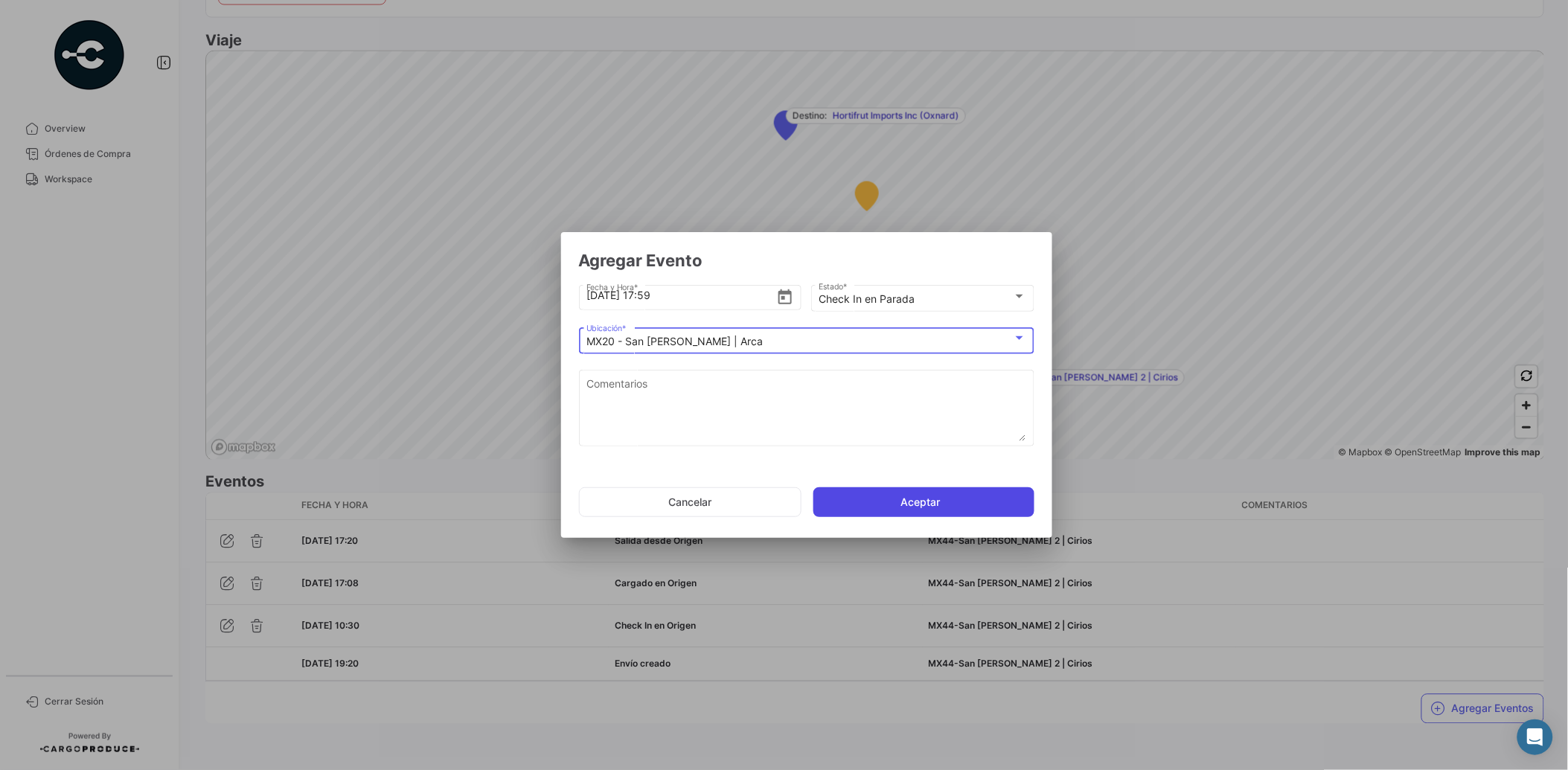
click at [933, 499] on button "Aceptar" at bounding box center [924, 502] width 221 height 30
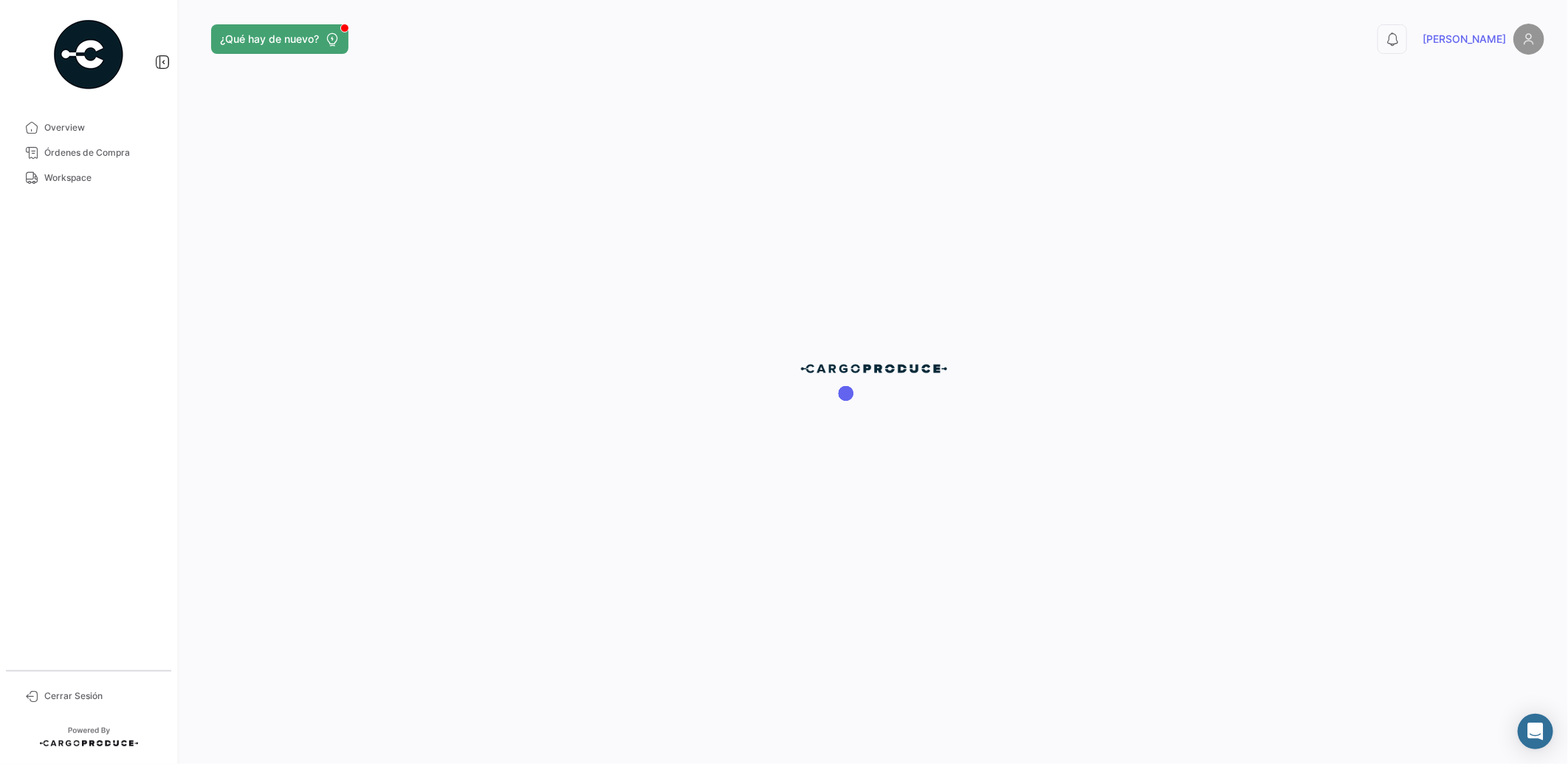
scroll to position [0, 0]
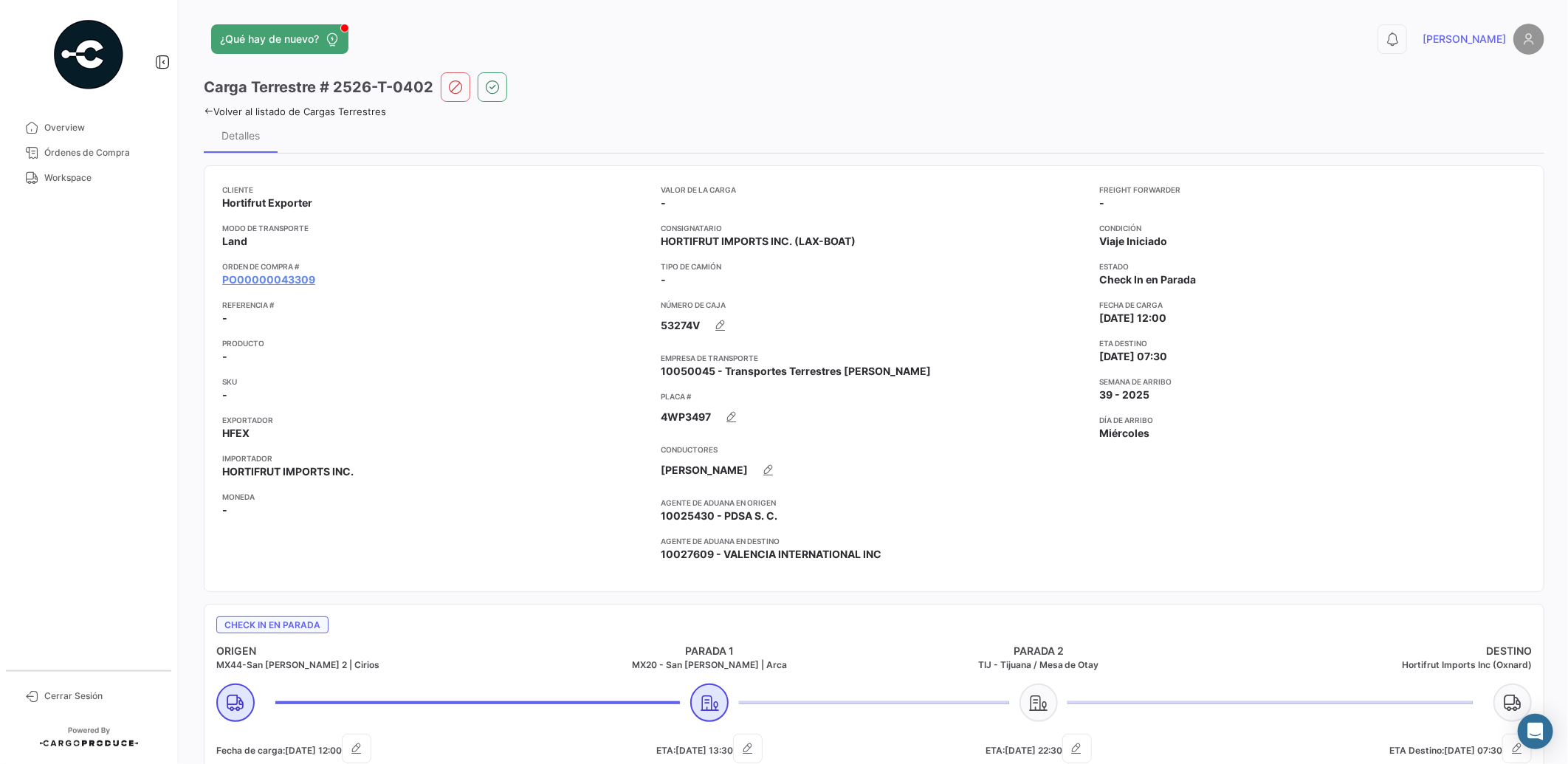
drag, startPoint x: 1558, startPoint y: 254, endPoint x: 1566, endPoint y: 532, distance: 278.1
click at [1566, 532] on div "¿Qué hay de nuevo? 0 [PERSON_NAME] Terrestre # 2526-T-0402 Volver al listado de…" at bounding box center [873, 382] width 1387 height 764
drag, startPoint x: 1566, startPoint y: 532, endPoint x: 1445, endPoint y: 401, distance: 178.3
click at [1445, 401] on app-card-info-value "39 - 2025" at bounding box center [1312, 395] width 427 height 15
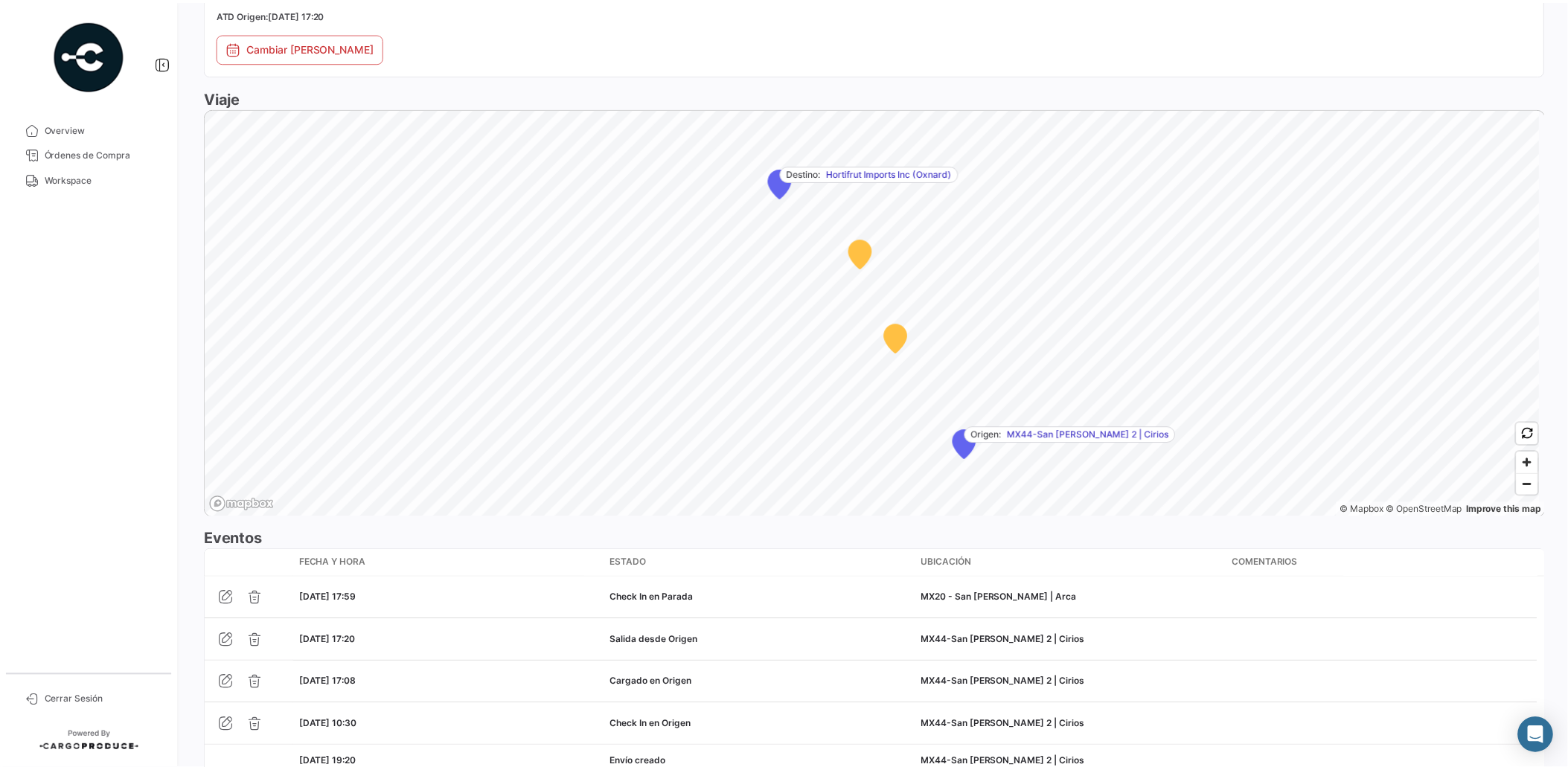
scroll to position [924, 0]
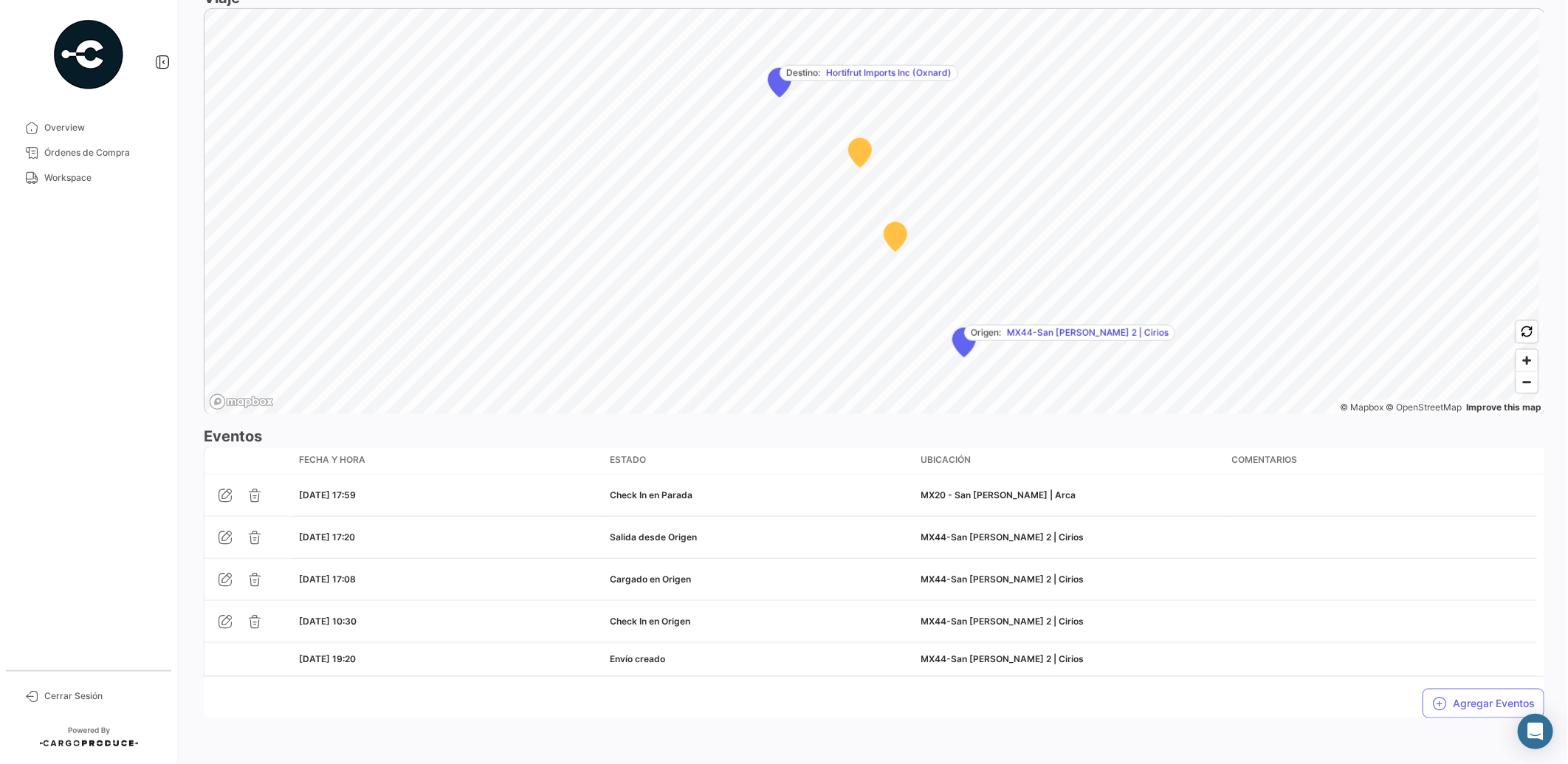
click at [1471, 704] on button "Agregar Eventos" at bounding box center [1483, 704] width 121 height 30
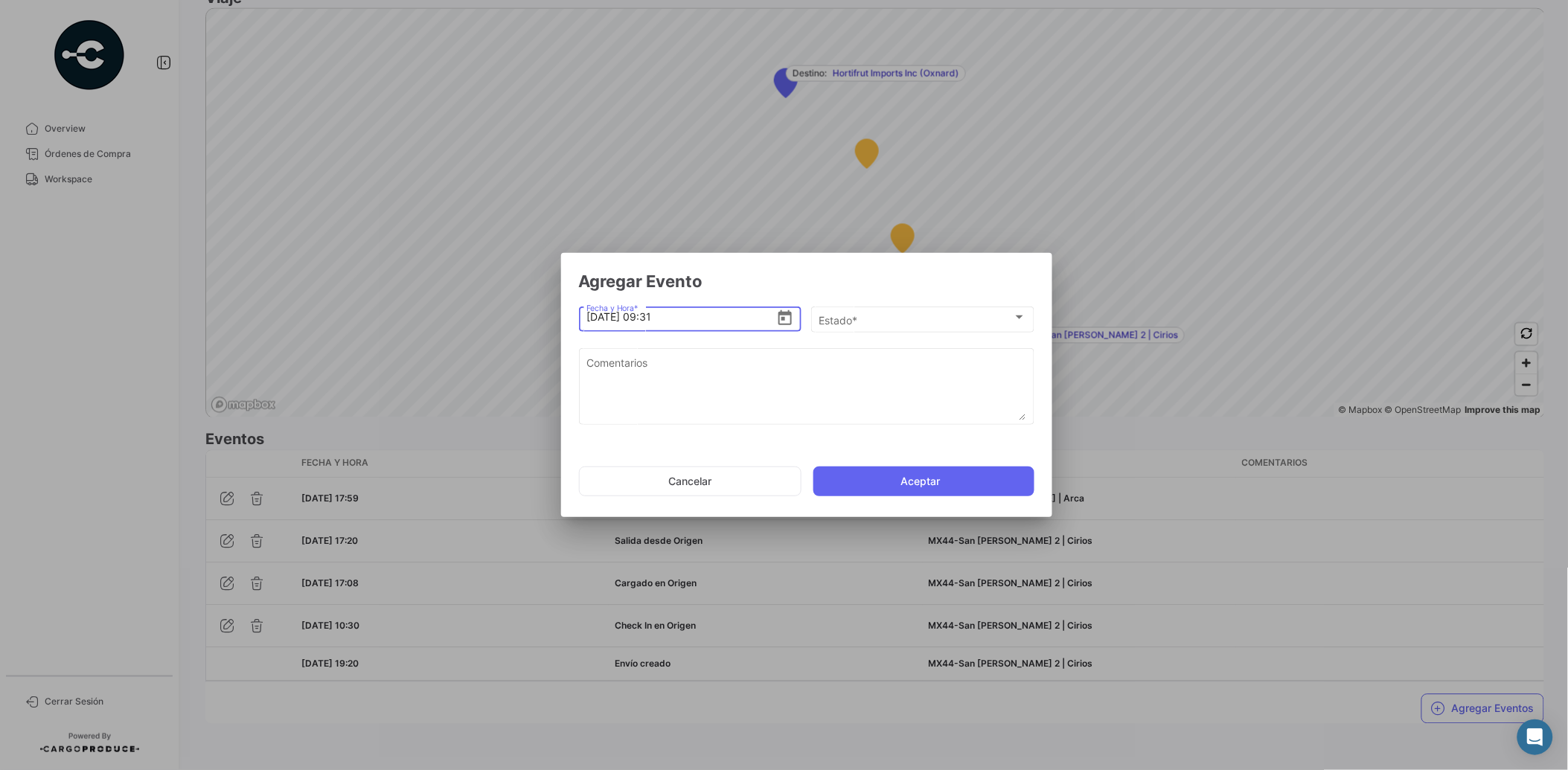
click at [779, 321] on icon "Open calendar" at bounding box center [785, 317] width 13 height 15
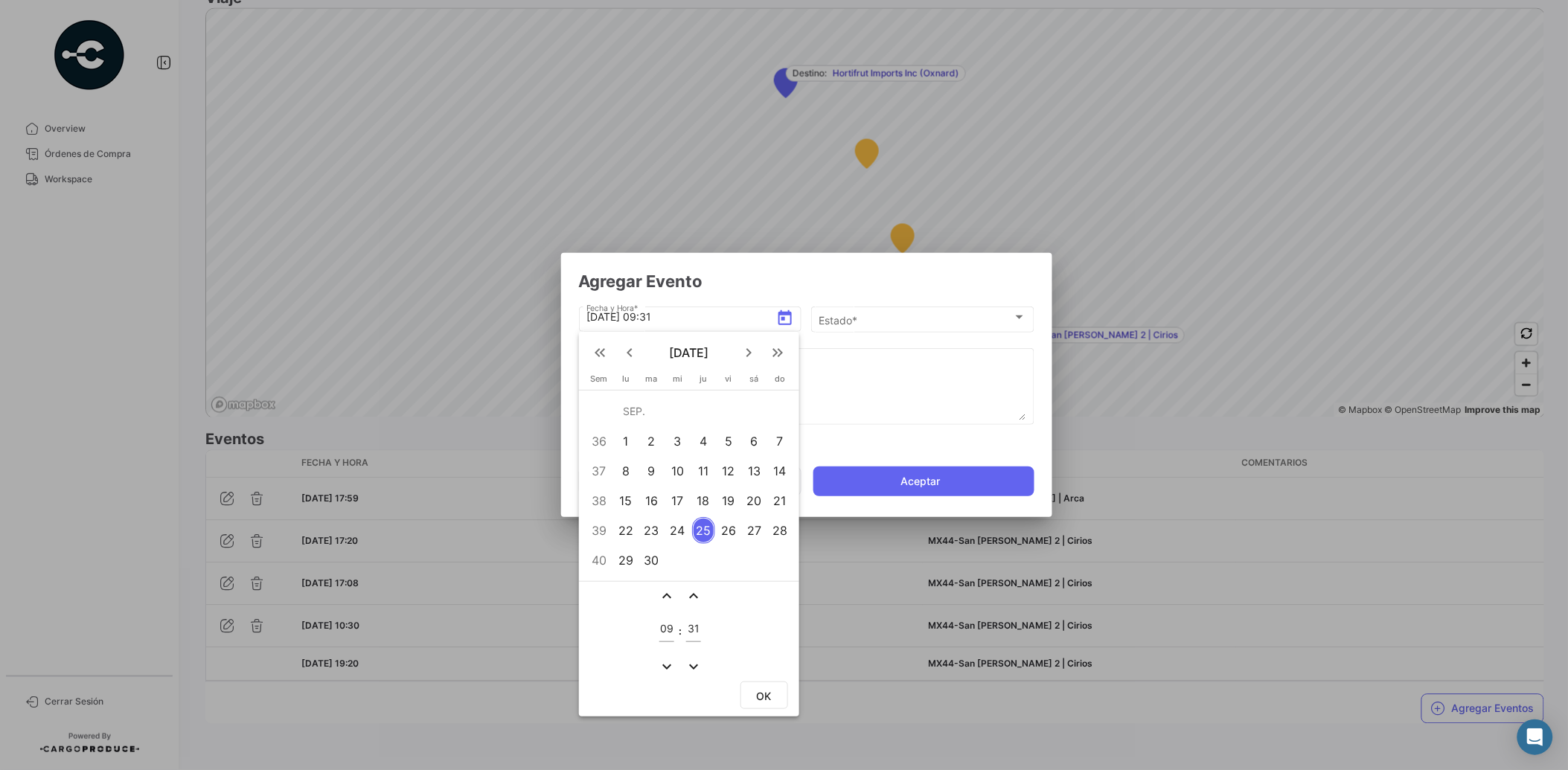
click at [680, 533] on div "24" at bounding box center [677, 530] width 23 height 27
click at [672, 623] on input "09" at bounding box center [667, 629] width 15 height 13
type input "0"
type input "20"
drag, startPoint x: 695, startPoint y: 627, endPoint x: 700, endPoint y: 634, distance: 8.6
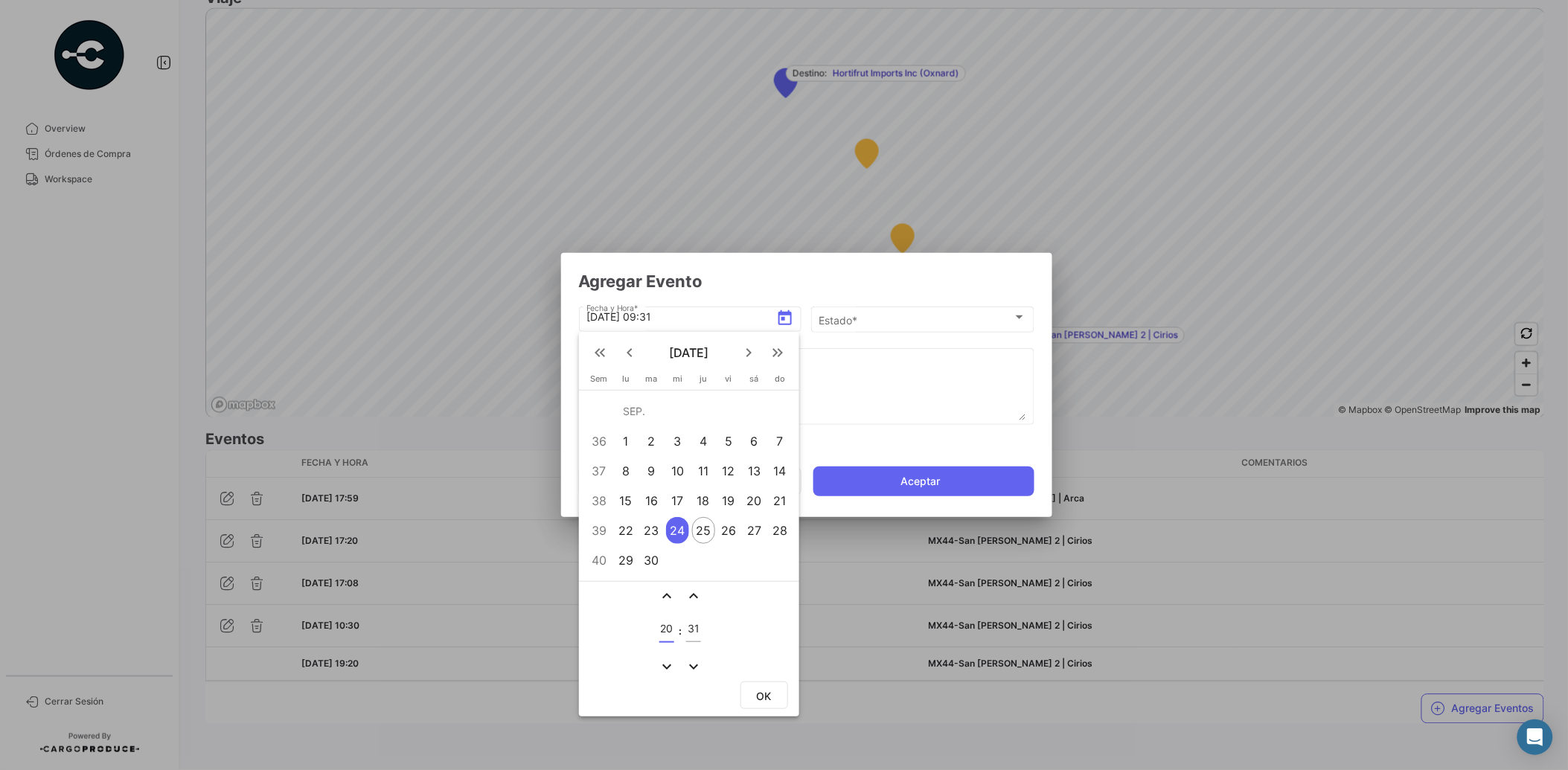
click at [694, 627] on input "31" at bounding box center [694, 629] width 15 height 13
type input "3"
type input "00"
click at [756, 690] on span "OK" at bounding box center [764, 696] width 15 height 13
type input "[DATE] 20:00"
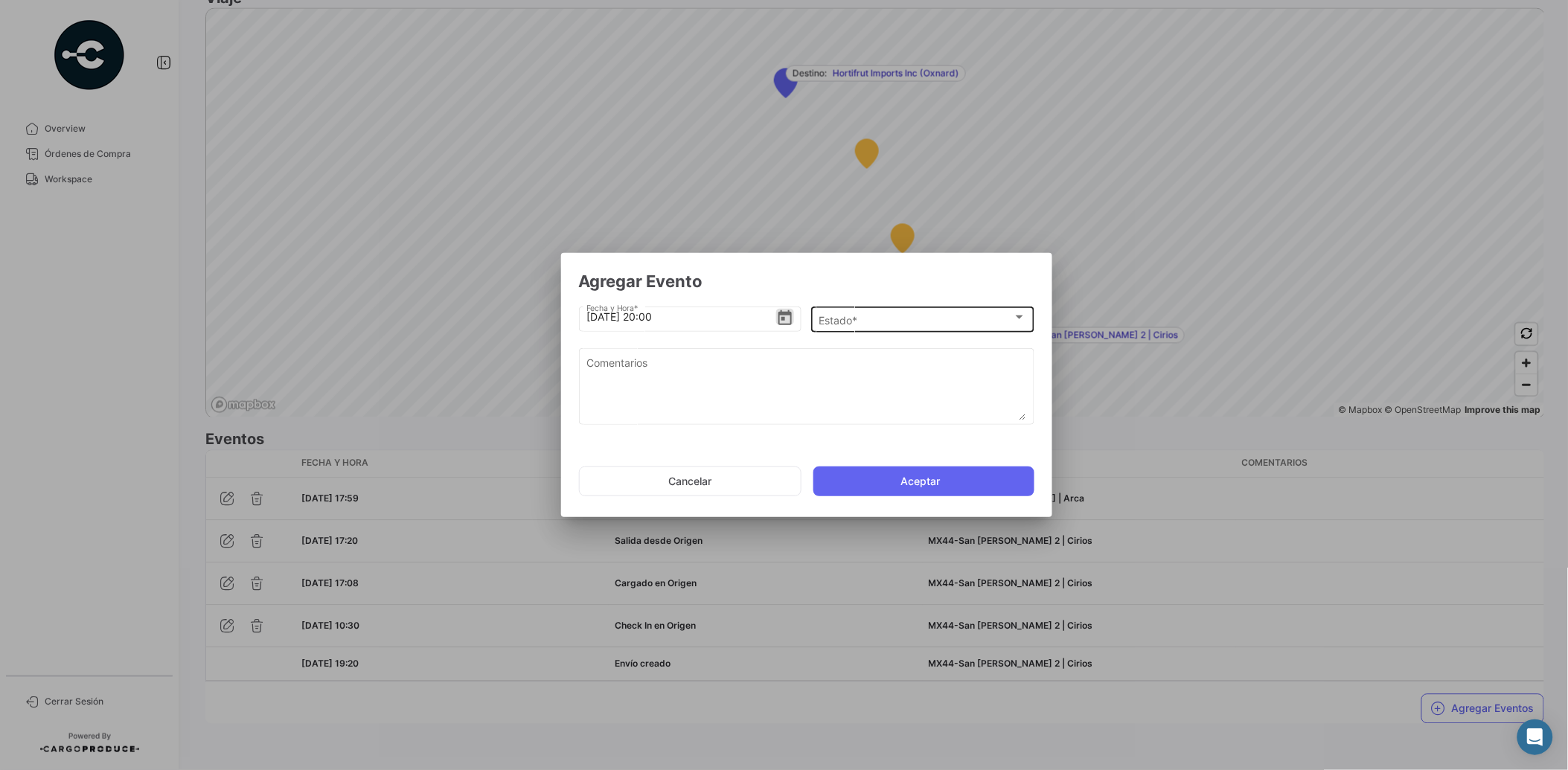
click at [841, 316] on span "Estado *" at bounding box center [916, 320] width 194 height 13
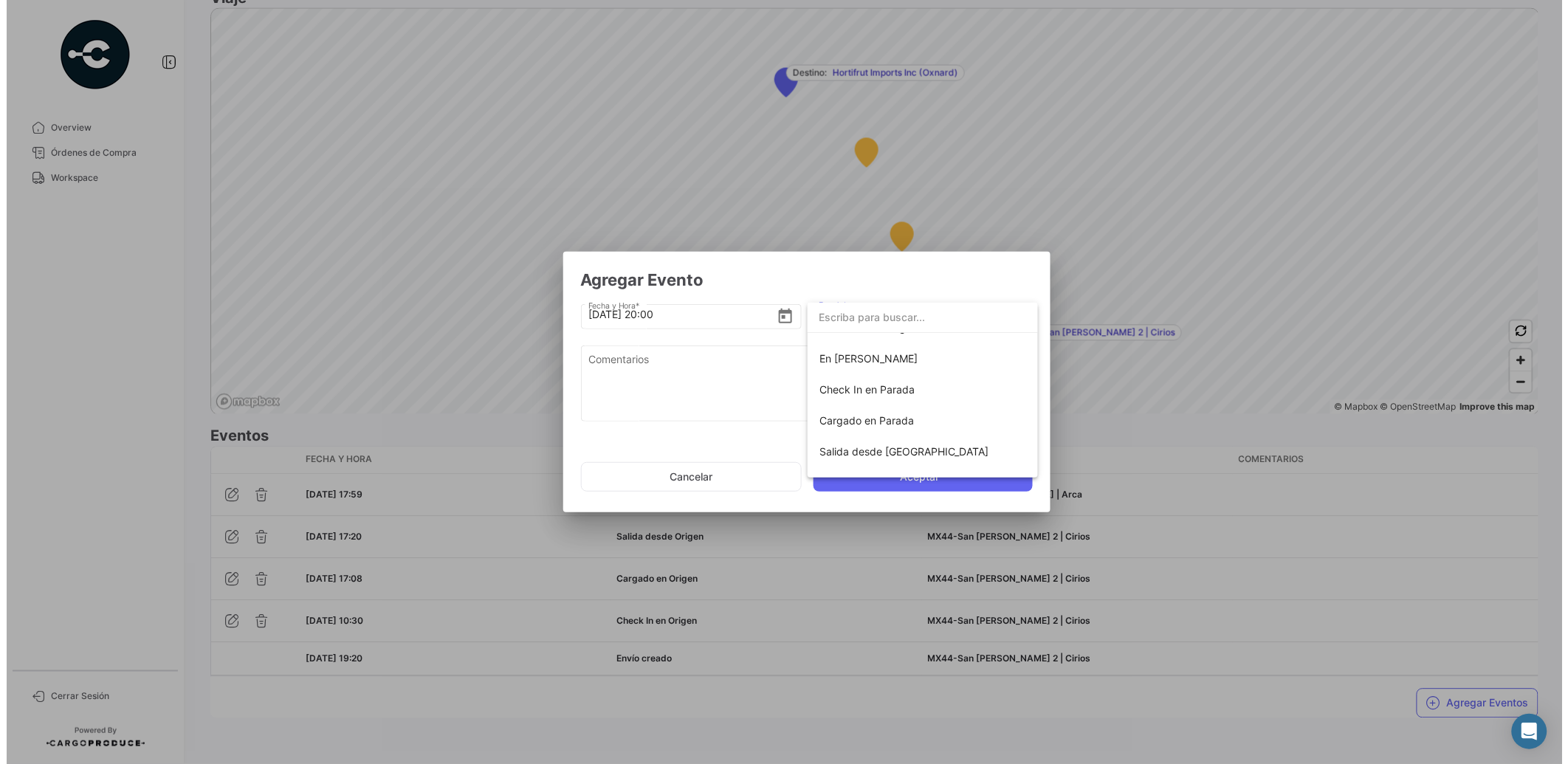
scroll to position [124, 0]
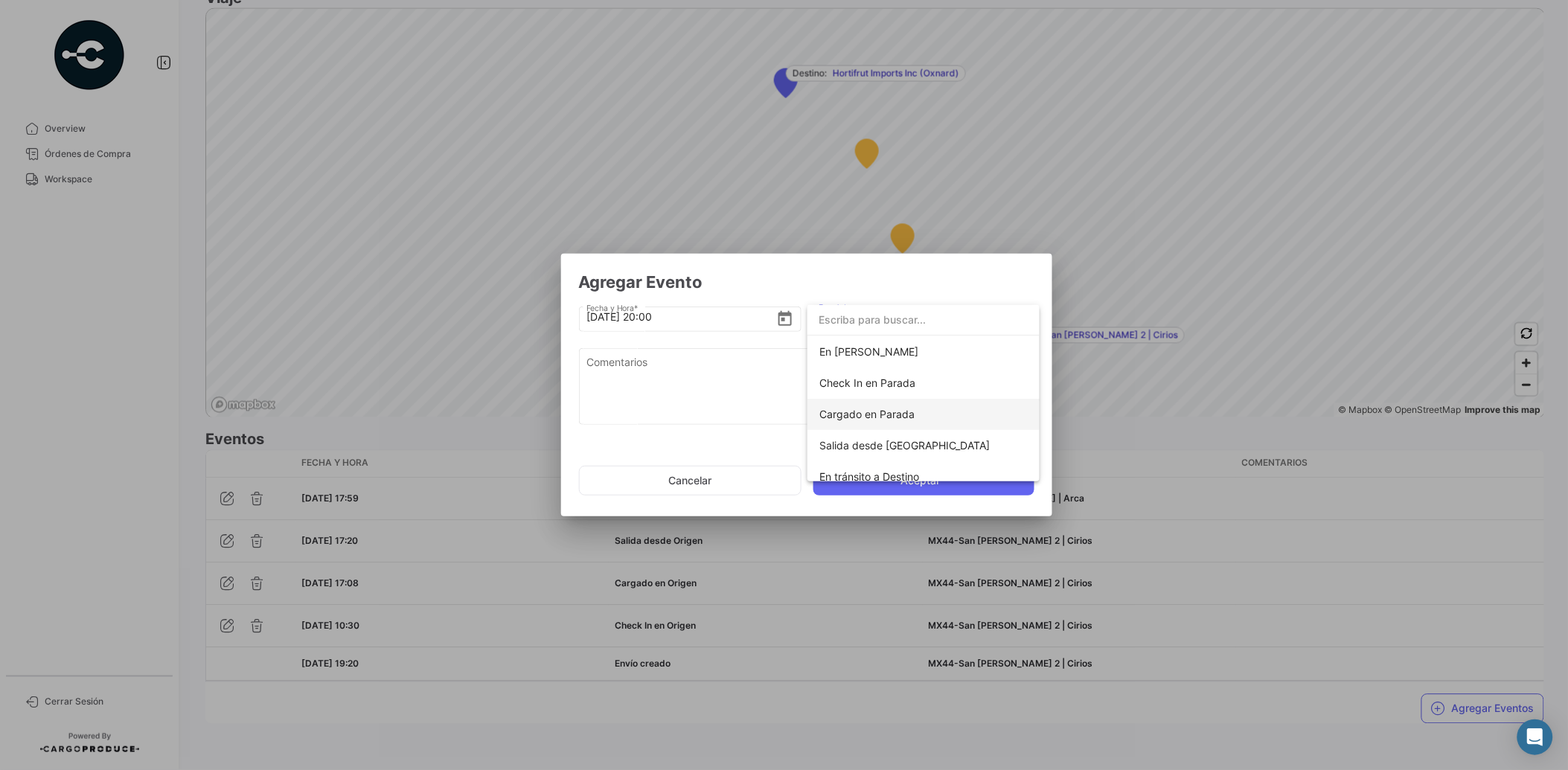
click at [931, 419] on span "Cargado en Parada" at bounding box center [923, 413] width 208 height 31
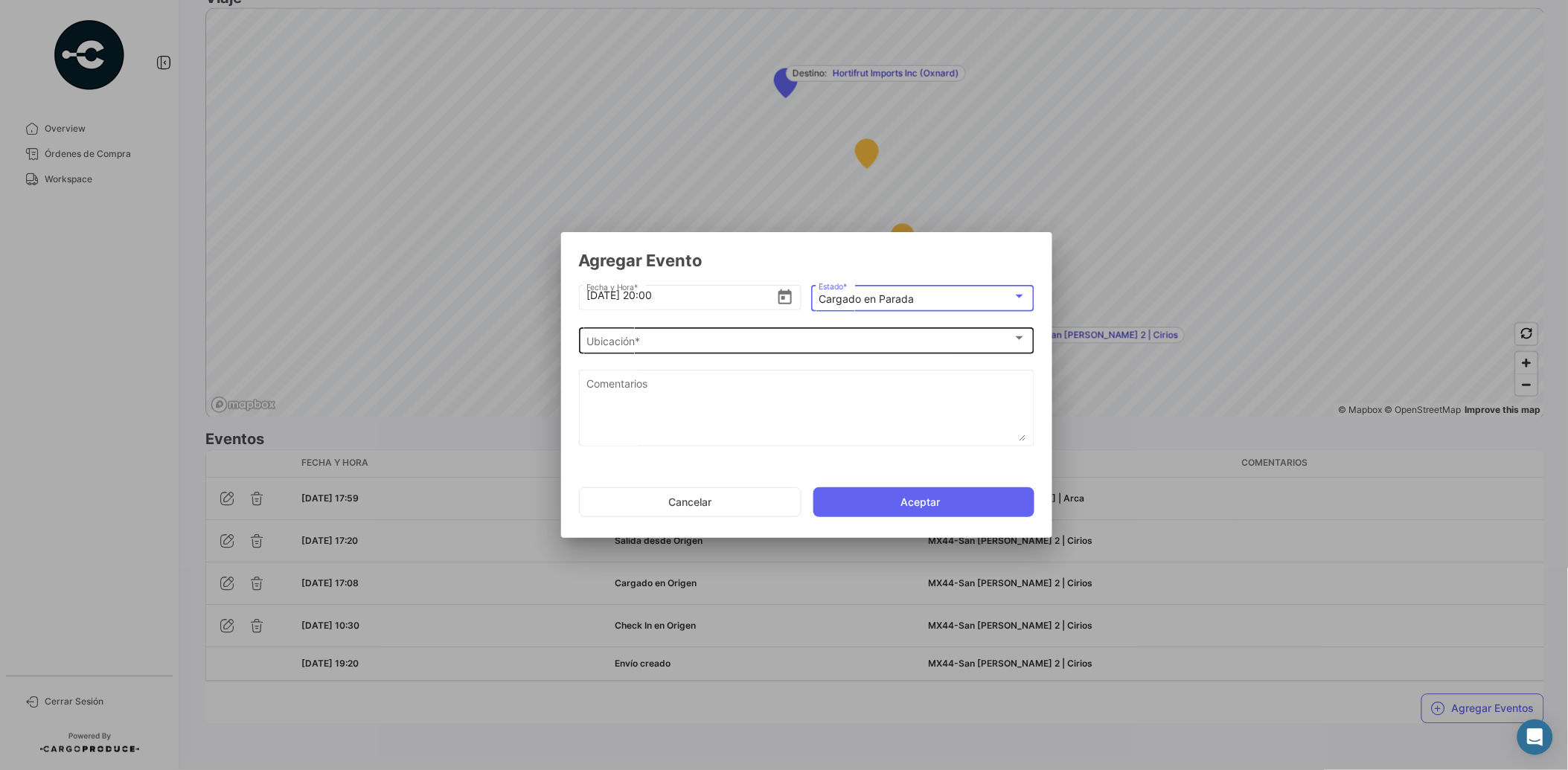
click at [777, 333] on div "Ubicación * Ubicación *" at bounding box center [806, 339] width 440 height 29
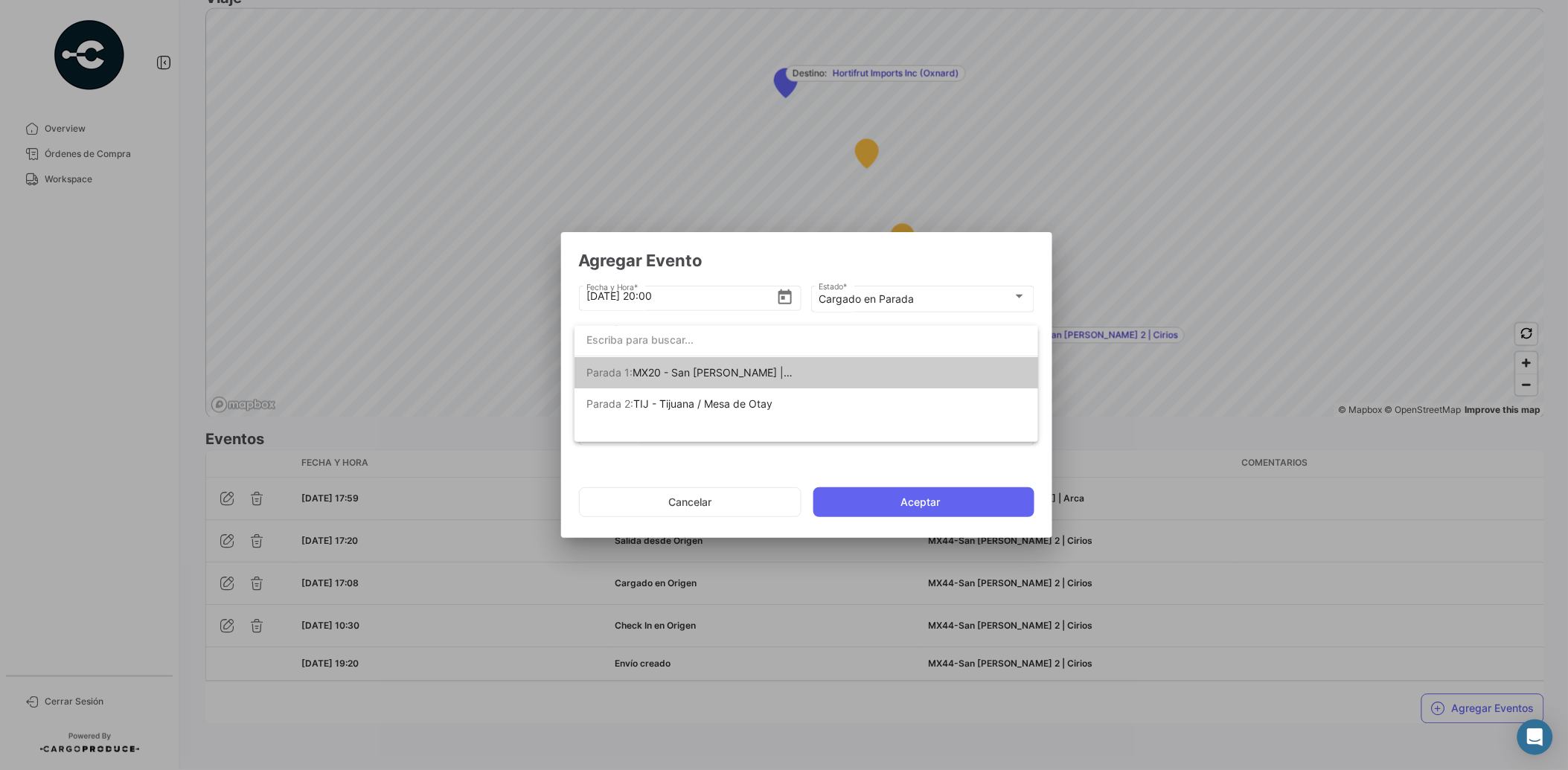
click at [768, 370] on span "Parada 1: MX20 - San [PERSON_NAME] | Arca" at bounding box center [690, 372] width 208 height 31
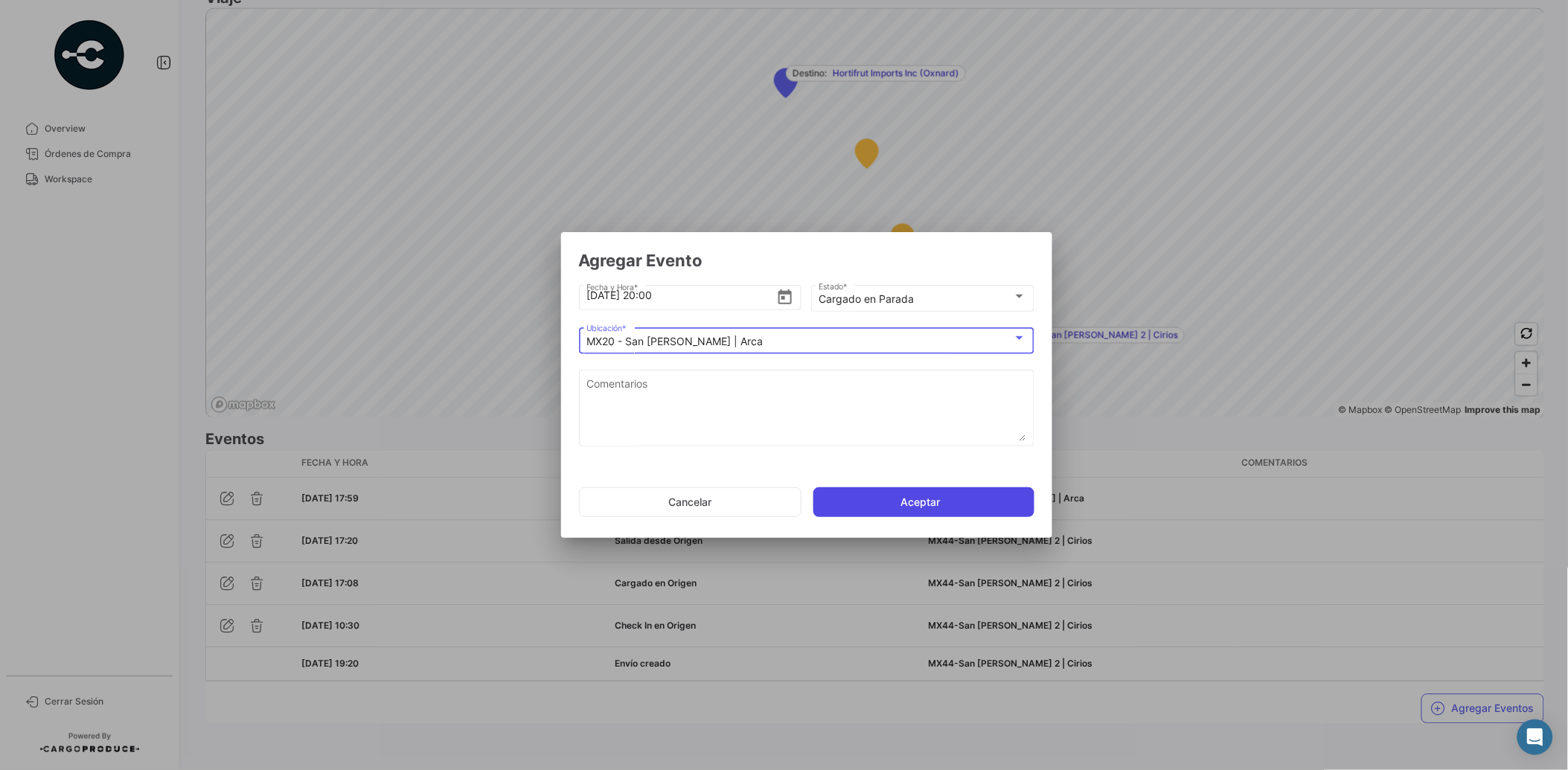
click at [895, 498] on button "Aceptar" at bounding box center [924, 502] width 221 height 30
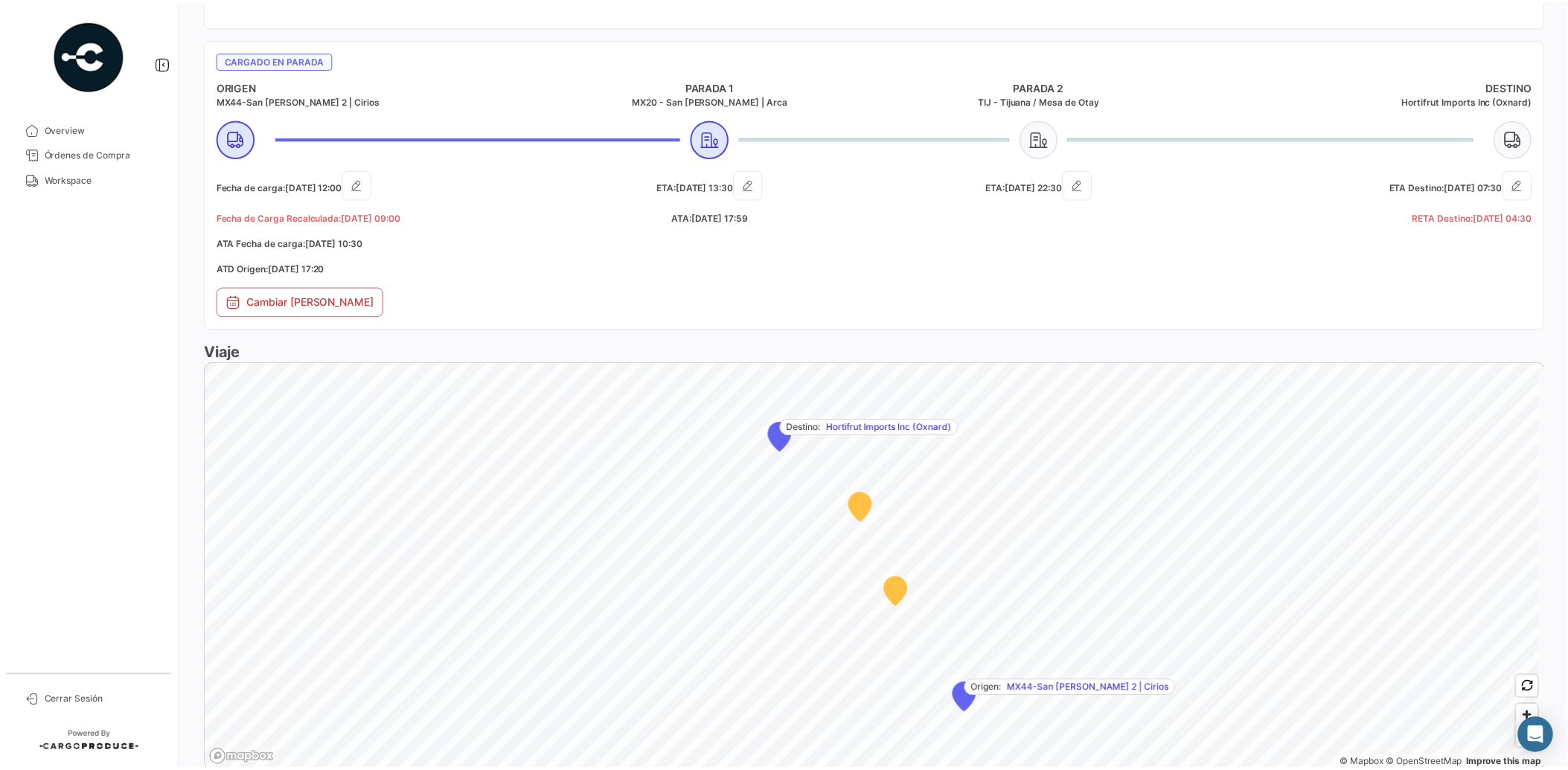
scroll to position [967, 0]
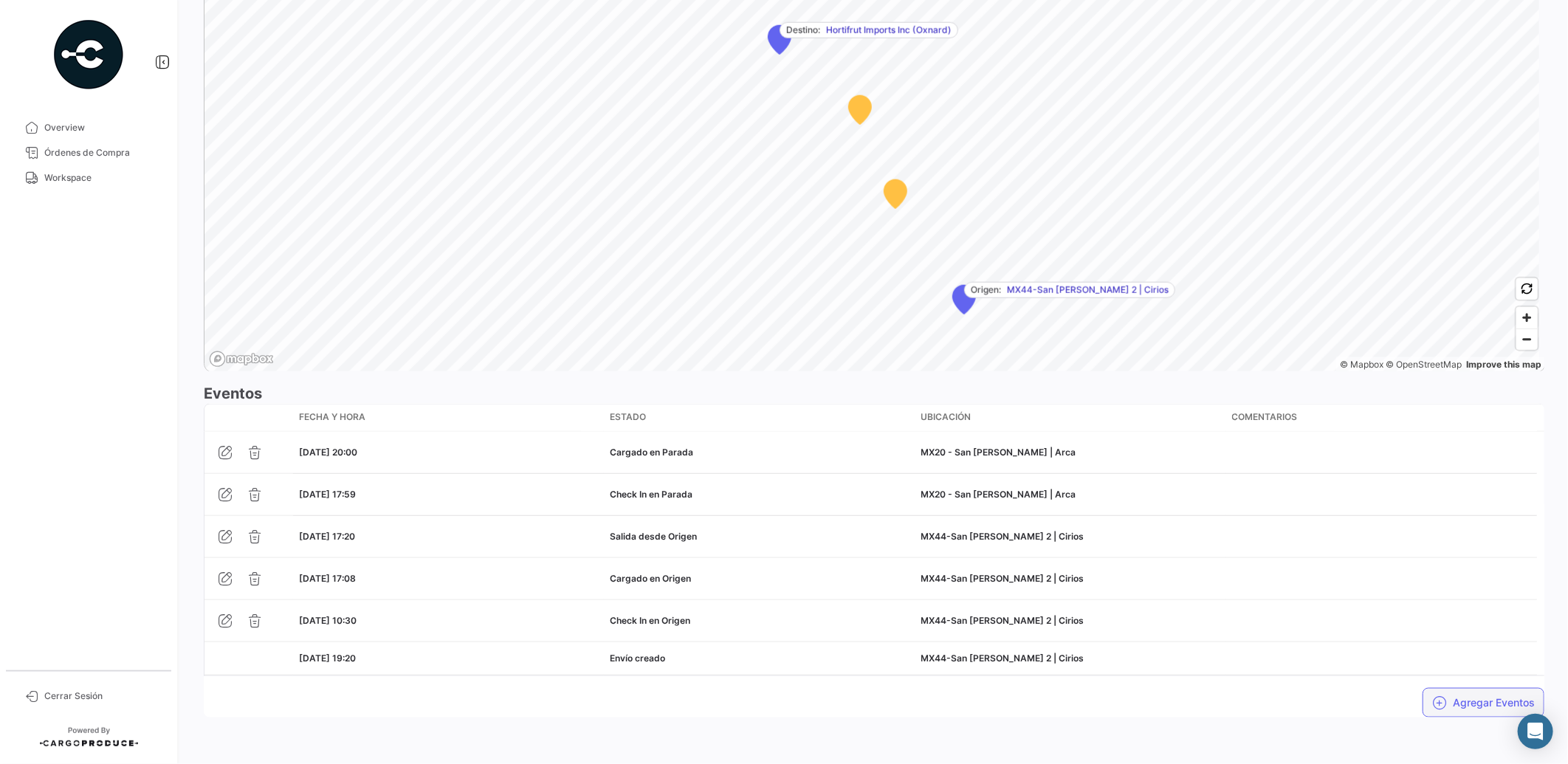
click at [1459, 695] on button "Agregar Eventos" at bounding box center [1483, 703] width 121 height 30
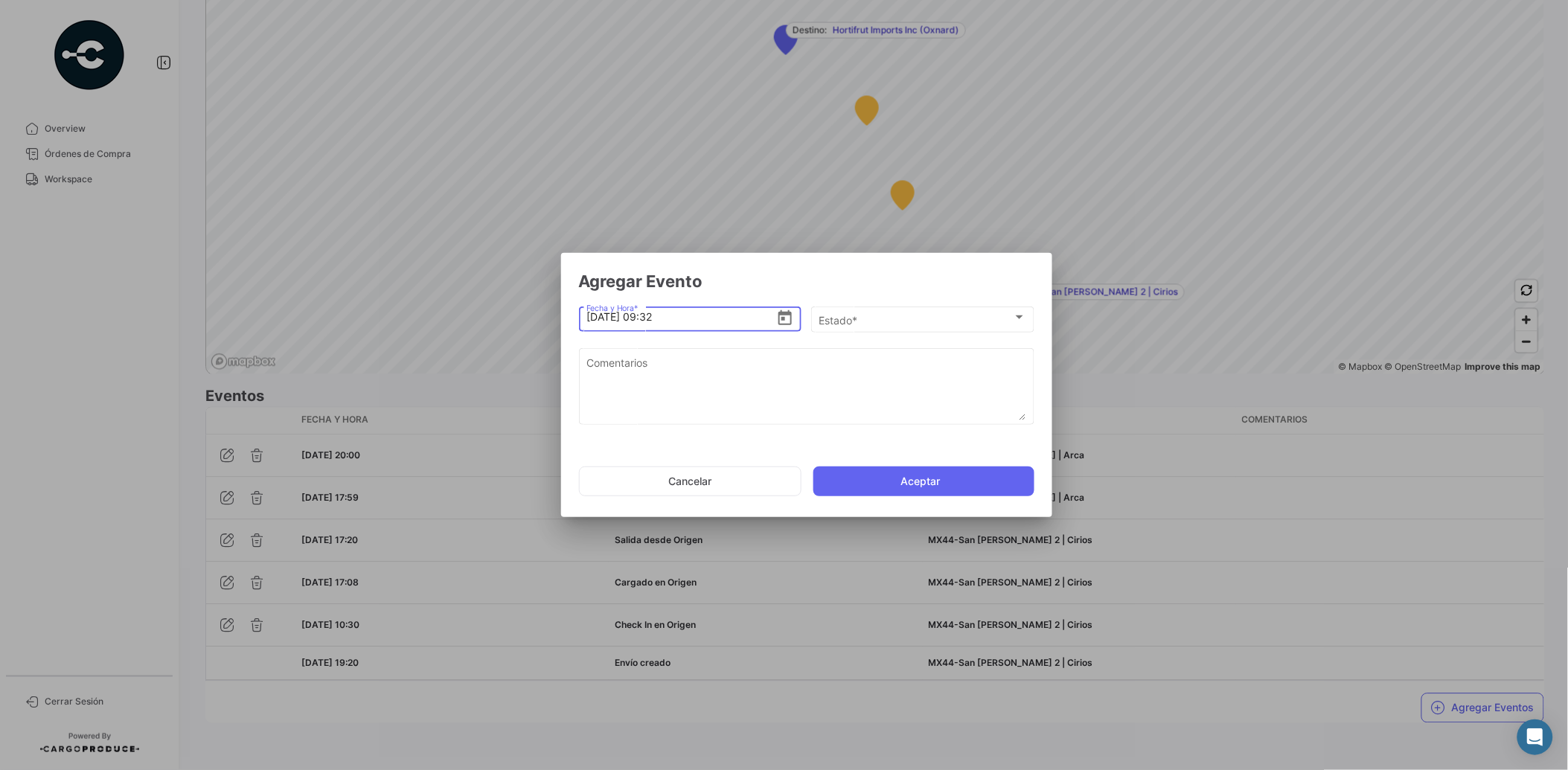
click at [786, 315] on icon "Open calendar" at bounding box center [784, 318] width 18 height 18
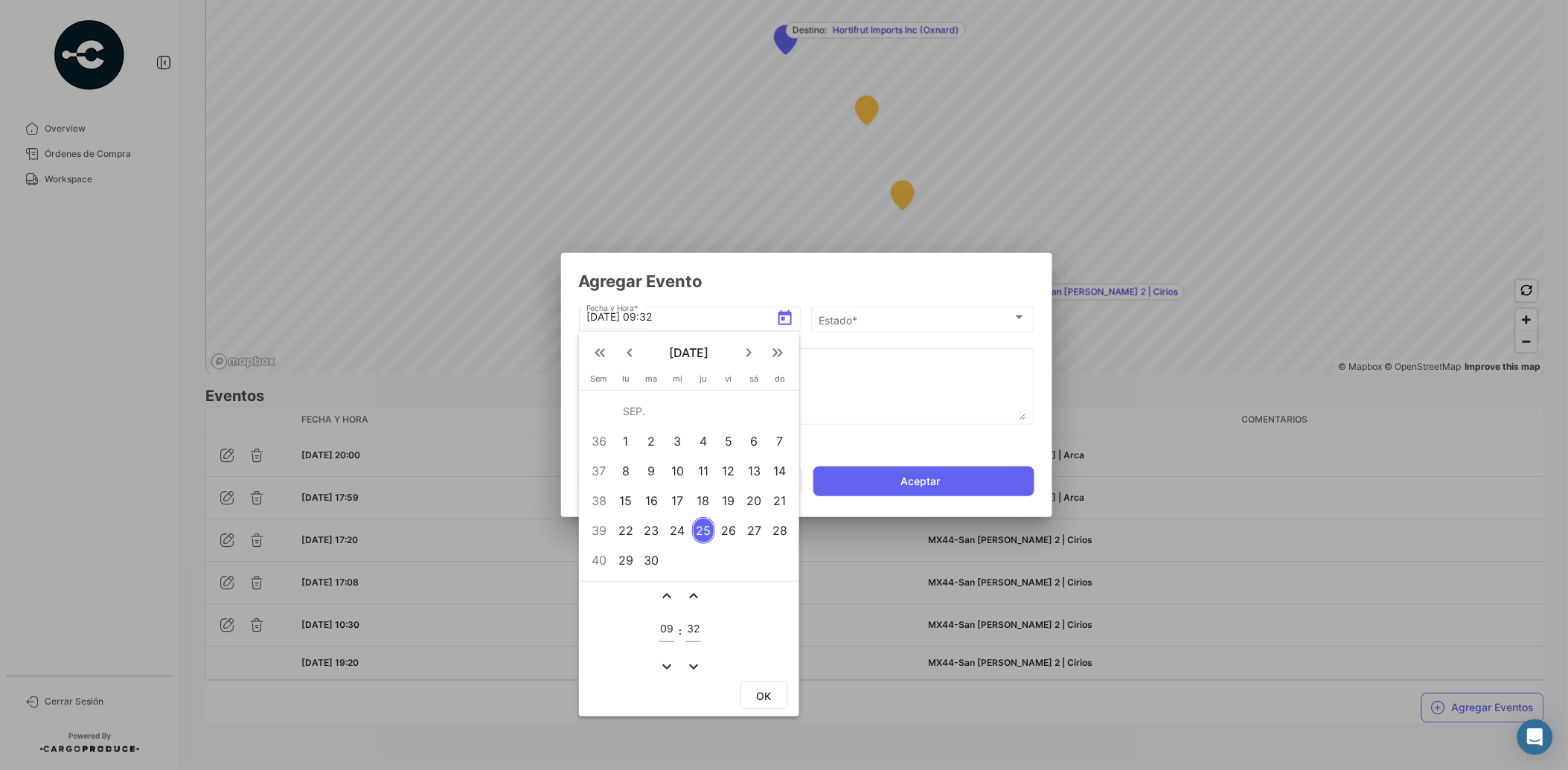
click at [683, 526] on div "24" at bounding box center [677, 530] width 23 height 27
drag, startPoint x: 677, startPoint y: 624, endPoint x: 663, endPoint y: 625, distance: 14.0
click at [663, 625] on tr "09 : 32" at bounding box center [682, 631] width 49 height 49
drag, startPoint x: 671, startPoint y: 627, endPoint x: 657, endPoint y: 627, distance: 14.0
click at [659, 627] on input "09" at bounding box center [667, 629] width 15 height 13
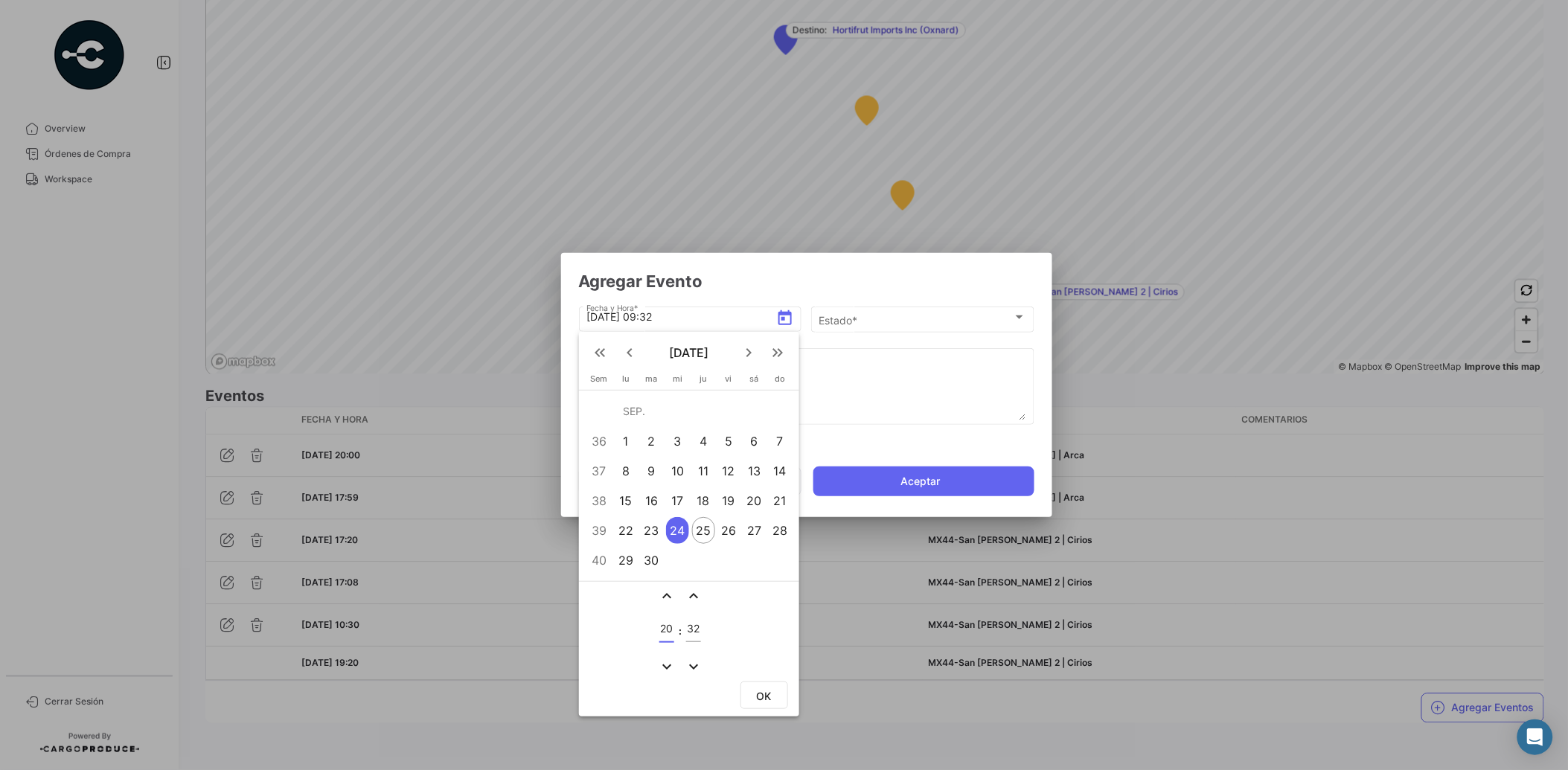
type input "20"
type input "35"
click at [765, 690] on span "OK" at bounding box center [764, 696] width 15 height 13
type input "[DATE] 20:35"
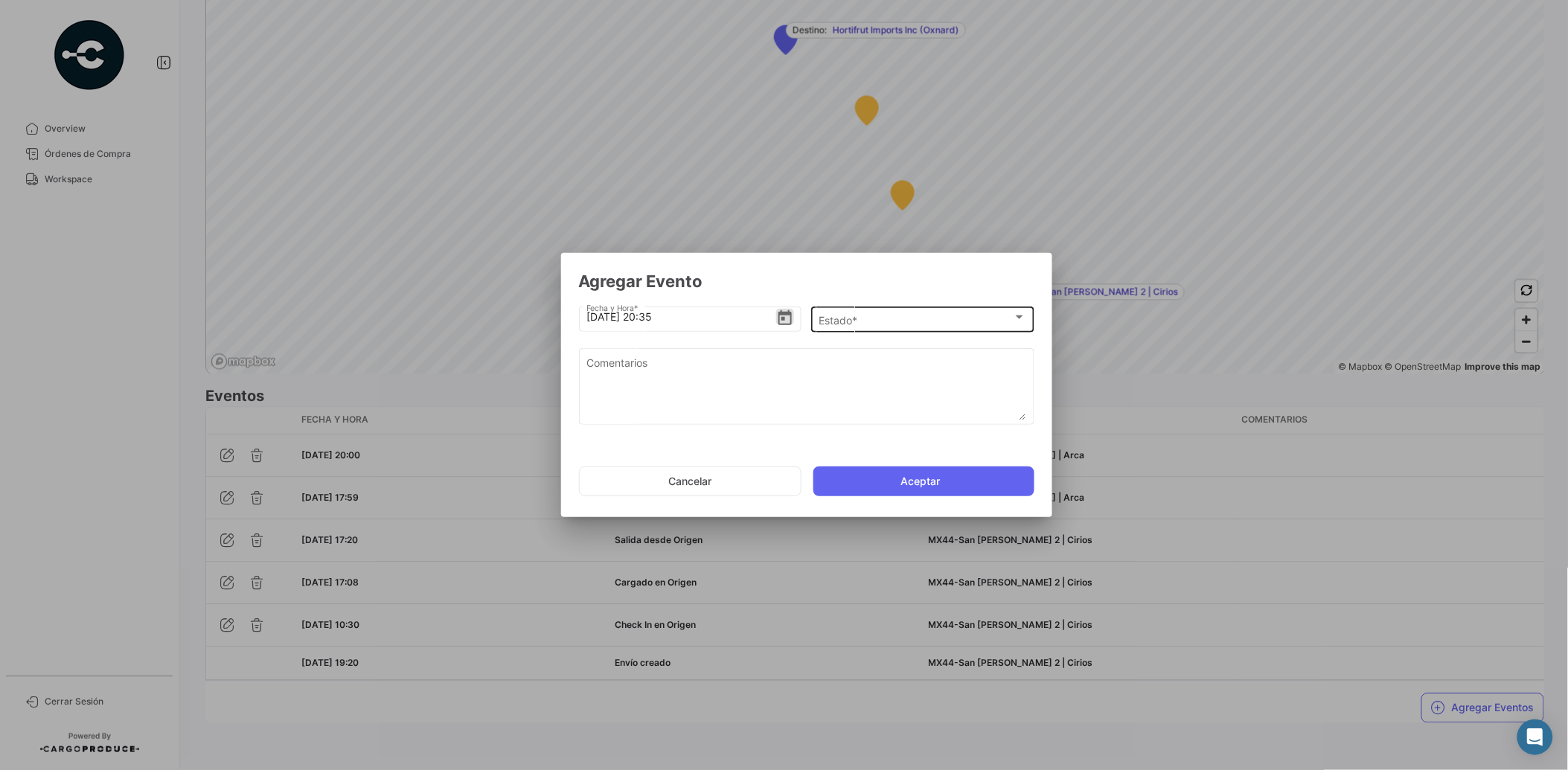
click at [864, 321] on div "Estado *" at bounding box center [916, 320] width 194 height 13
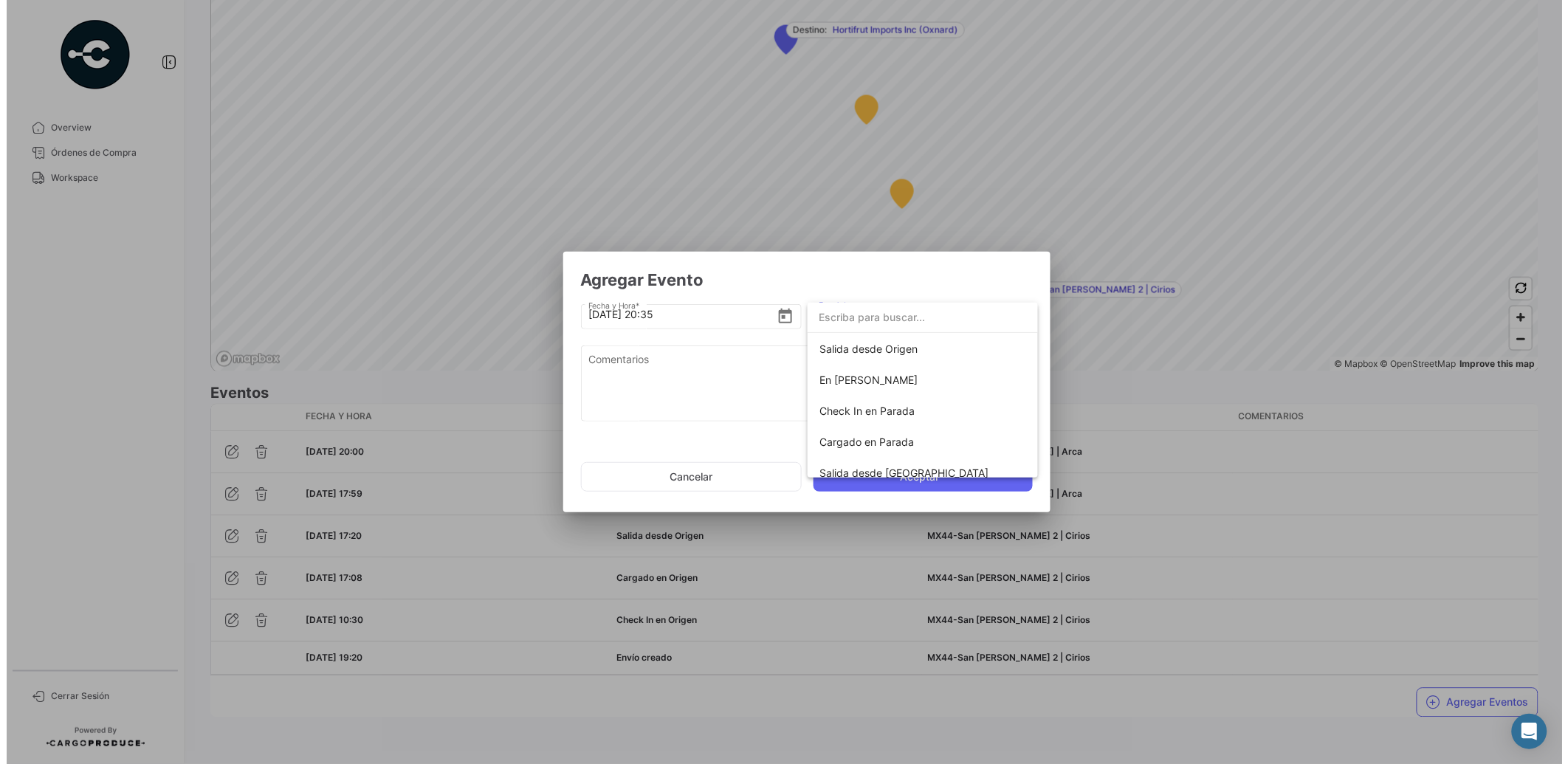
scroll to position [96, 0]
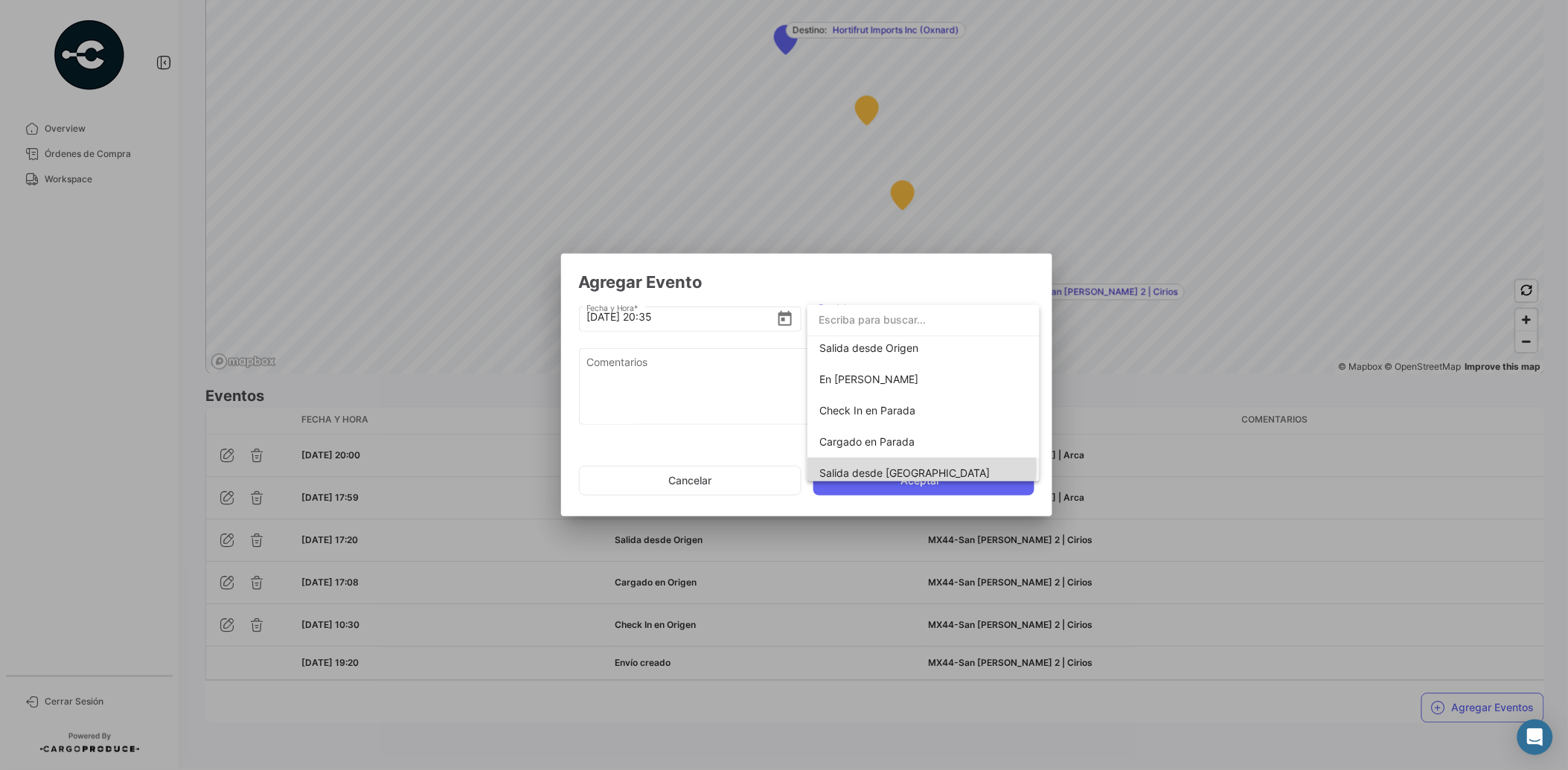
click at [921, 467] on span "Salida desde [GEOGRAPHIC_DATA]" at bounding box center [923, 472] width 208 height 31
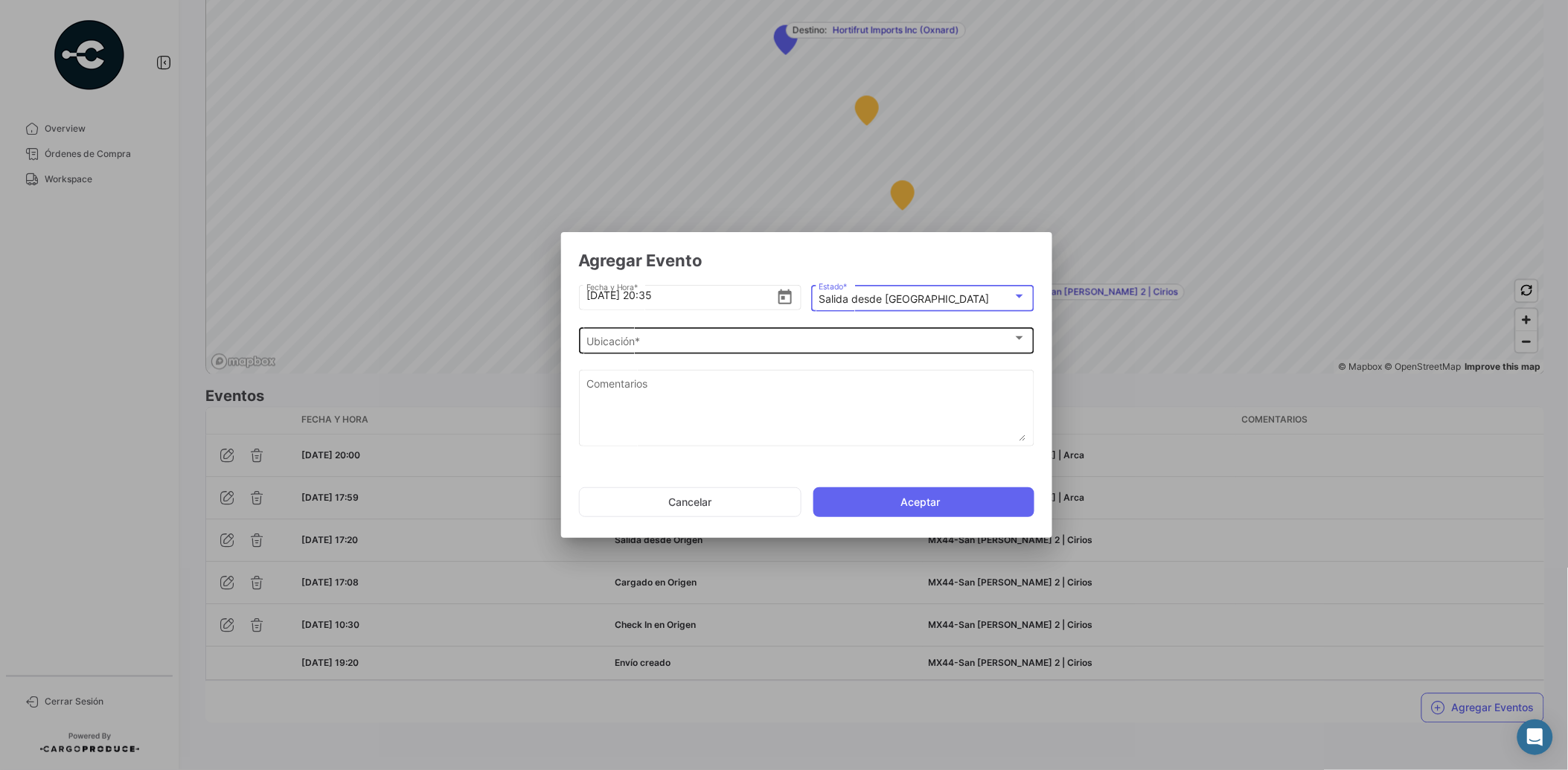
click at [805, 341] on div "Ubicación *" at bounding box center [799, 342] width 427 height 13
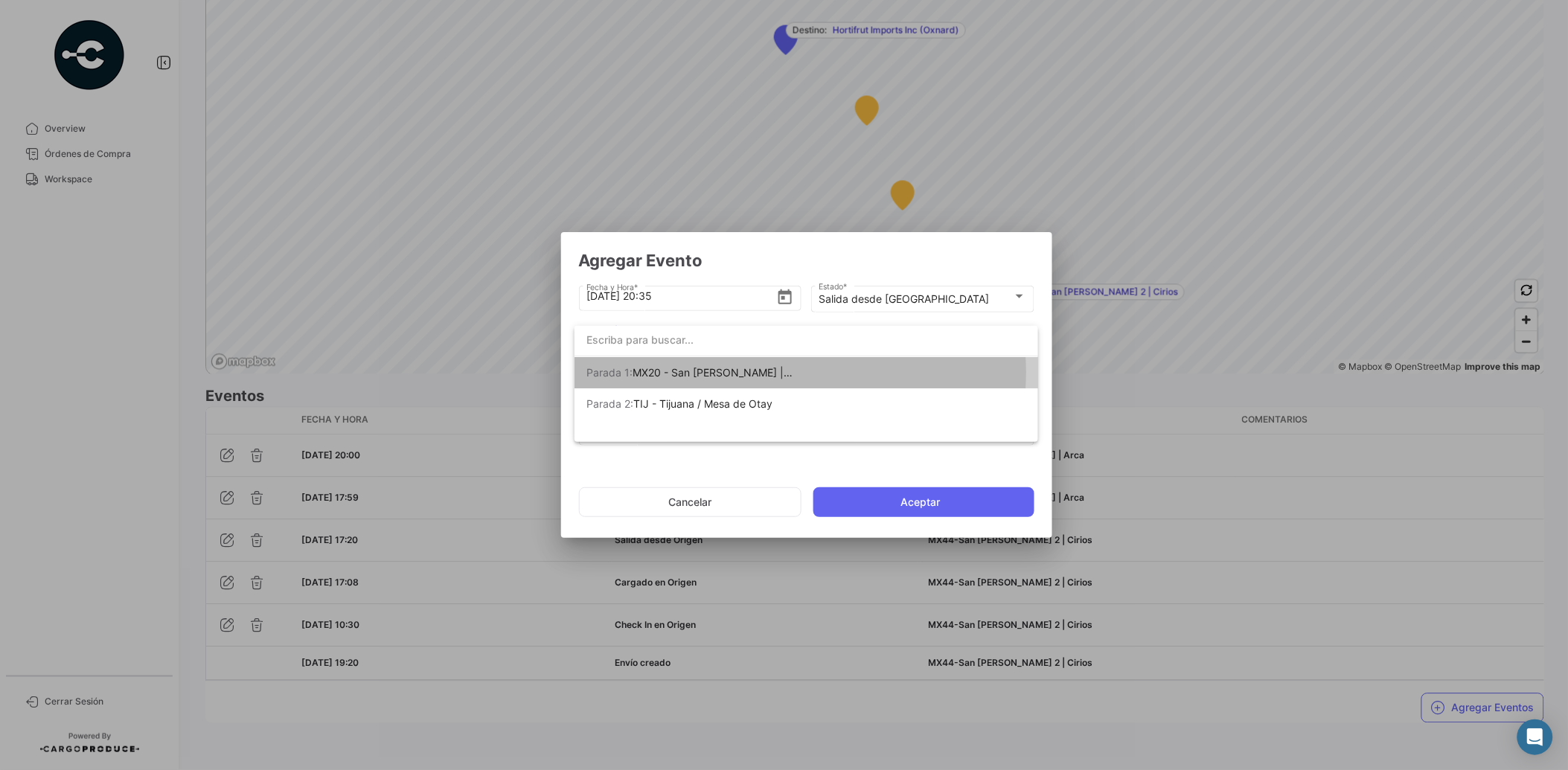
click at [793, 371] on span "Parada 1: MX20 - San [PERSON_NAME] | Arca" at bounding box center [690, 372] width 208 height 31
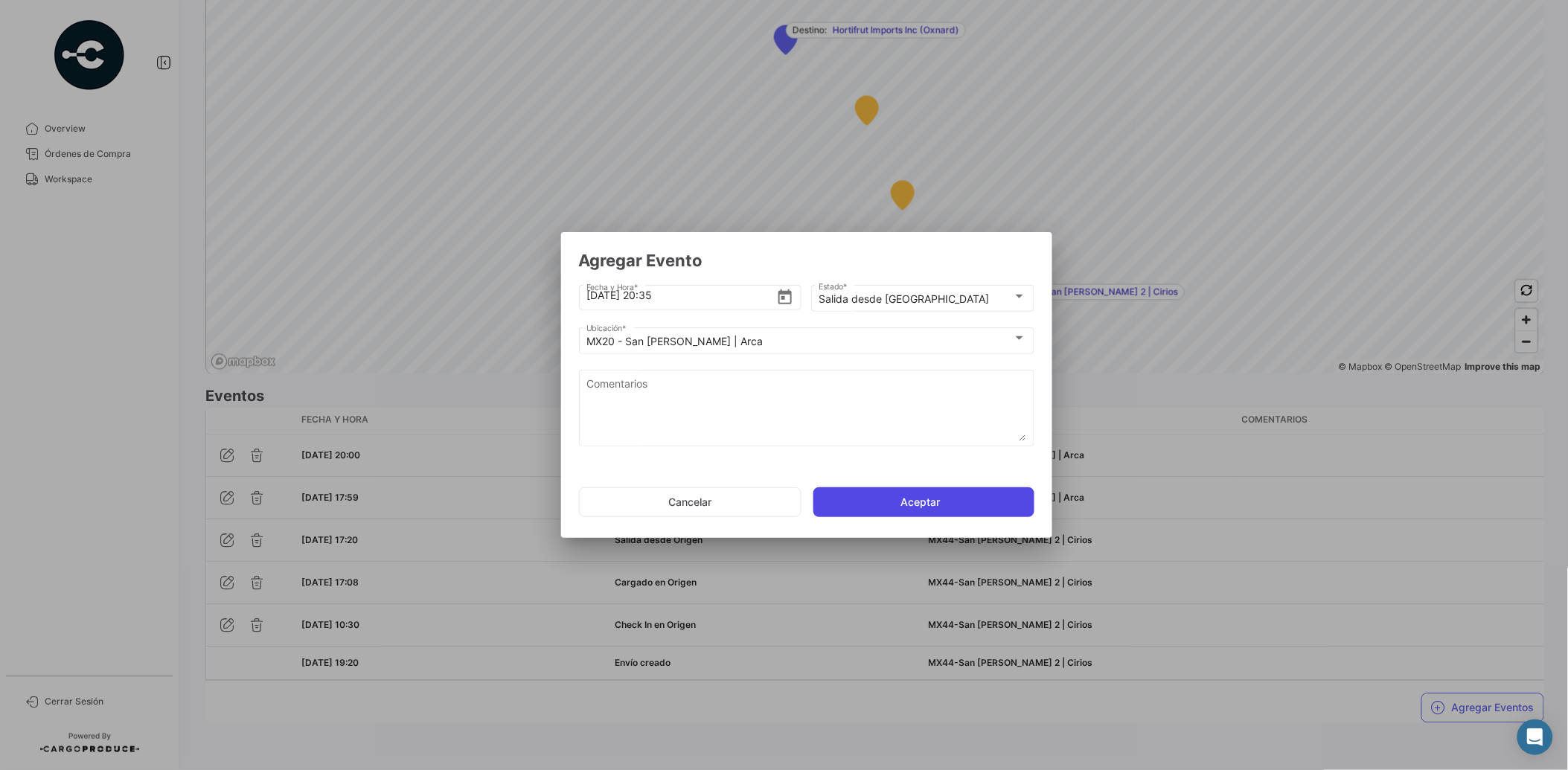
click at [900, 506] on button "Aceptar" at bounding box center [924, 502] width 221 height 30
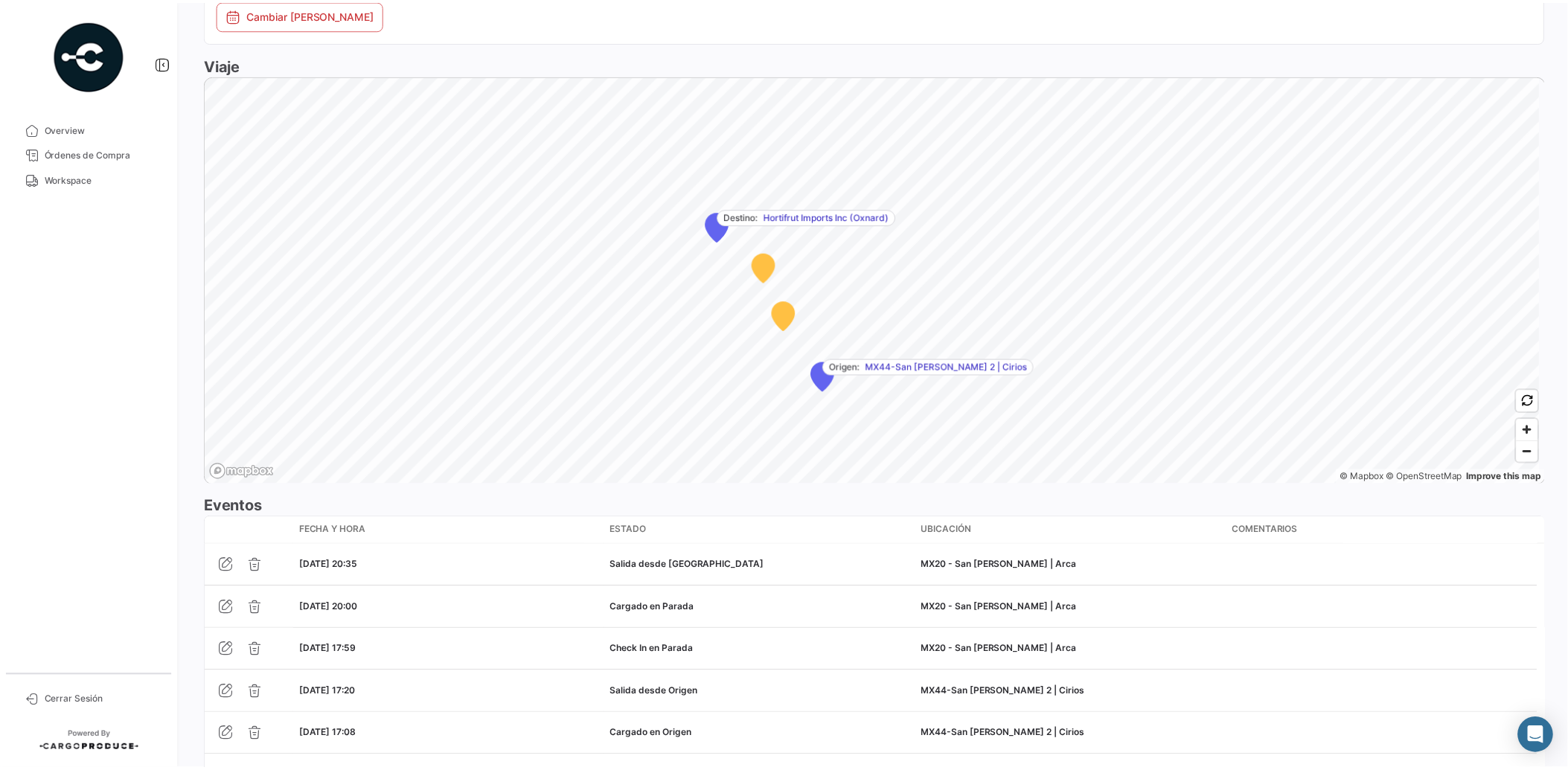
scroll to position [1009, 0]
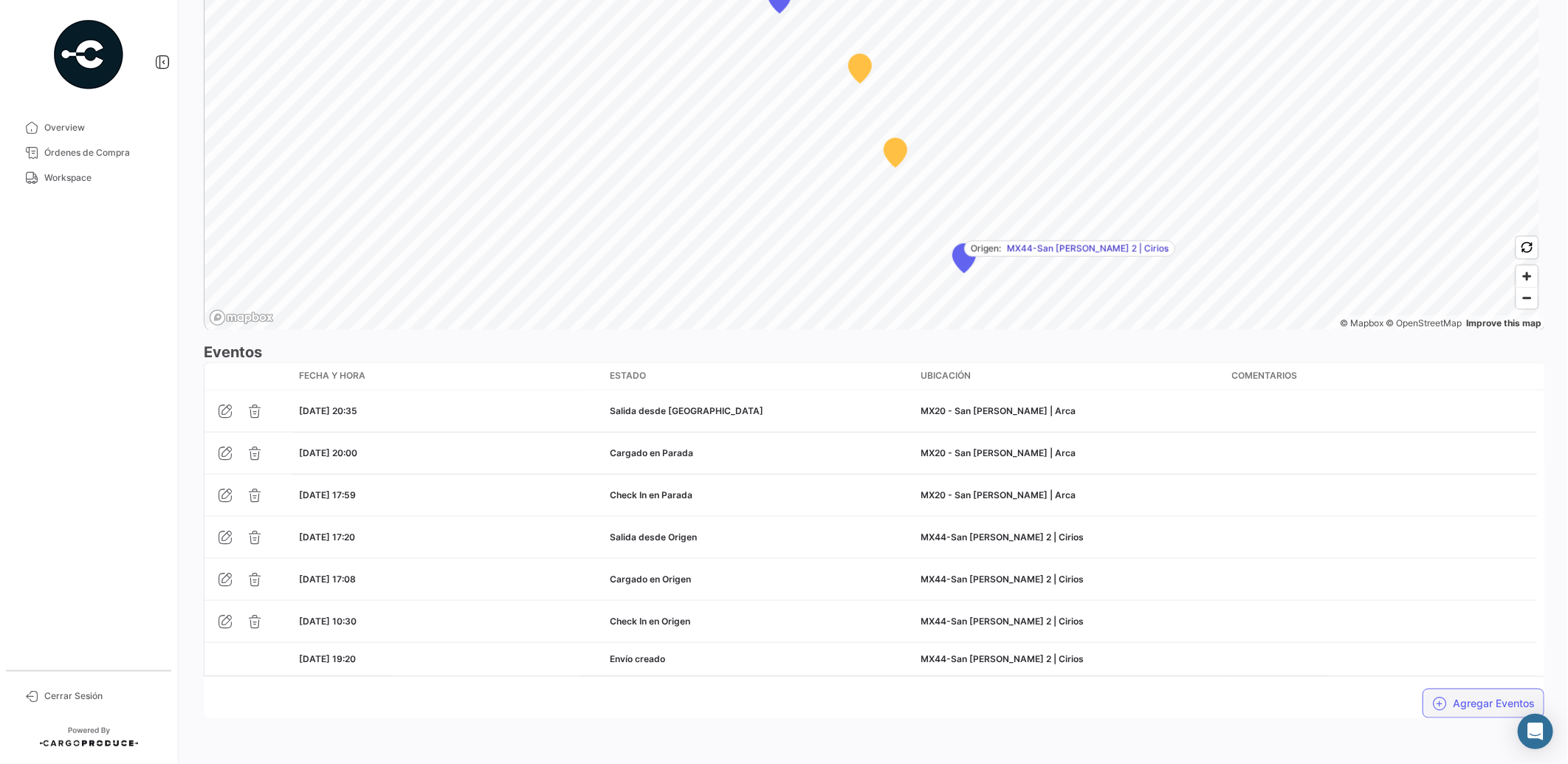
click at [1470, 703] on button "Agregar Eventos" at bounding box center [1483, 704] width 121 height 30
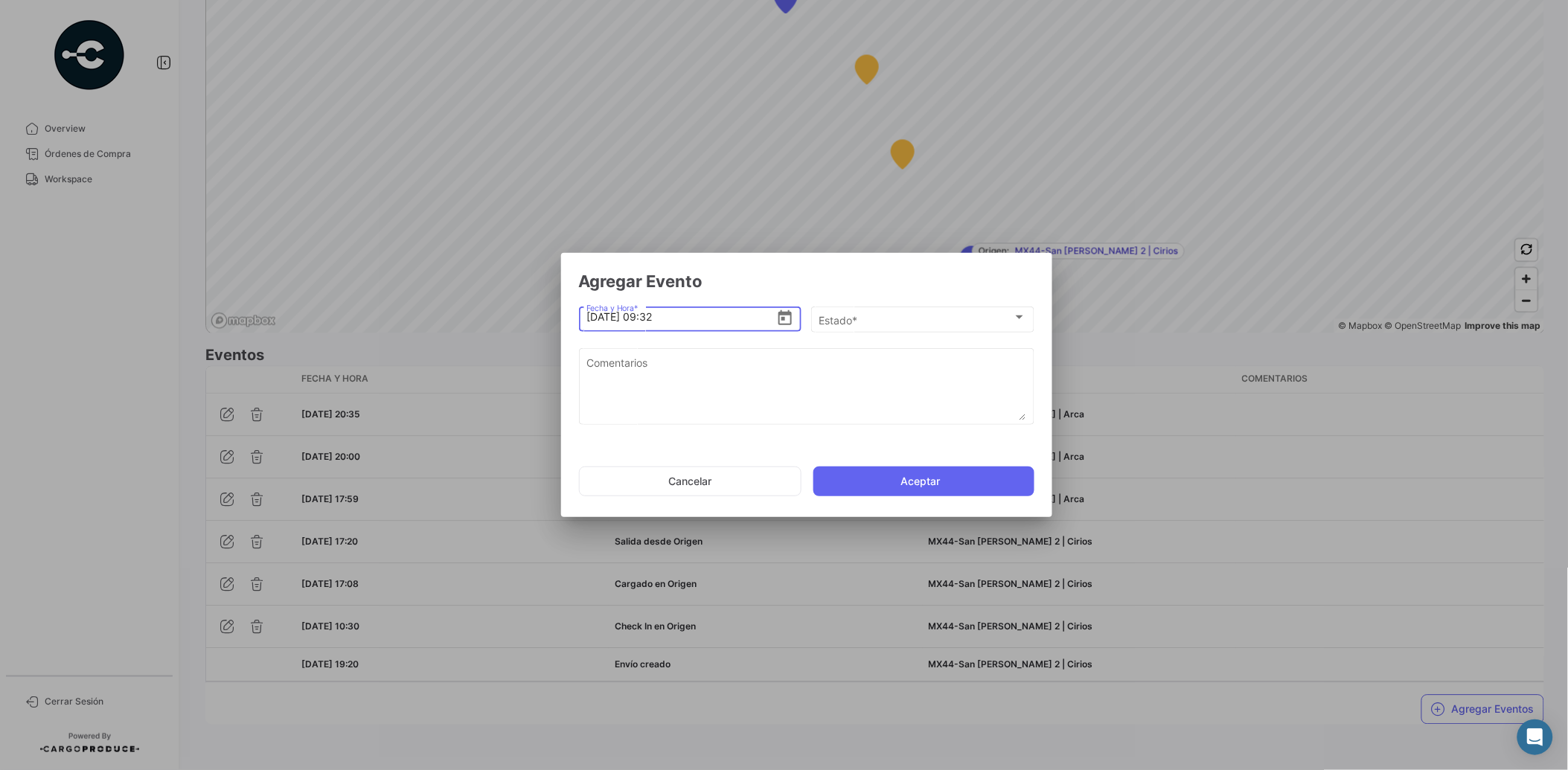
click at [786, 313] on icon "Open calendar" at bounding box center [785, 317] width 13 height 15
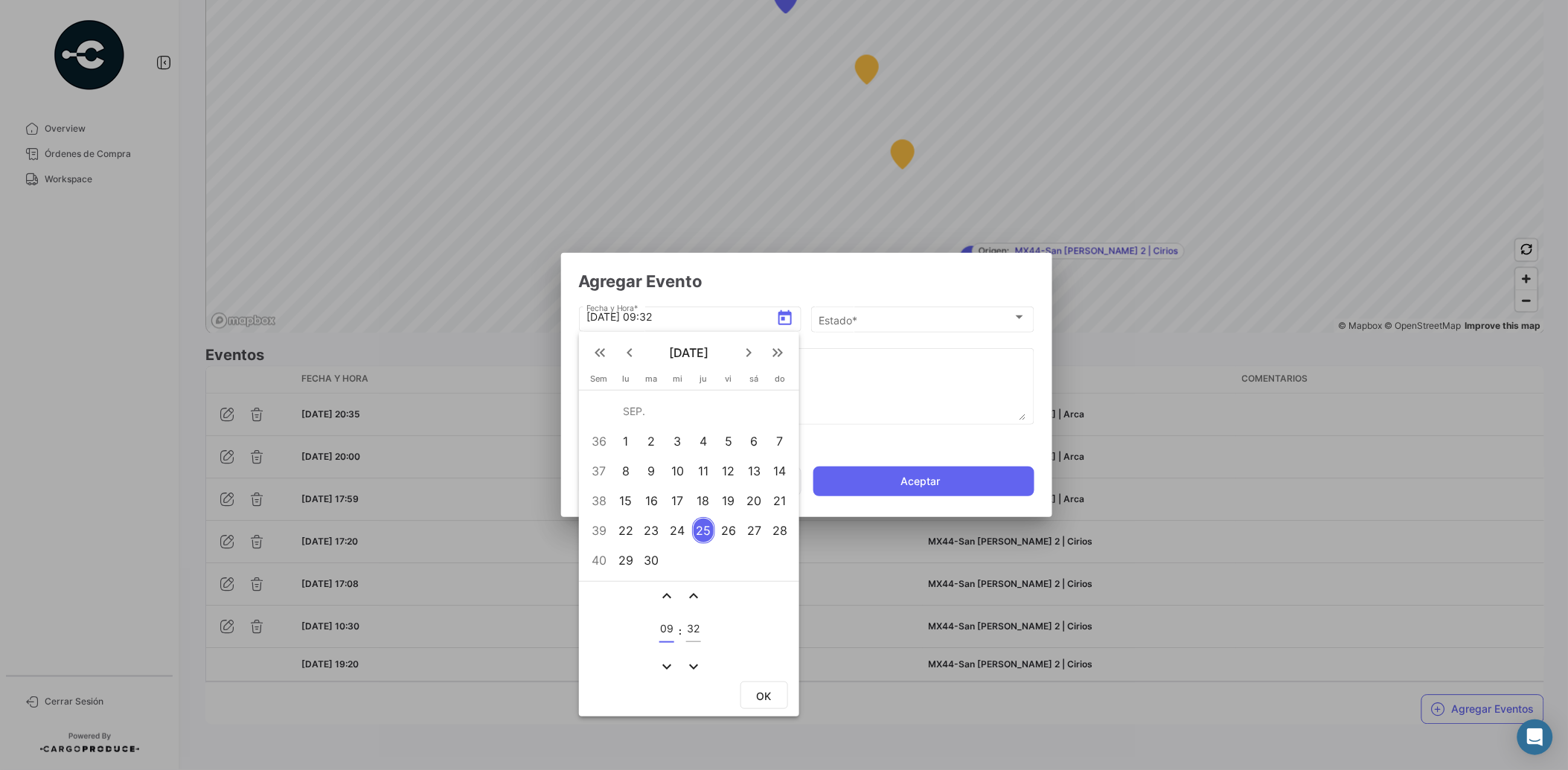
drag, startPoint x: 671, startPoint y: 627, endPoint x: 663, endPoint y: 628, distance: 8.1
click at [663, 628] on input "09" at bounding box center [667, 629] width 15 height 13
click at [747, 629] on div "expand_less expand_less 09 : 32 expand_more expand_more" at bounding box center [689, 629] width 220 height 97
click at [672, 657] on mat-icon "expand_more" at bounding box center [666, 665] width 18 height 18
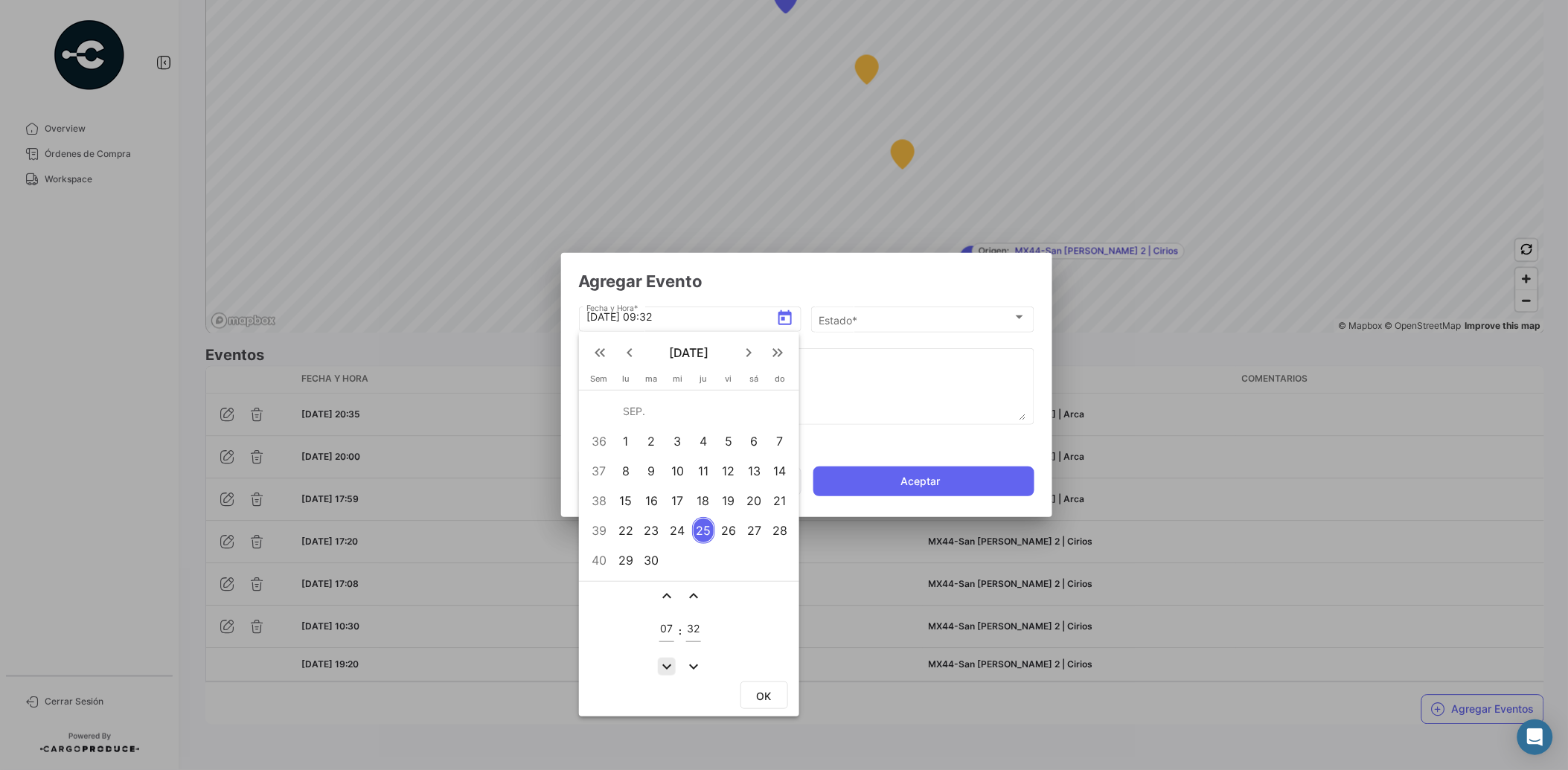
click at [672, 657] on mat-icon "expand_more" at bounding box center [666, 665] width 18 height 18
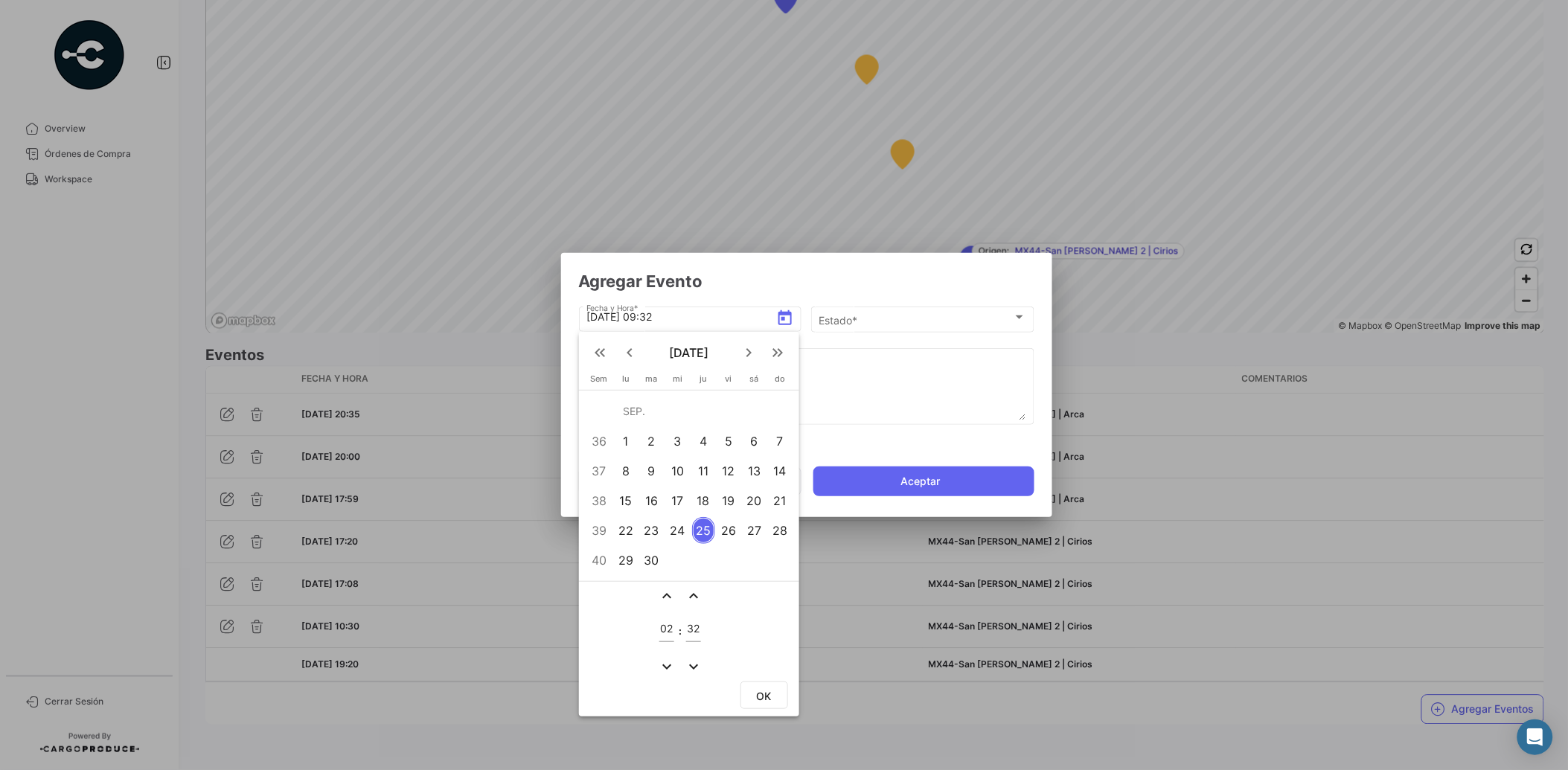
click at [672, 657] on mat-icon "expand_more" at bounding box center [666, 665] width 18 height 18
type input "01"
click at [695, 669] on mat-icon "expand_more" at bounding box center [693, 665] width 18 height 18
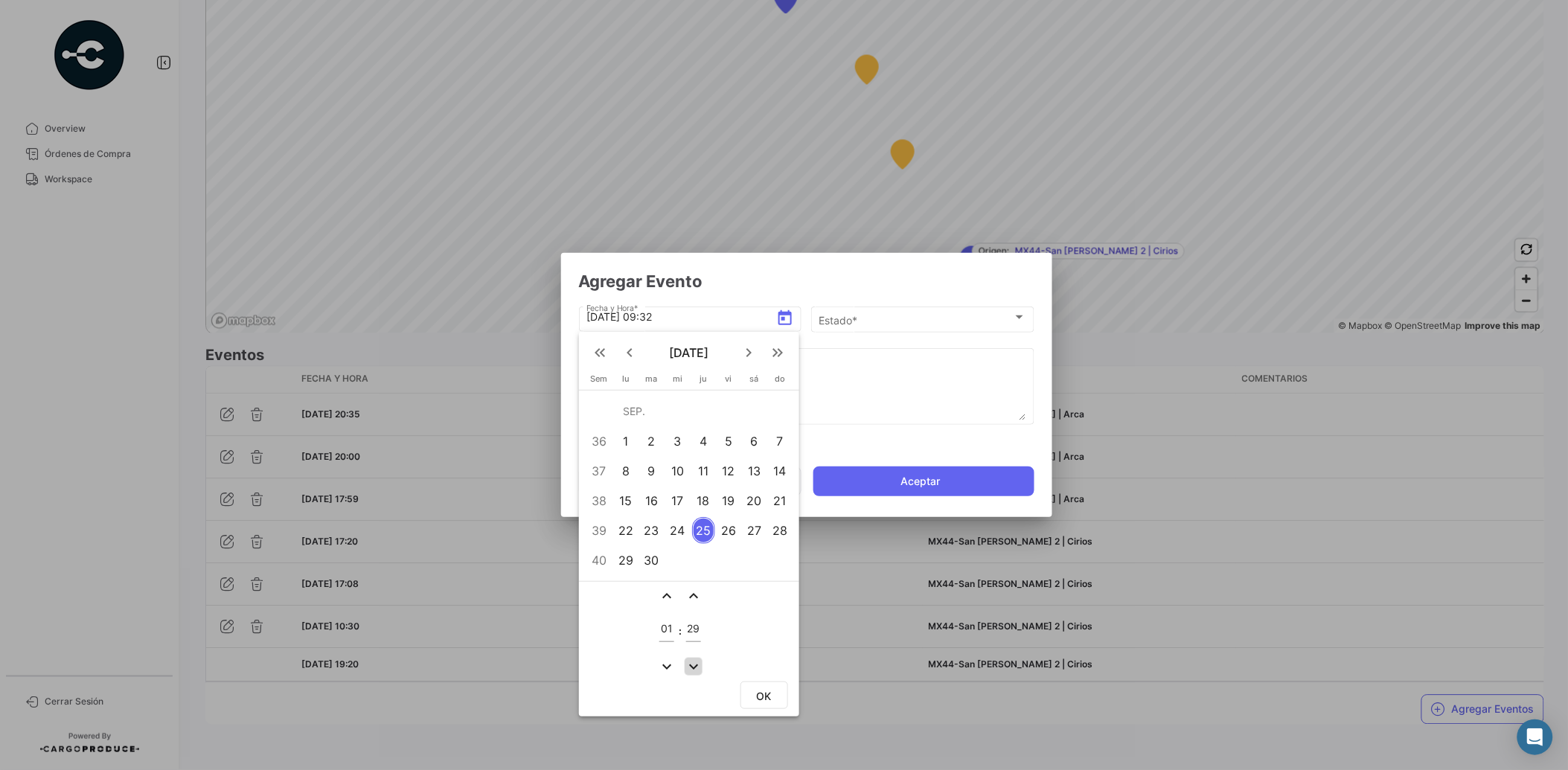
click at [695, 669] on mat-icon "expand_more" at bounding box center [693, 665] width 18 height 18
type input "25"
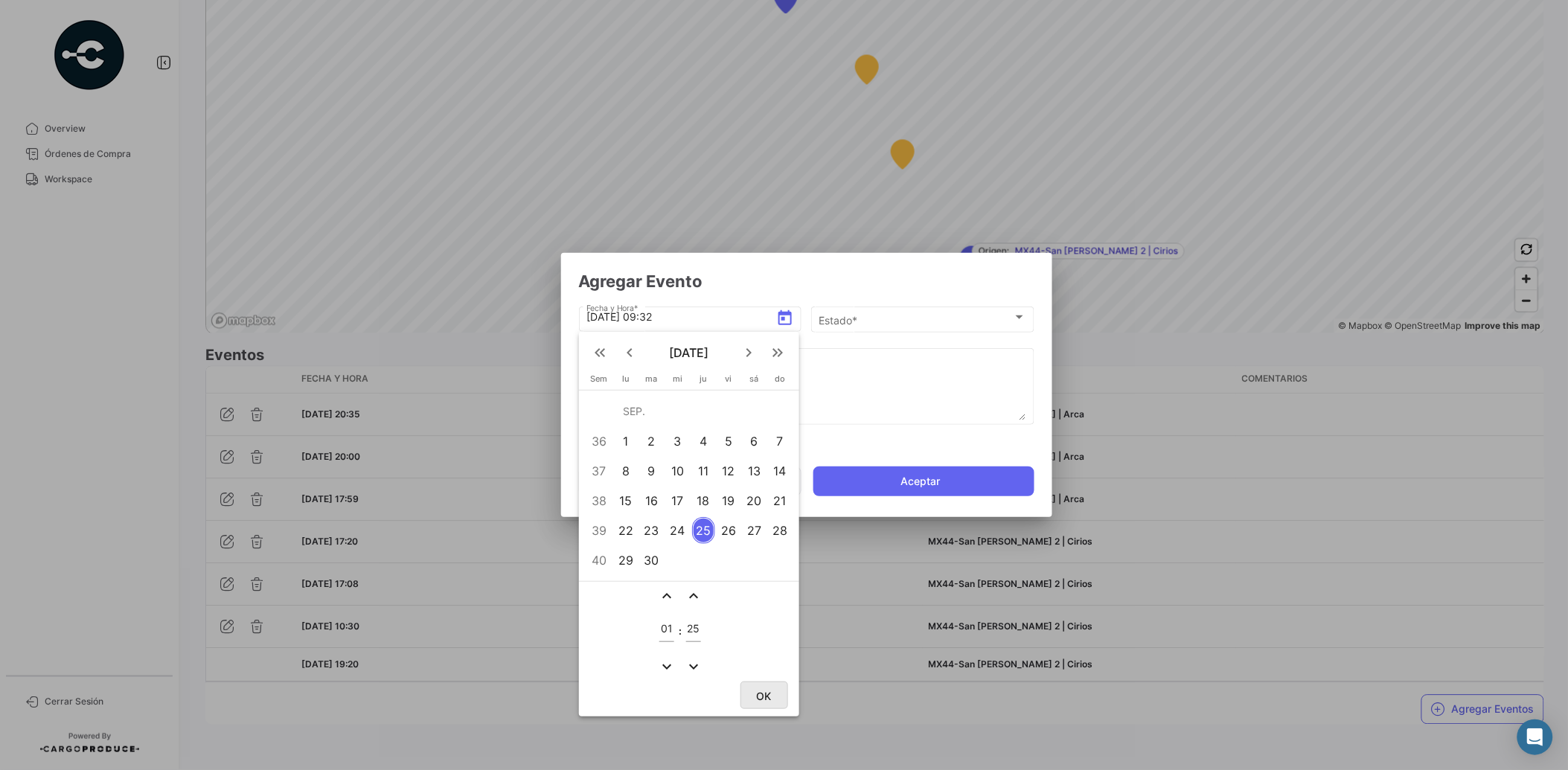
click at [745, 681] on button "OK" at bounding box center [764, 694] width 48 height 27
type input "[DATE] 01:25"
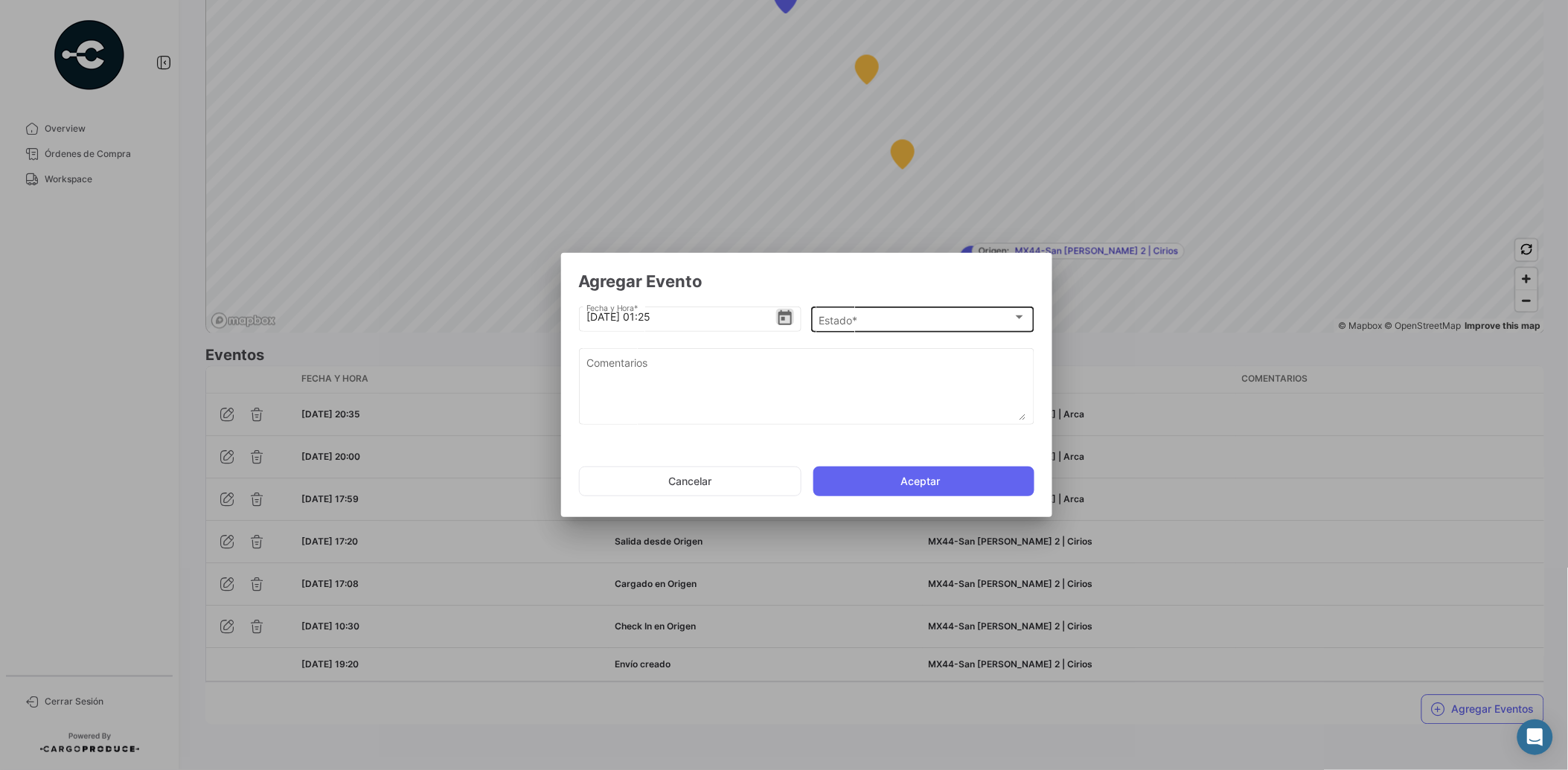
click at [851, 320] on span "Estado *" at bounding box center [916, 320] width 194 height 13
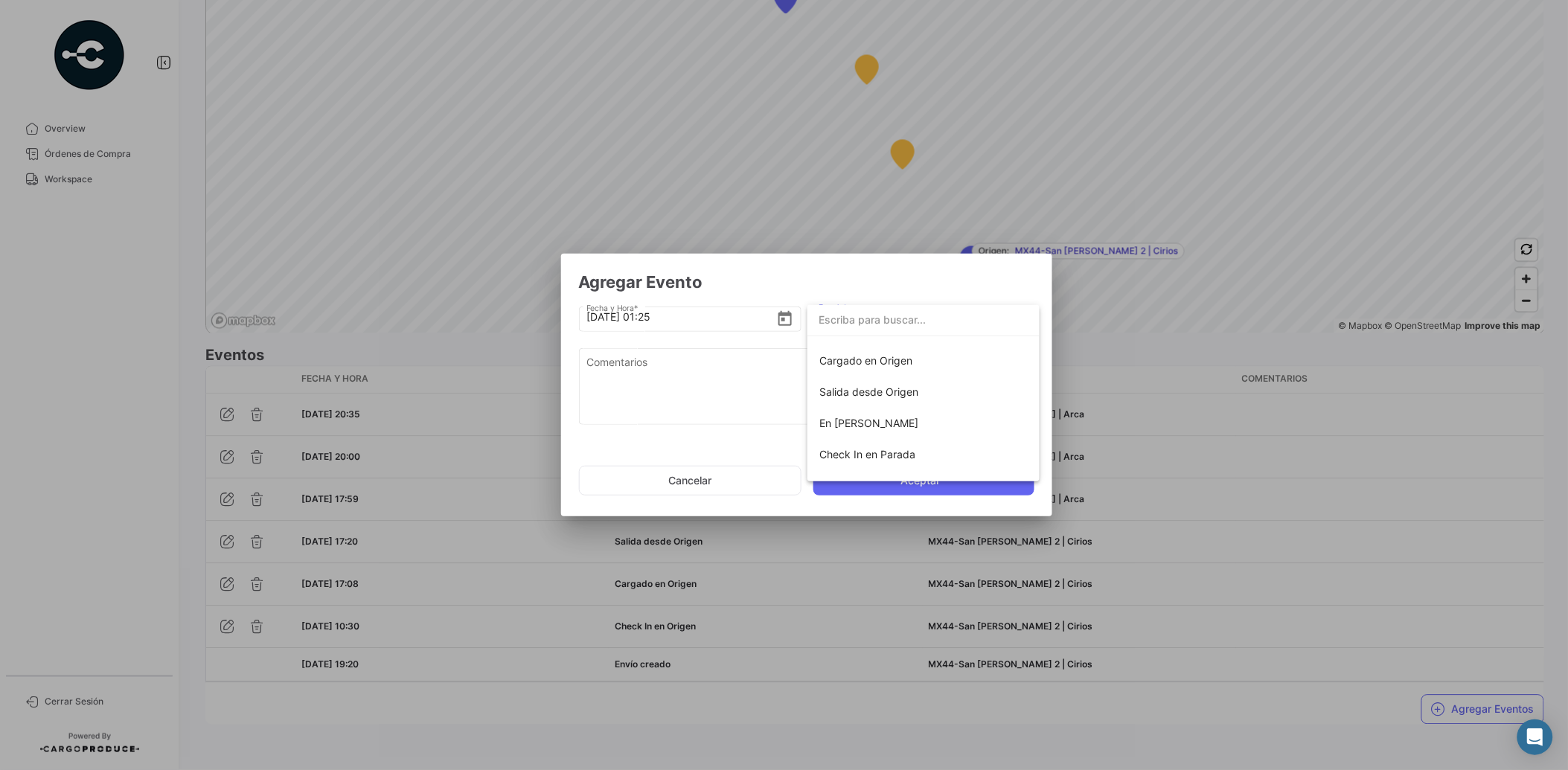
scroll to position [56, 0]
click at [895, 443] on span "Check In en Parada" at bounding box center [923, 452] width 208 height 31
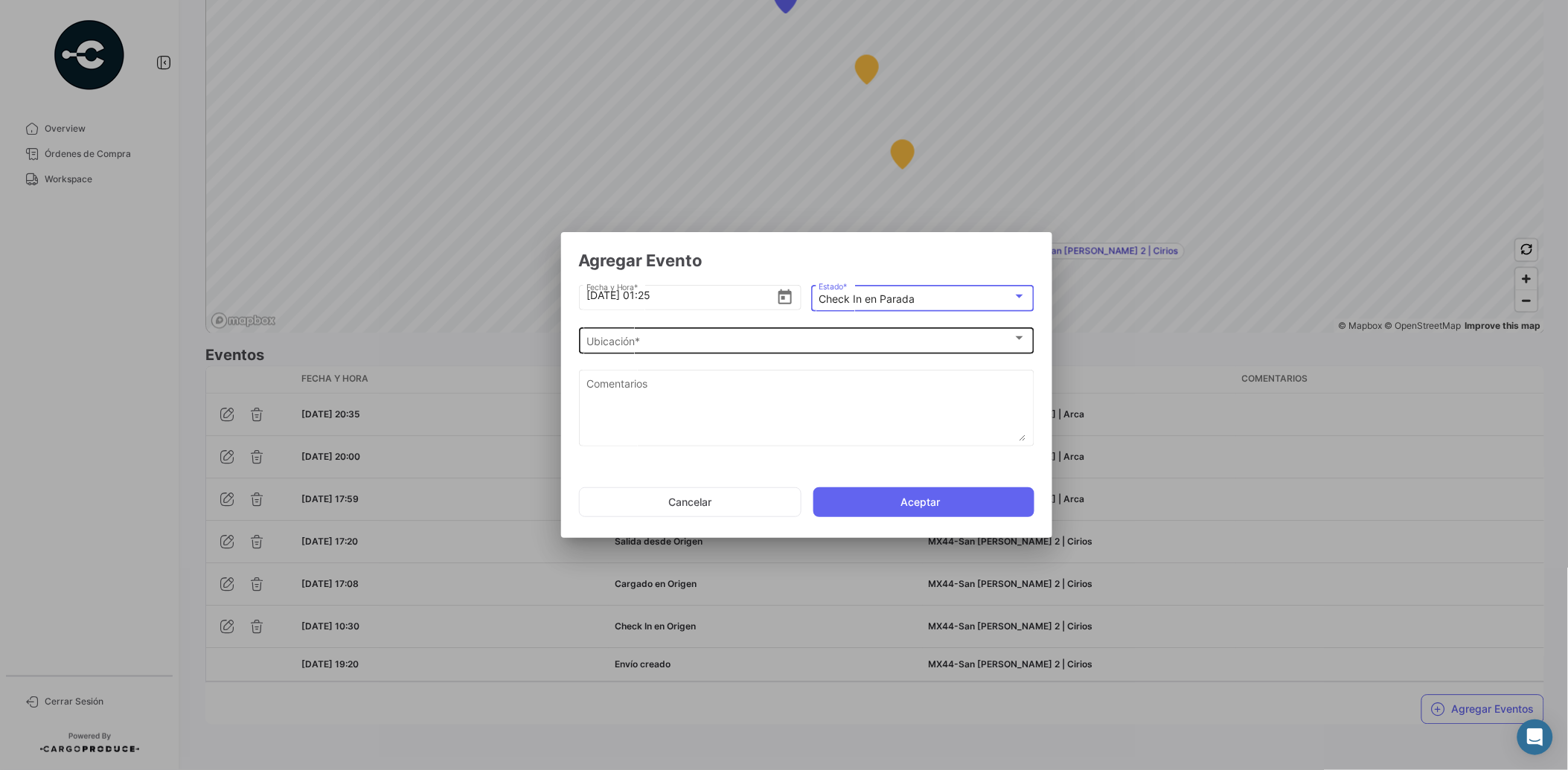
click at [790, 345] on div "Ubicación *" at bounding box center [799, 342] width 427 height 13
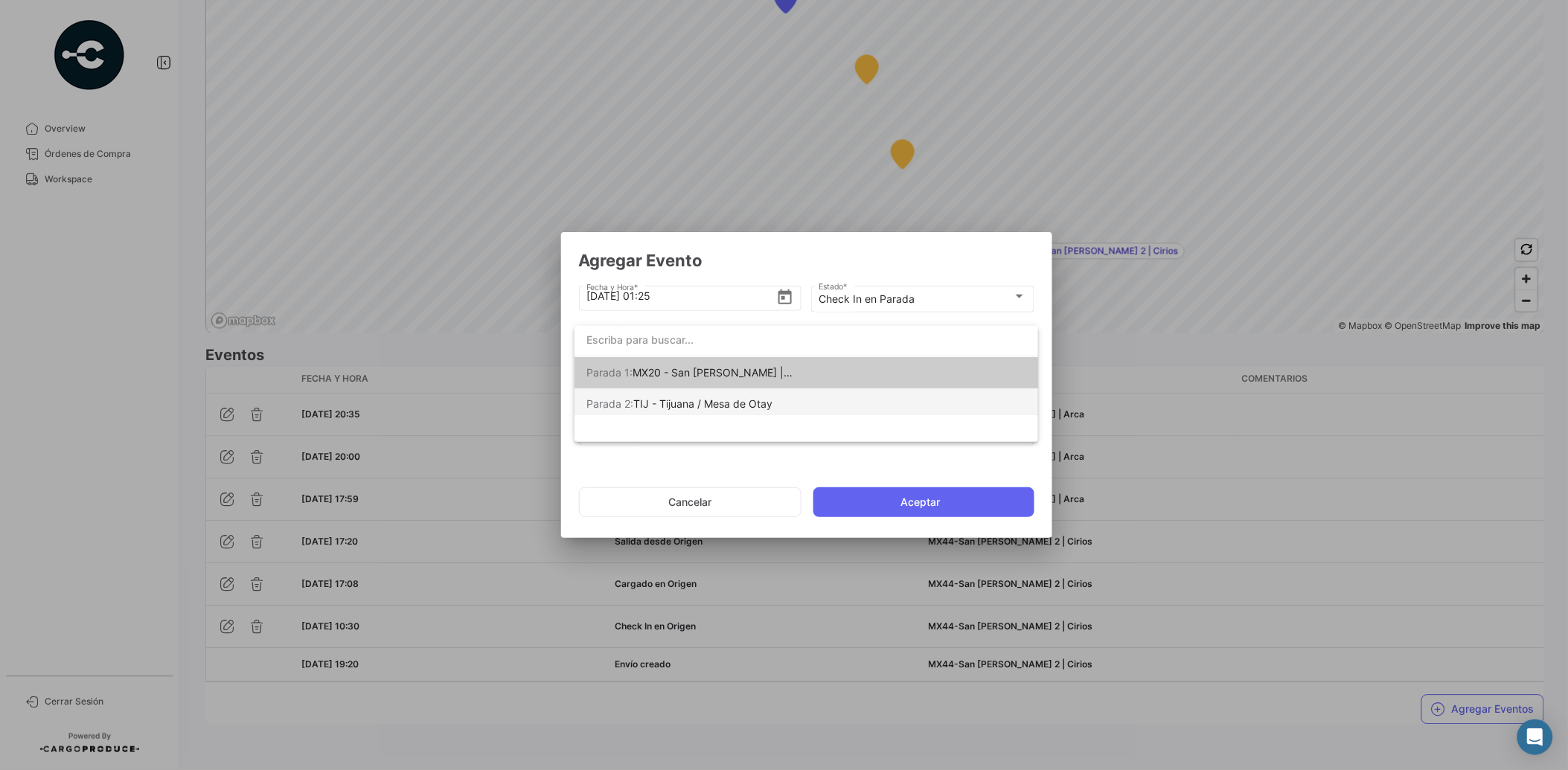
click at [786, 399] on span "Parada 2: TIJ - Tijuana / Mesa de Otay" at bounding box center [690, 403] width 208 height 31
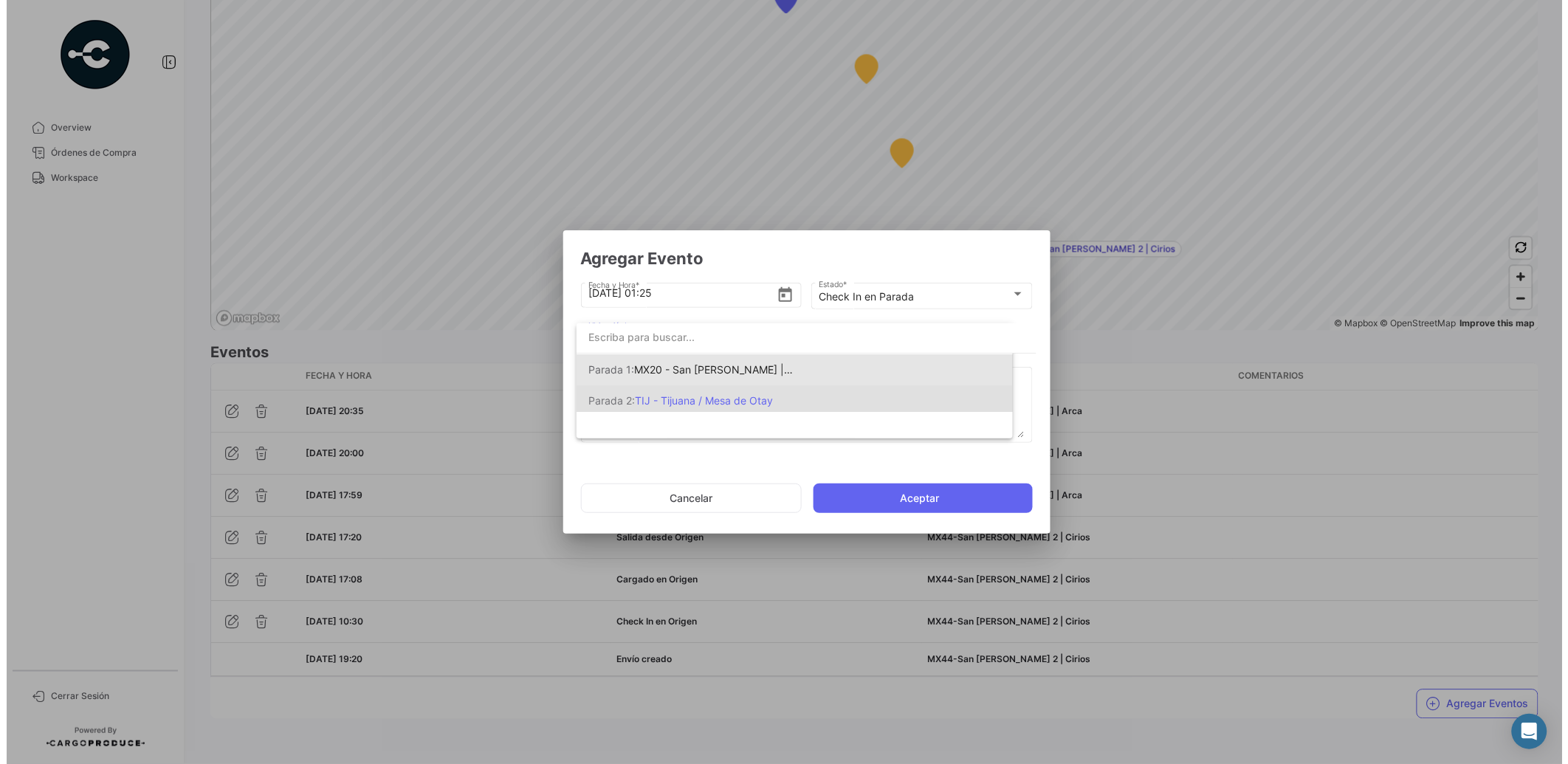
scroll to position [0, 0]
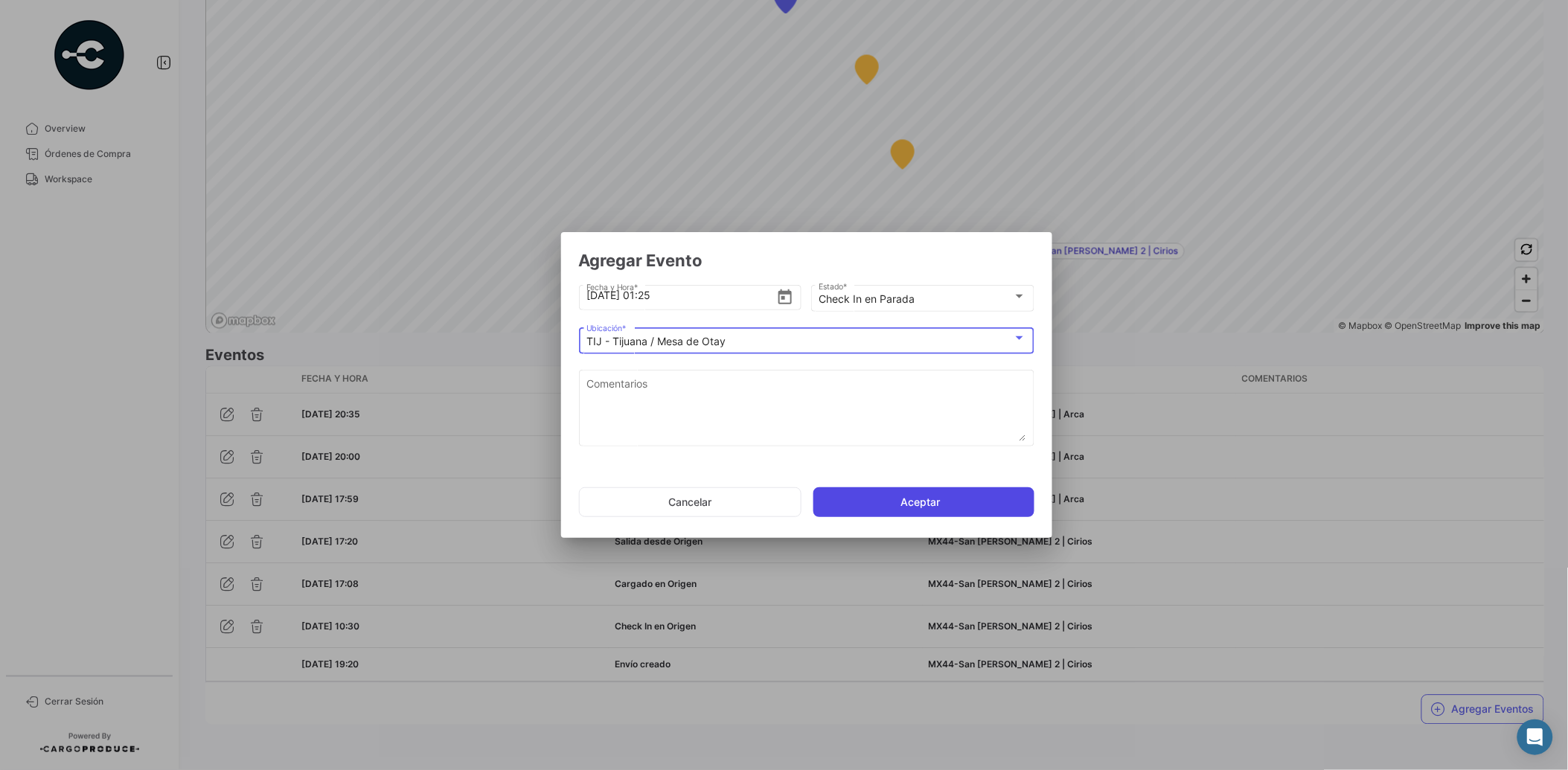
click at [947, 498] on button "Aceptar" at bounding box center [924, 502] width 221 height 30
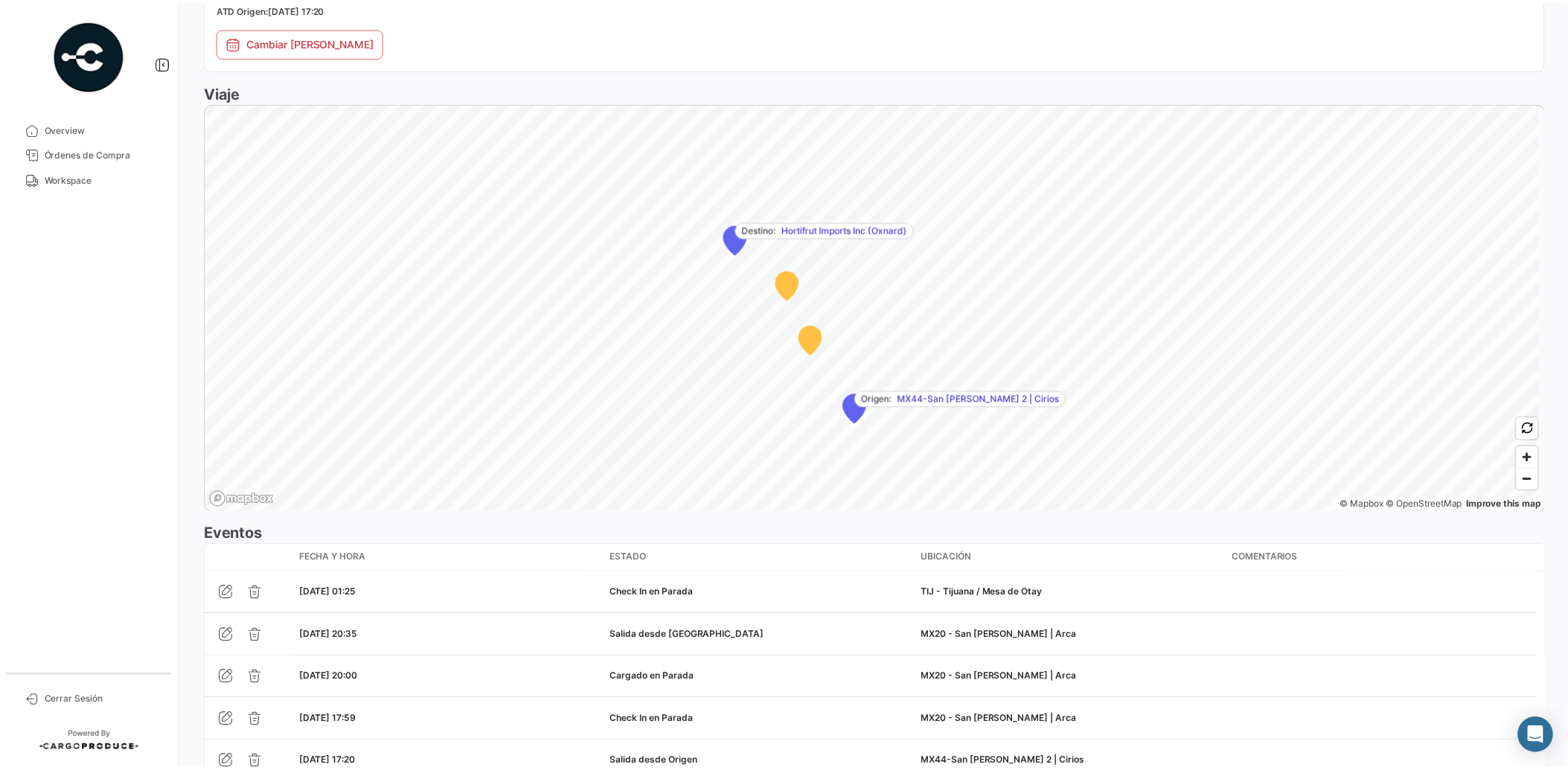
scroll to position [1052, 0]
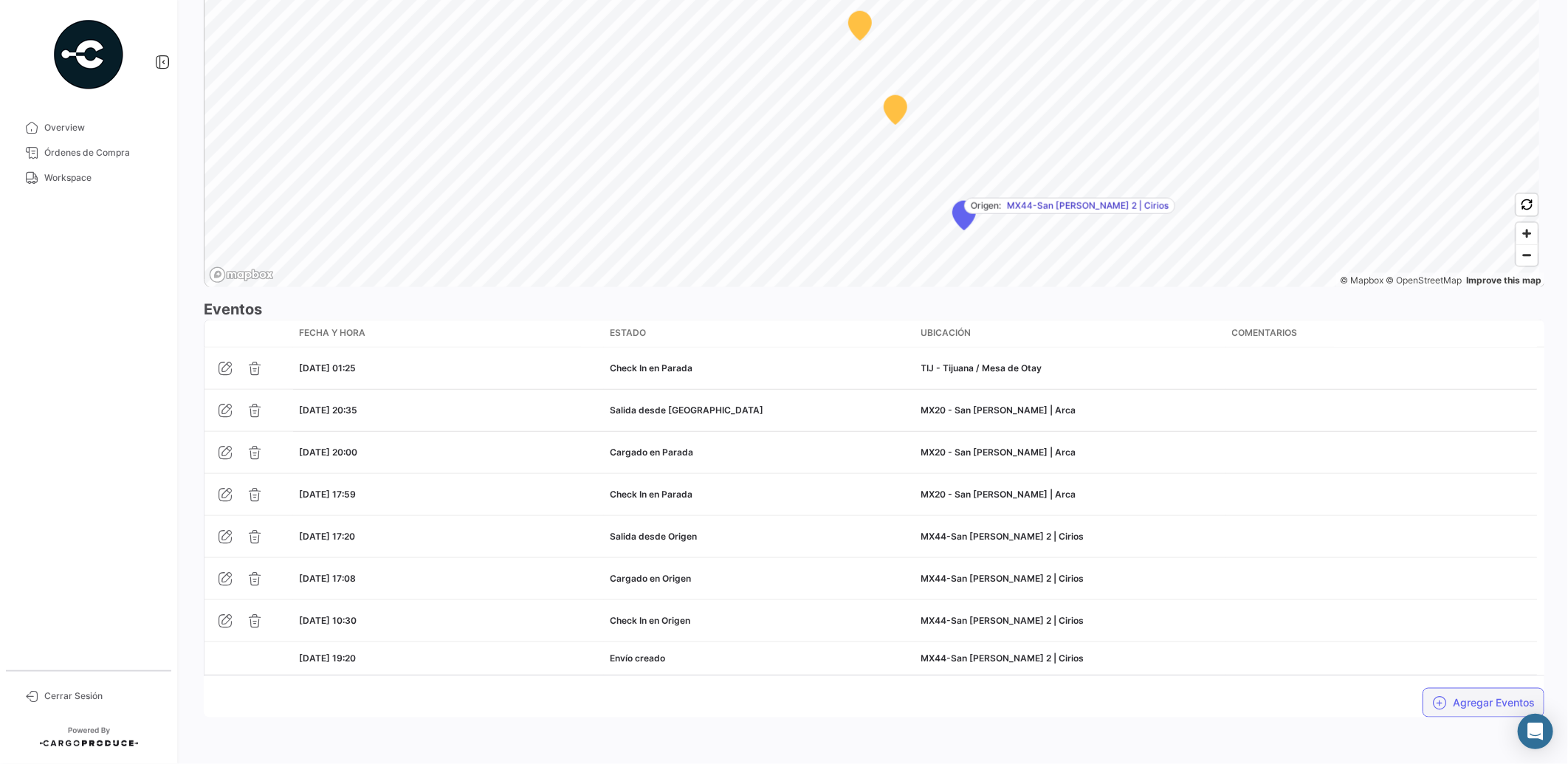
click at [1476, 701] on button "Agregar Eventos" at bounding box center [1483, 703] width 121 height 30
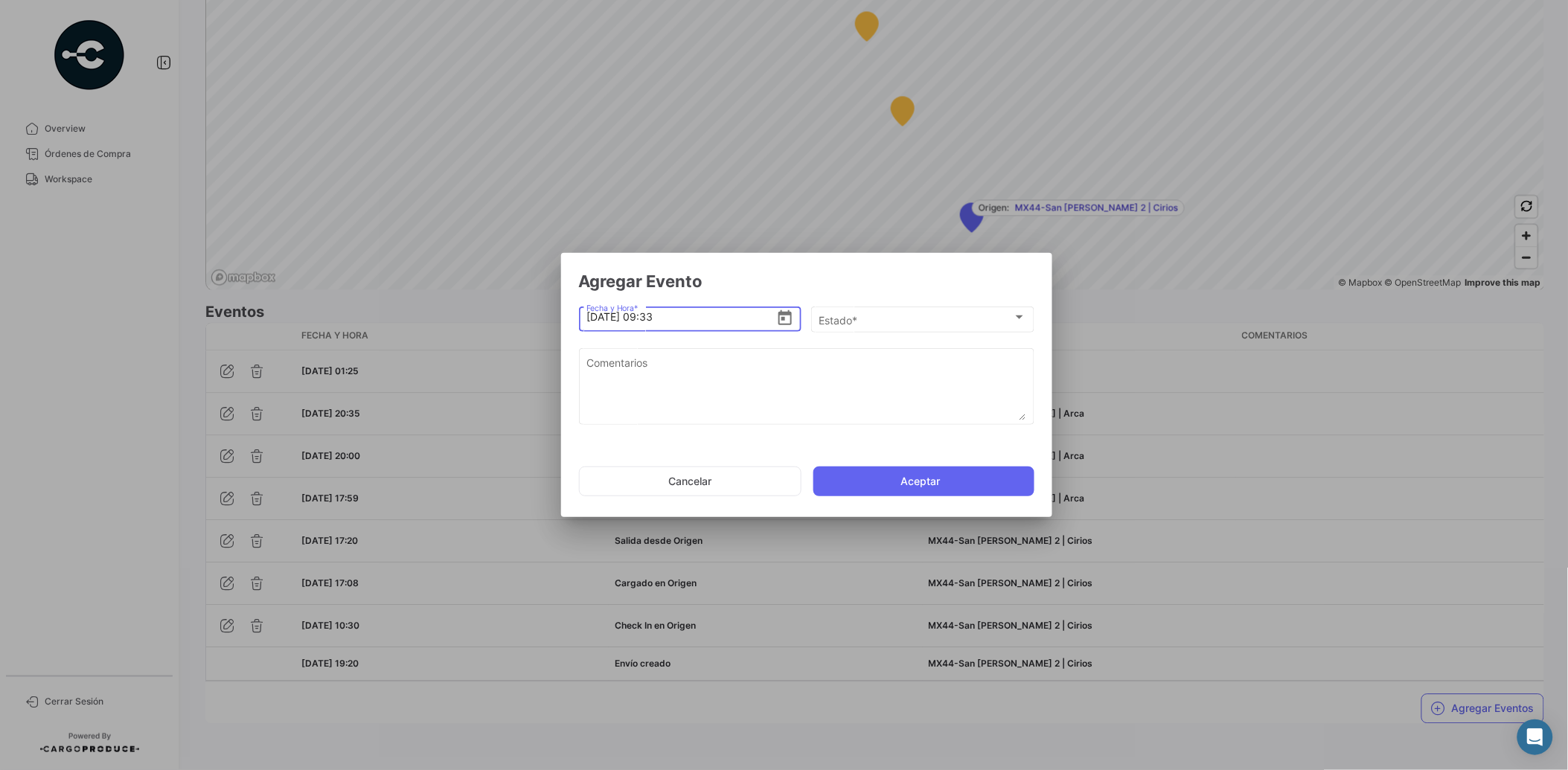
click at [793, 314] on icon "Open calendar" at bounding box center [784, 318] width 18 height 18
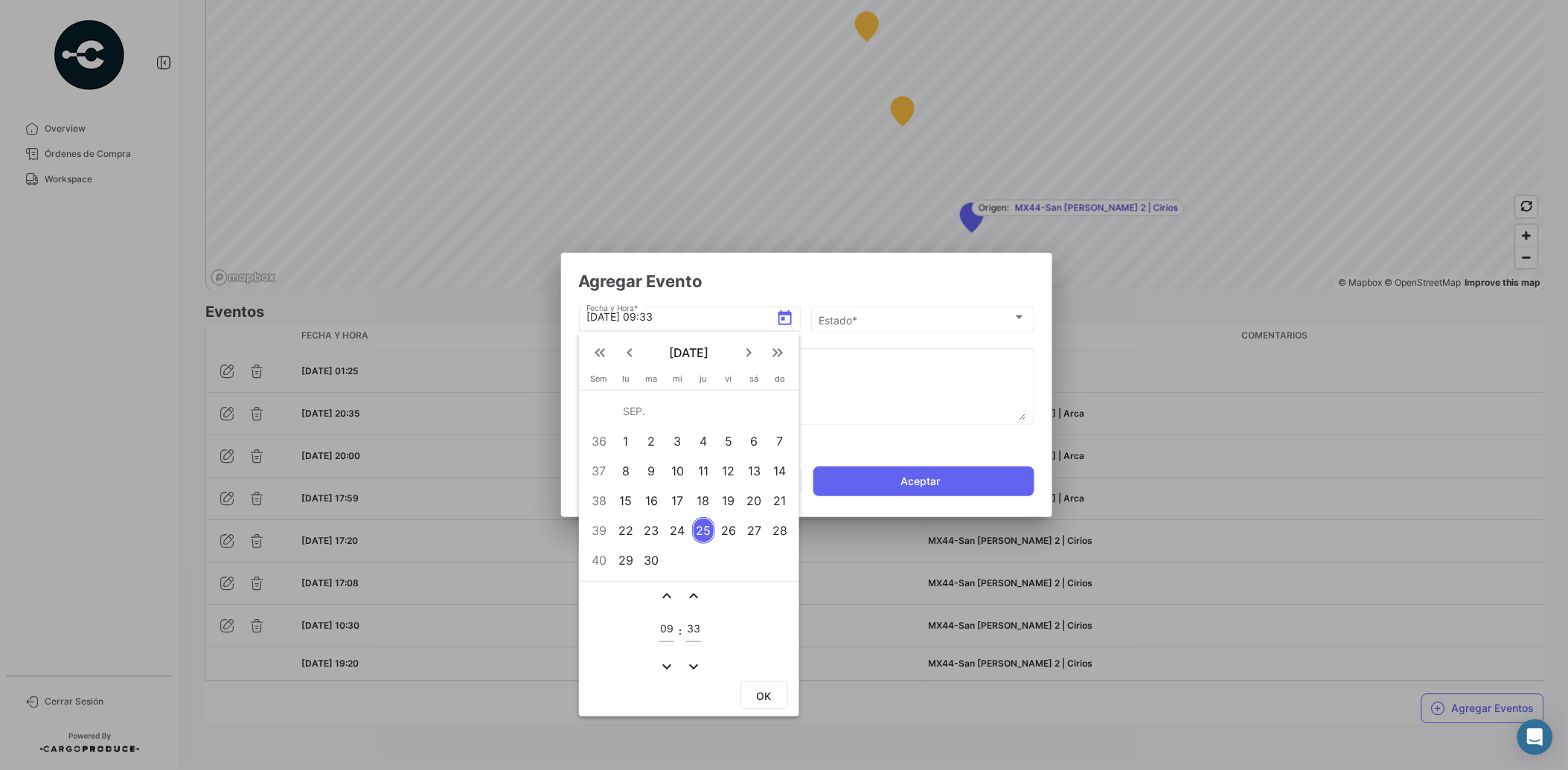
click at [665, 661] on mat-icon "expand_more" at bounding box center [666, 665] width 18 height 18
type input "08"
click at [761, 684] on button "OK" at bounding box center [764, 694] width 48 height 27
type input "[DATE] 08:33"
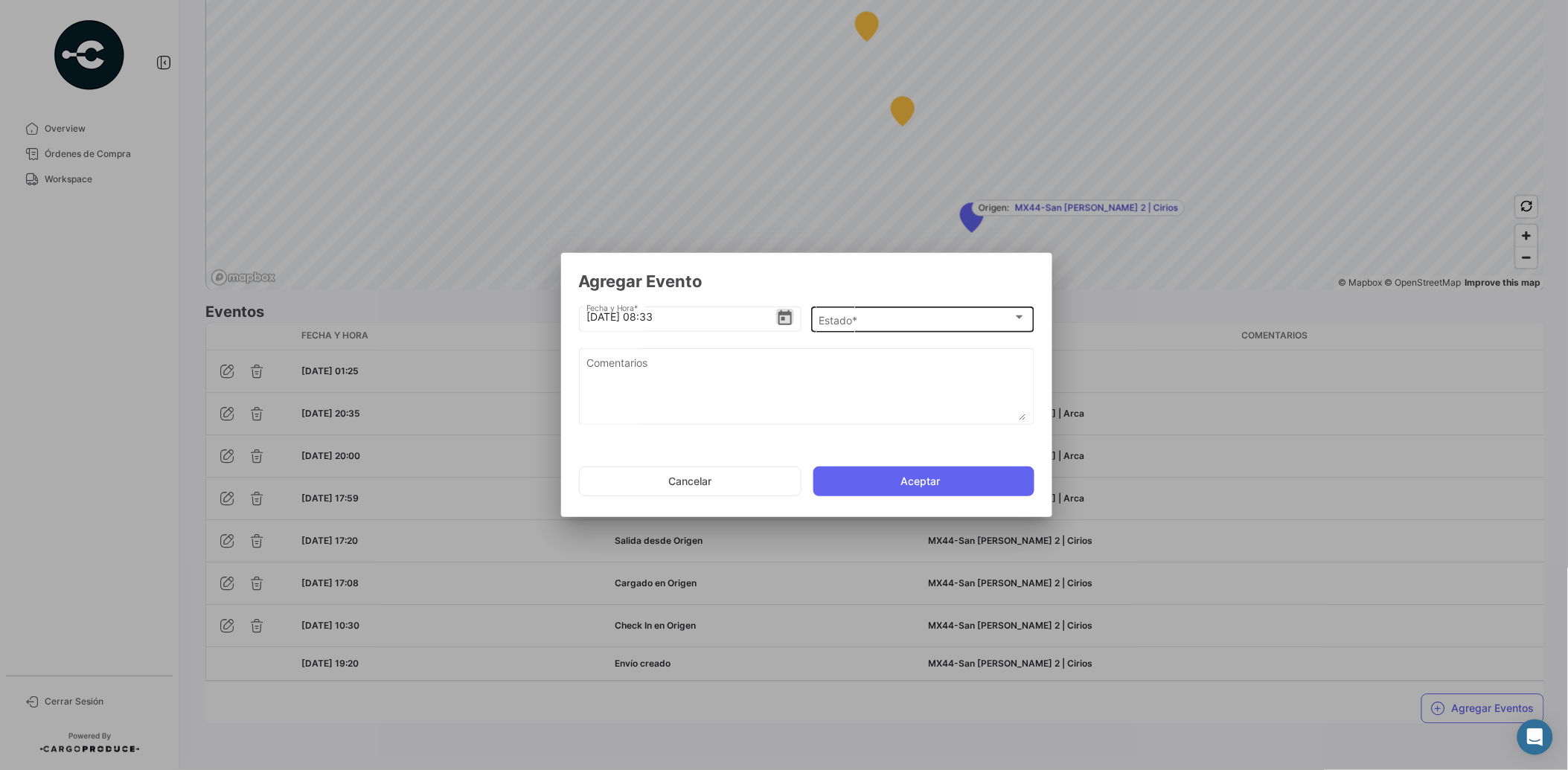
click at [861, 313] on div "Estado * Estado *" at bounding box center [923, 317] width 207 height 29
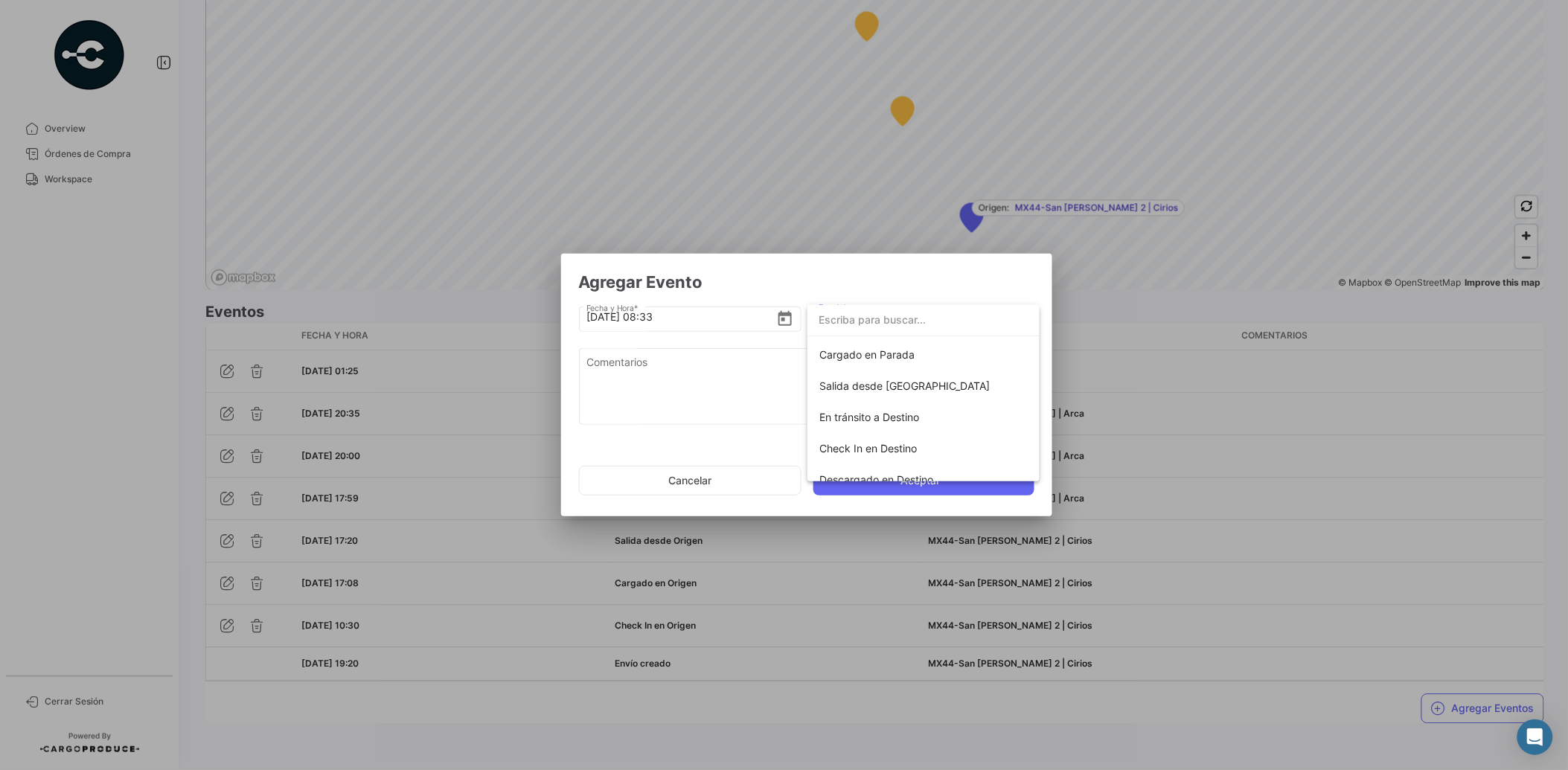
scroll to position [194, 0]
click at [924, 378] on span "Salida desde [GEOGRAPHIC_DATA]" at bounding box center [923, 375] width 208 height 31
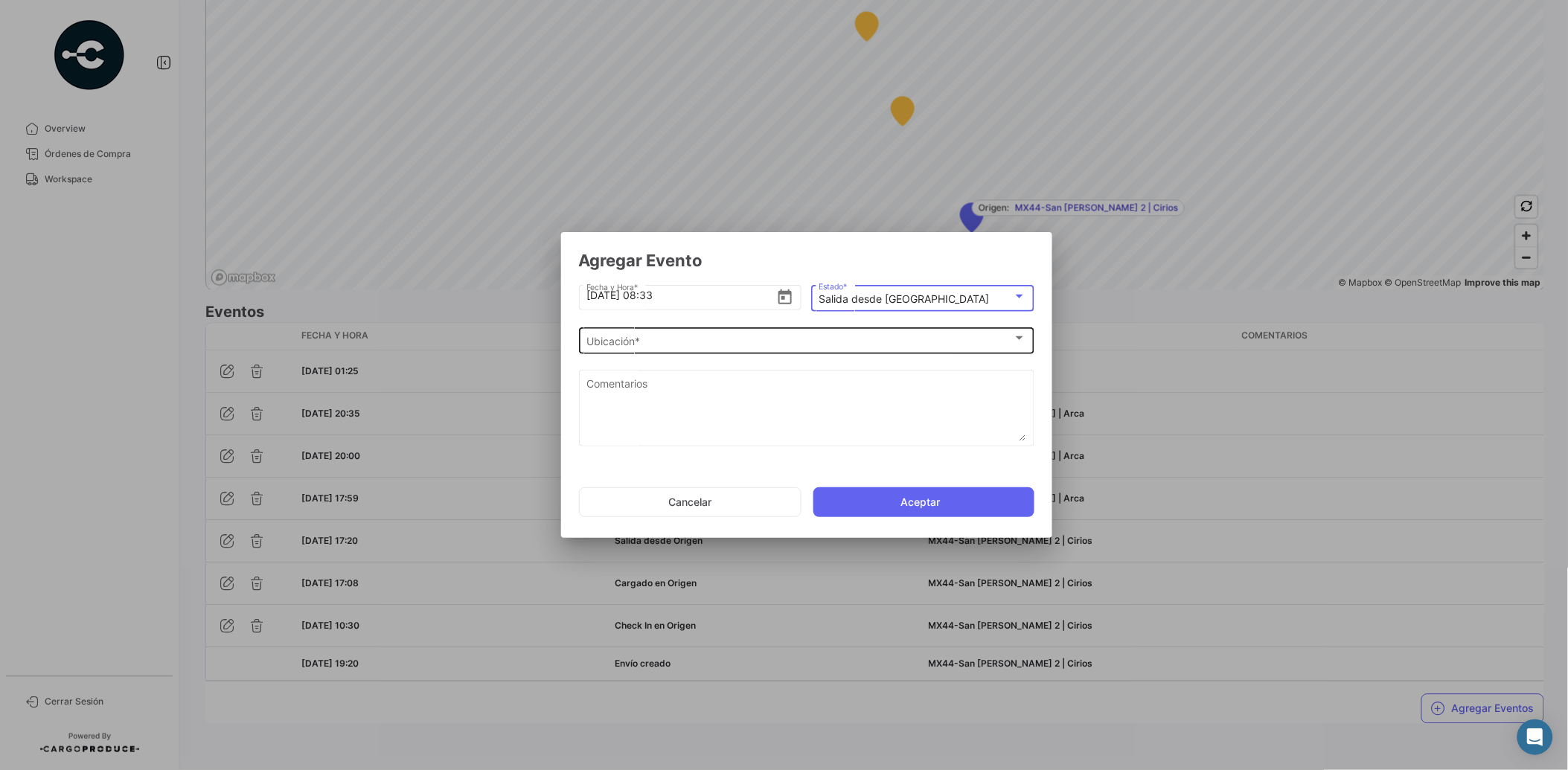
click at [767, 339] on div "Ubicación *" at bounding box center [799, 342] width 427 height 13
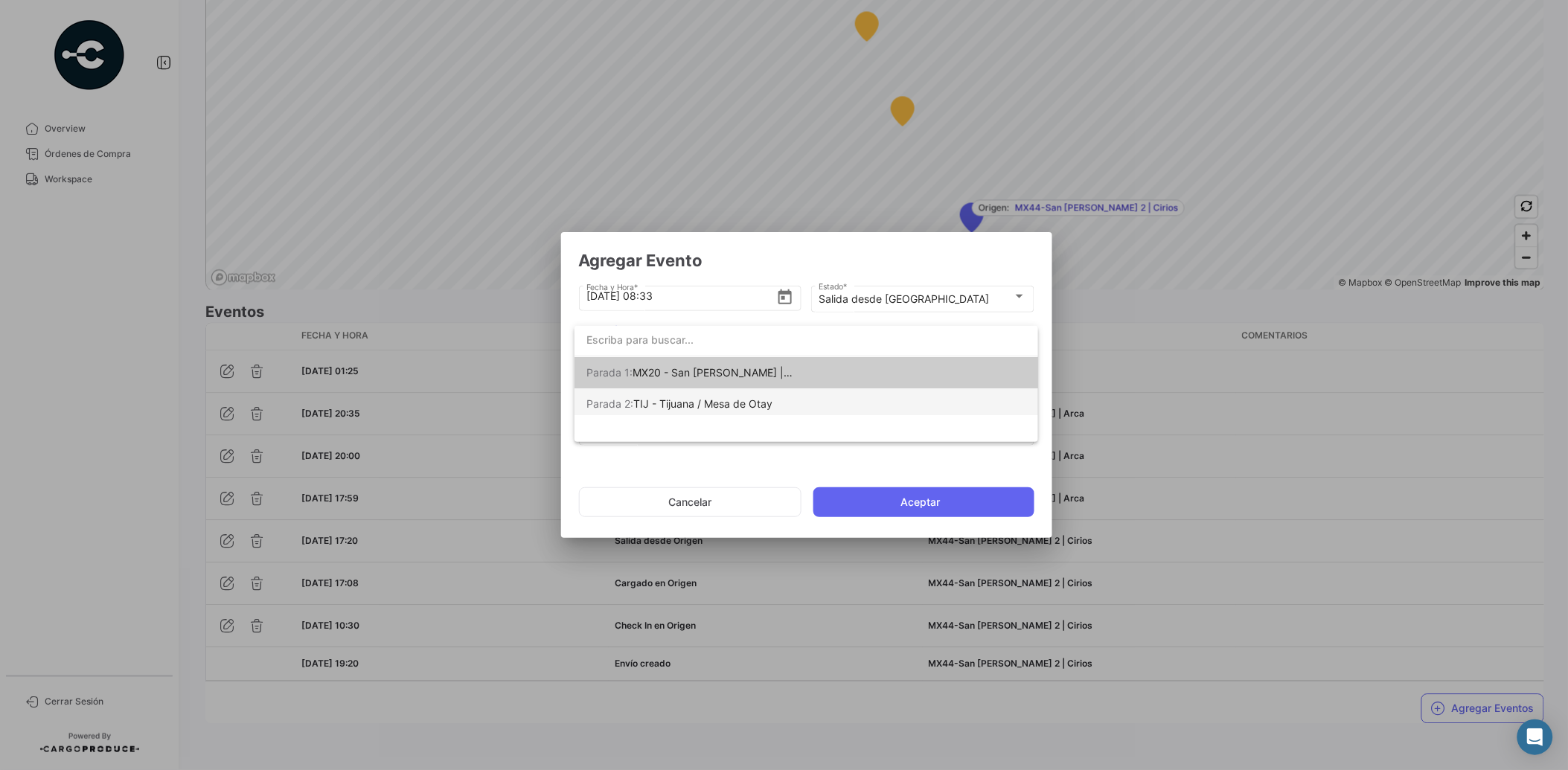
click at [753, 402] on span "TIJ - Tijuana / Mesa de Otay" at bounding box center [702, 404] width 139 height 13
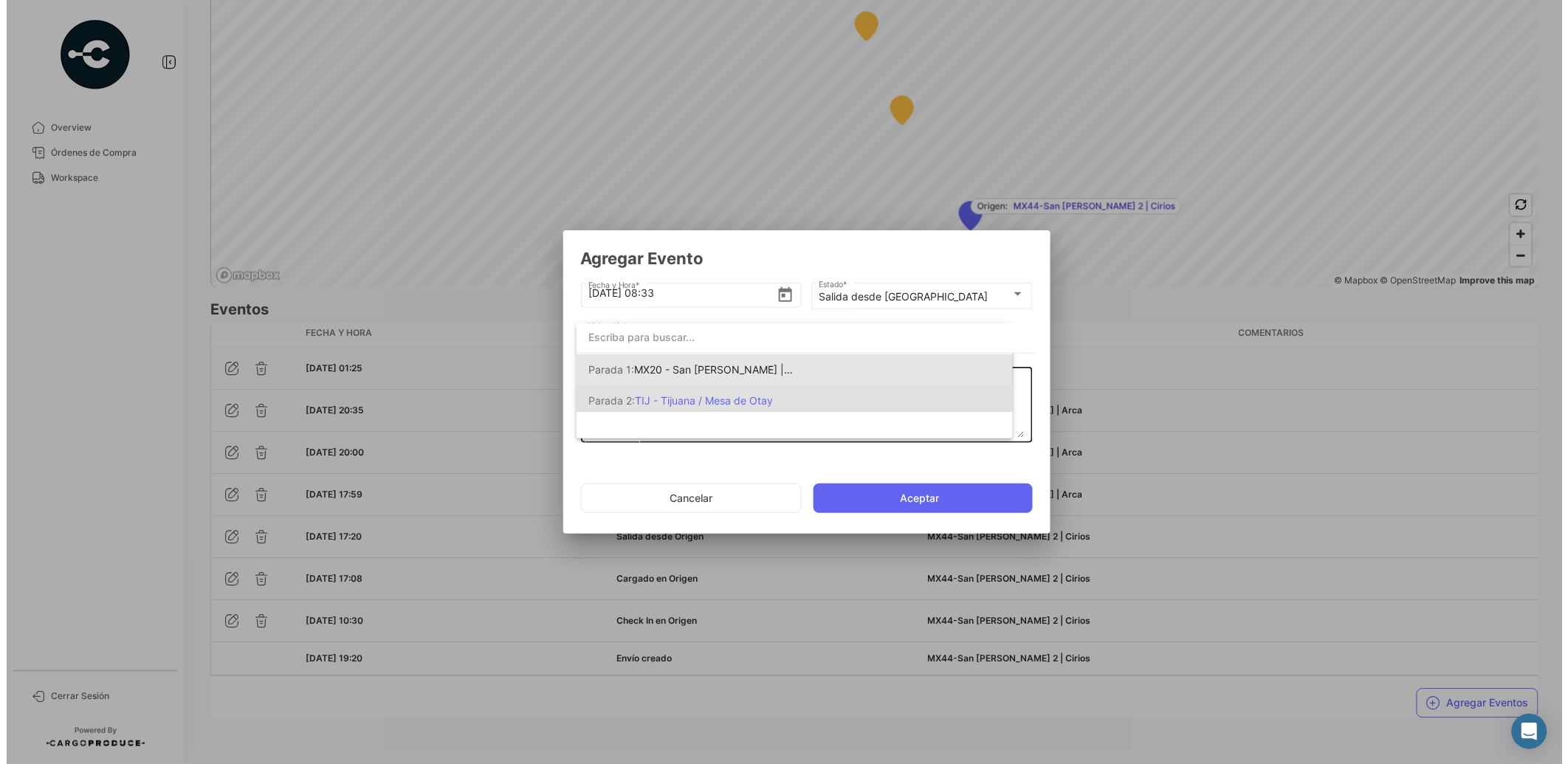
scroll to position [0, 0]
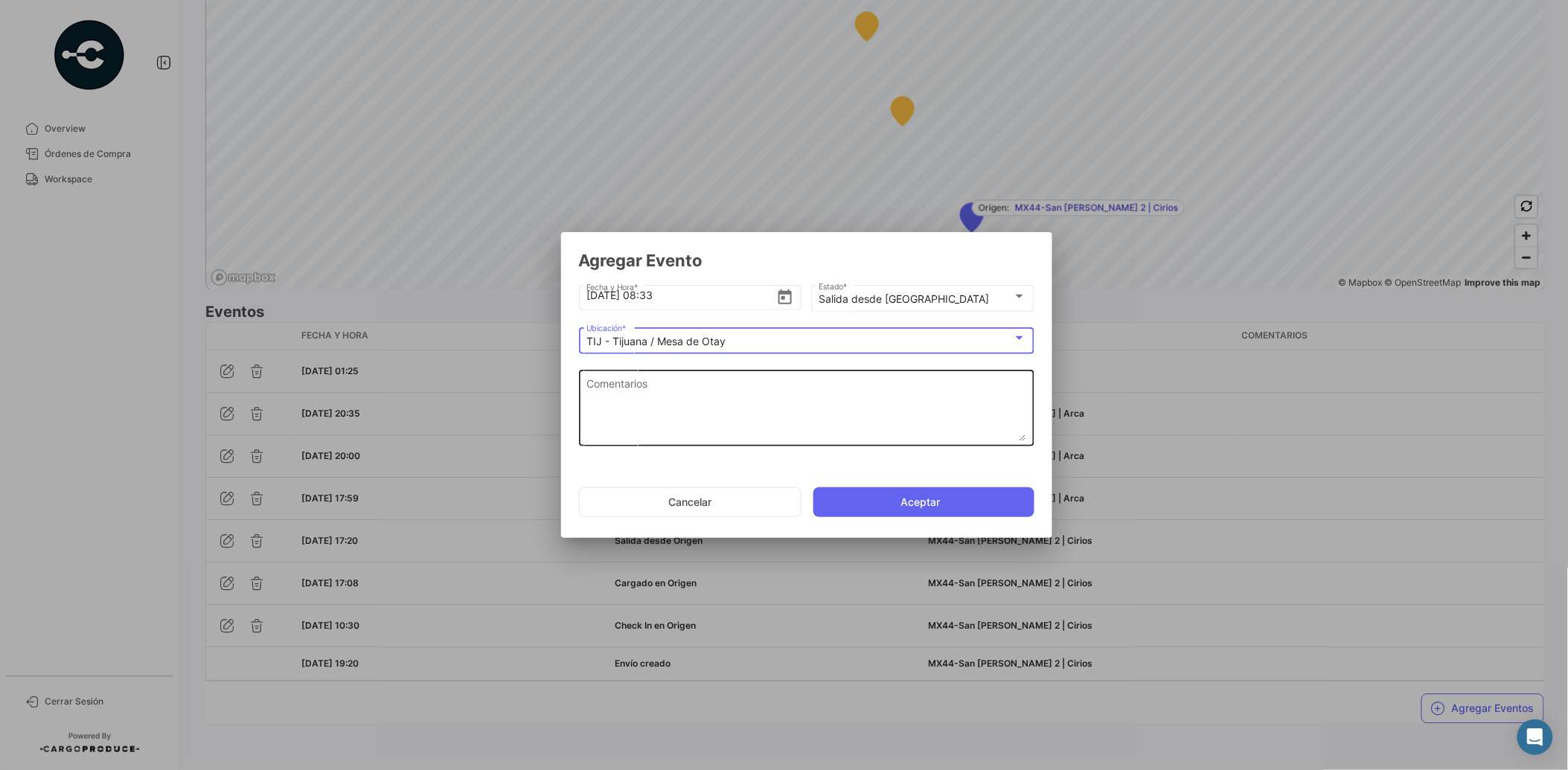
click at [805, 403] on textarea "Comentarios" at bounding box center [806, 408] width 440 height 65
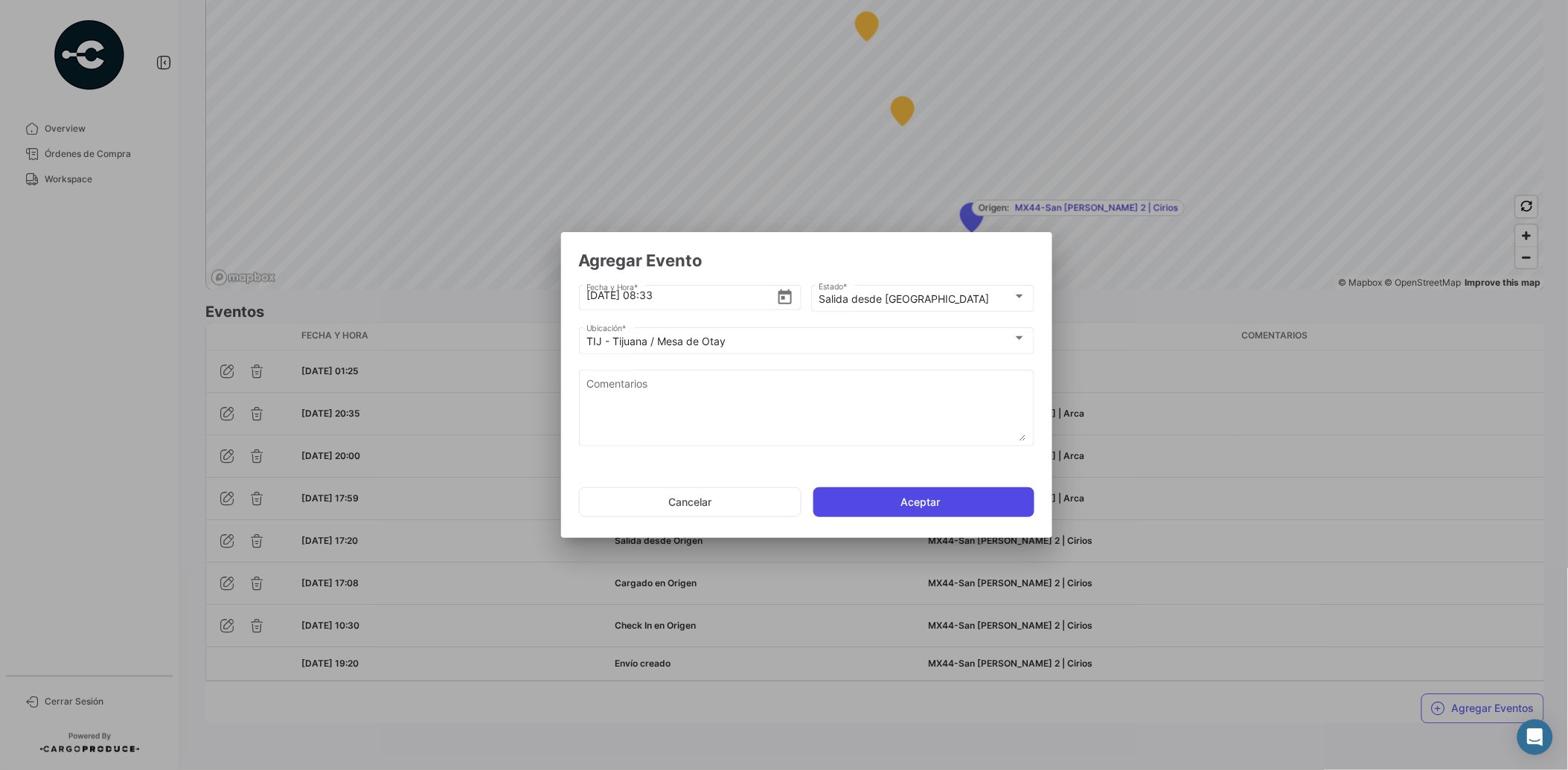
click at [940, 498] on button "Aceptar" at bounding box center [924, 502] width 221 height 30
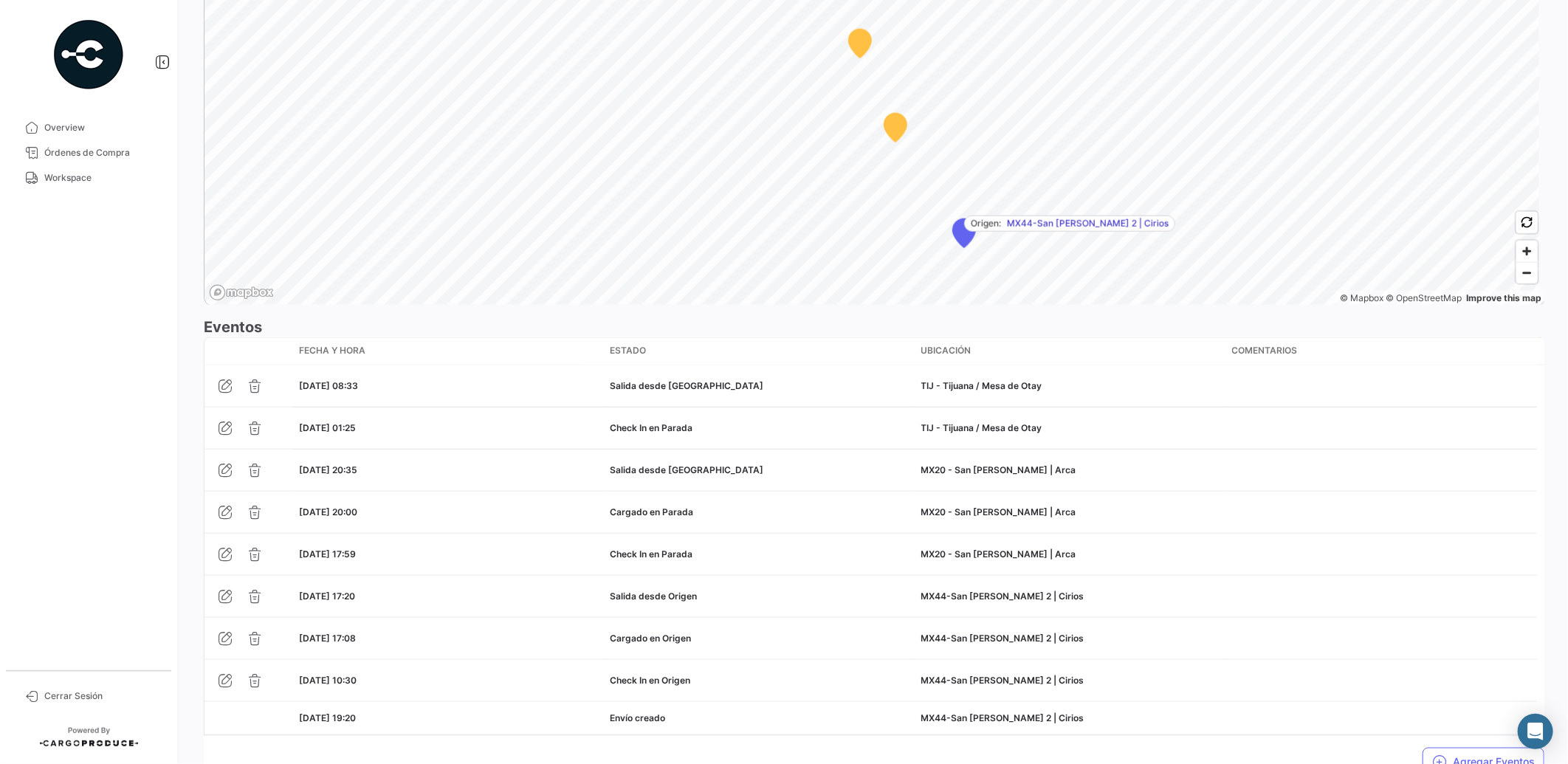
scroll to position [1085, 0]
